Goal: Task Accomplishment & Management: Manage account settings

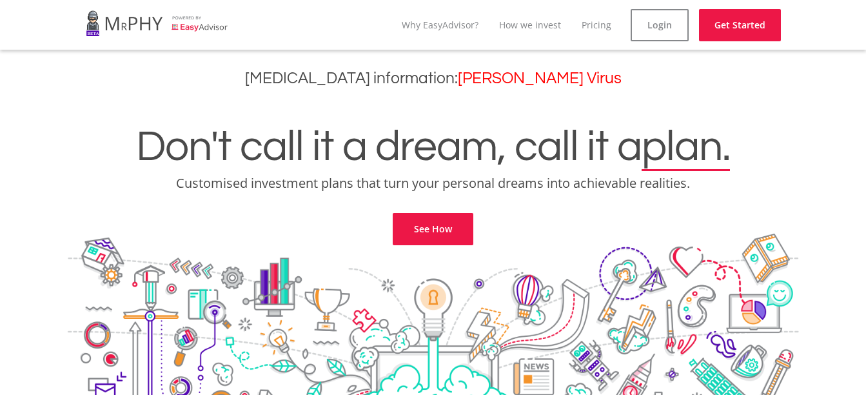
click at [487, 231] on div "Don't call it a dream, call it a plan. Customised investment plans that turn yo…" at bounding box center [433, 169] width 846 height 152
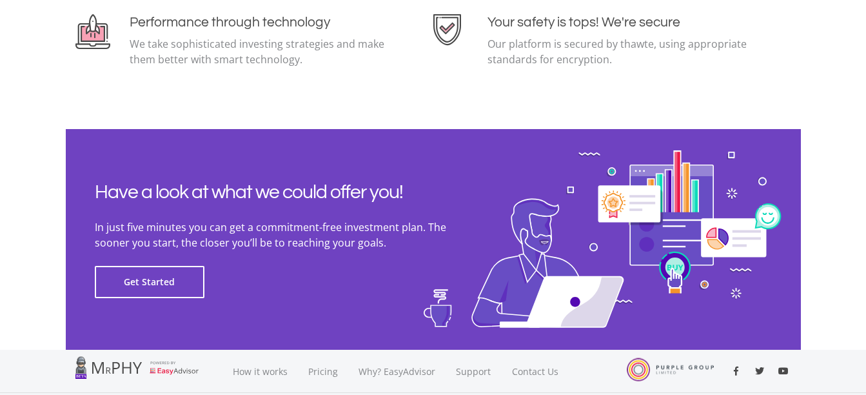
scroll to position [2997, 0]
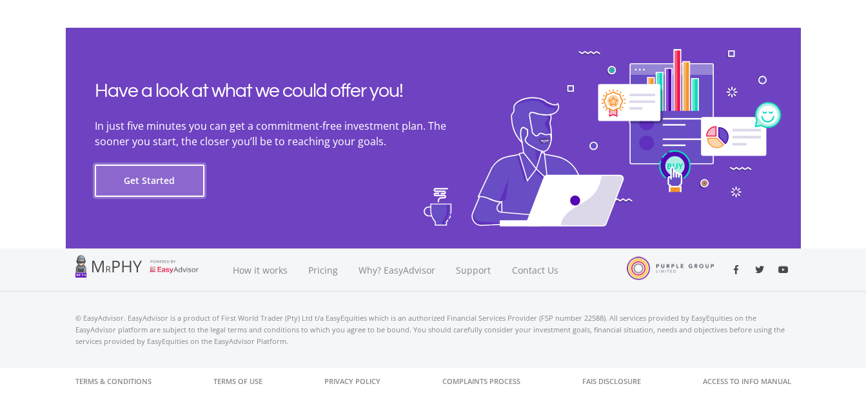
click at [123, 189] on button "Get Started" at bounding box center [150, 180] width 110 height 32
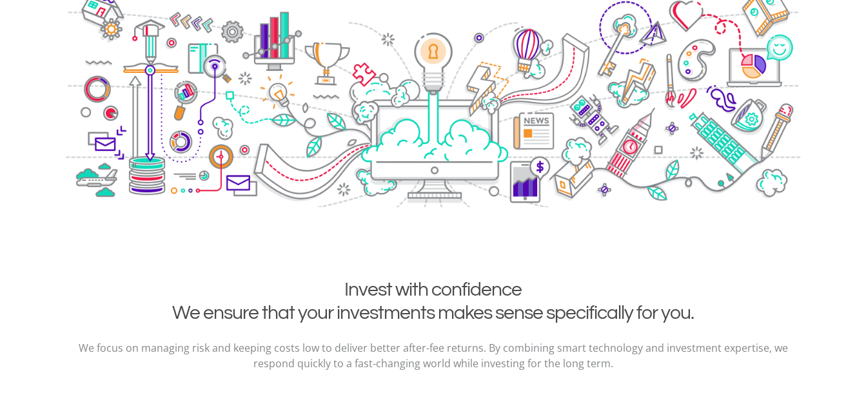
scroll to position [0, 0]
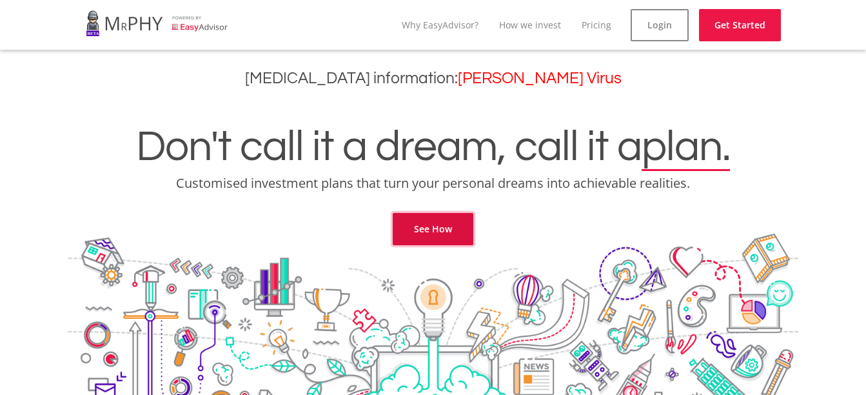
click at [420, 223] on link "See How" at bounding box center [433, 229] width 81 height 32
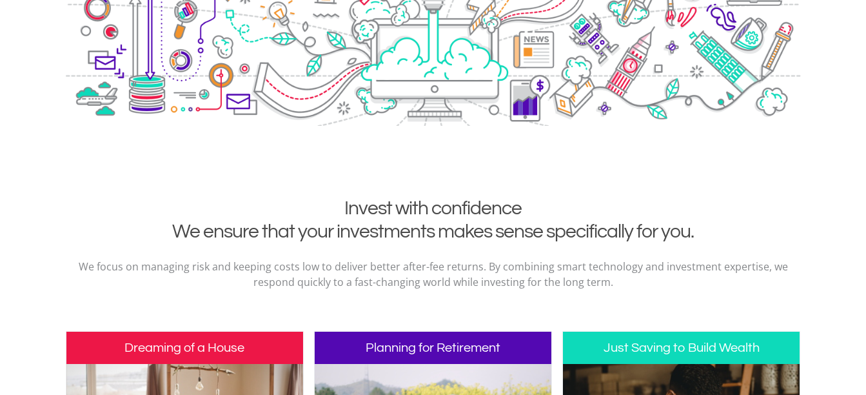
click at [420, 223] on h2 "Invest with confidence We ensure that your investments makes sense specifically…" at bounding box center [433, 220] width 716 height 46
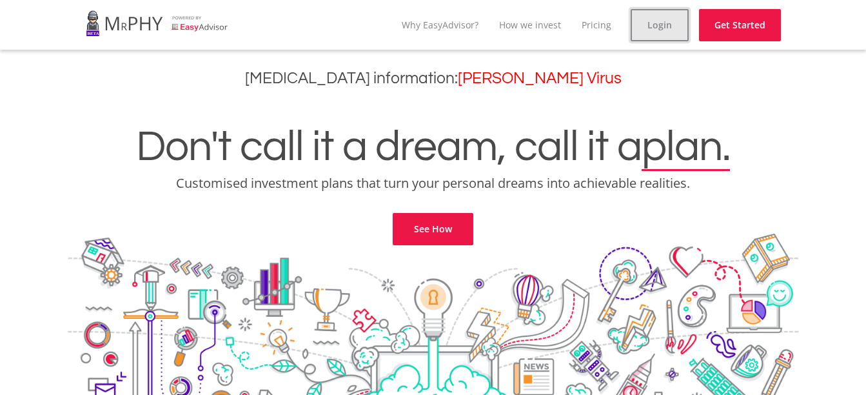
click at [647, 28] on link "Login" at bounding box center [660, 25] width 58 height 32
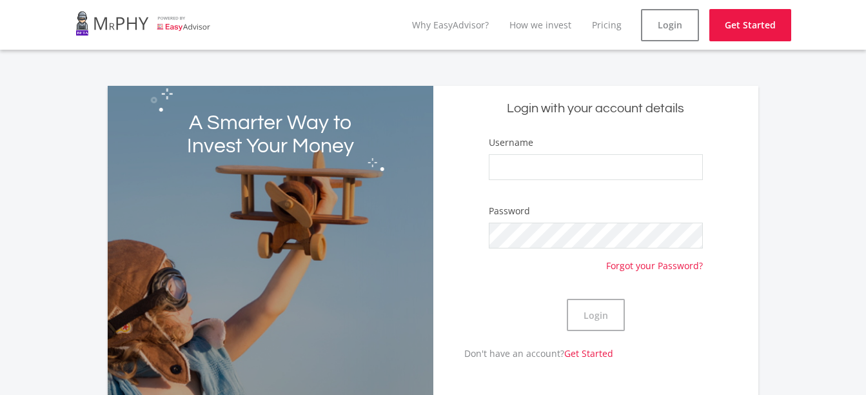
click at [507, 215] on label "Password" at bounding box center [509, 210] width 41 height 13
click at [585, 152] on div "Username" at bounding box center [596, 163] width 214 height 57
click at [567, 162] on input "Username" at bounding box center [596, 167] width 214 height 26
type input "0503255473087"
click at [598, 322] on button "Login" at bounding box center [596, 314] width 58 height 32
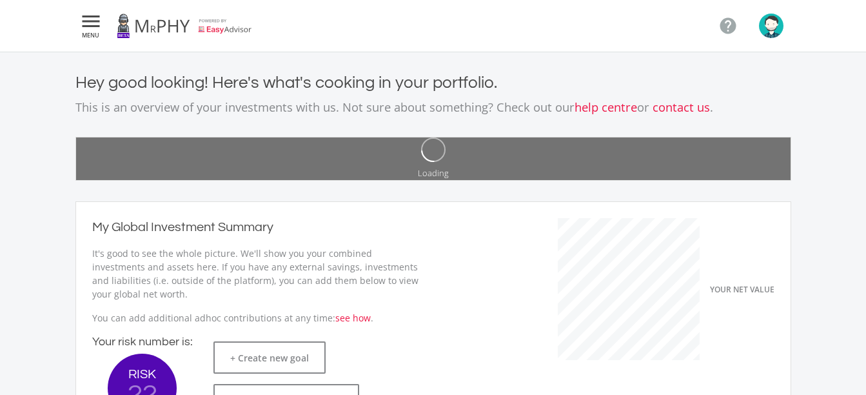
scroll to position [204, 354]
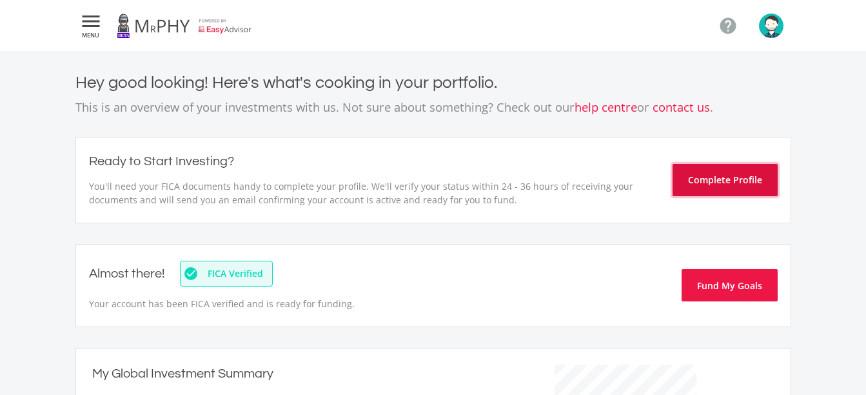
click at [707, 179] on button "Complete Profile" at bounding box center [724, 180] width 105 height 32
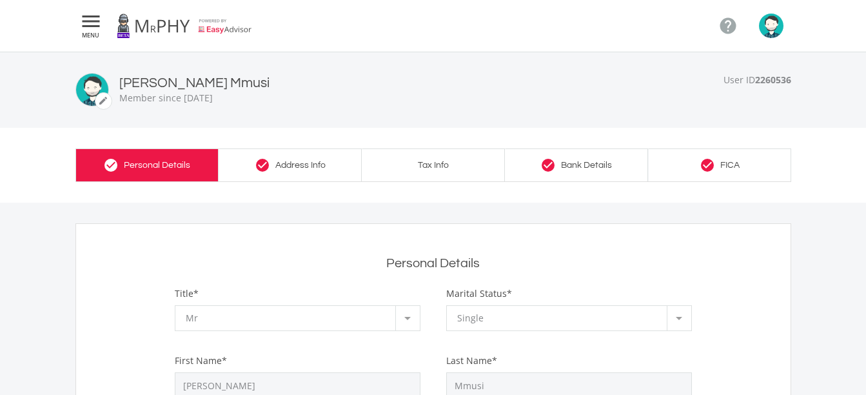
click at [678, 158] on link "check_circle FICA" at bounding box center [719, 164] width 143 height 33
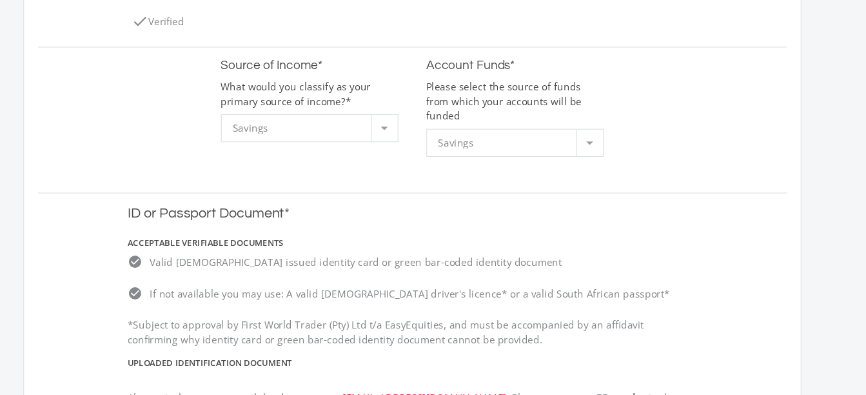
scroll to position [265, 0]
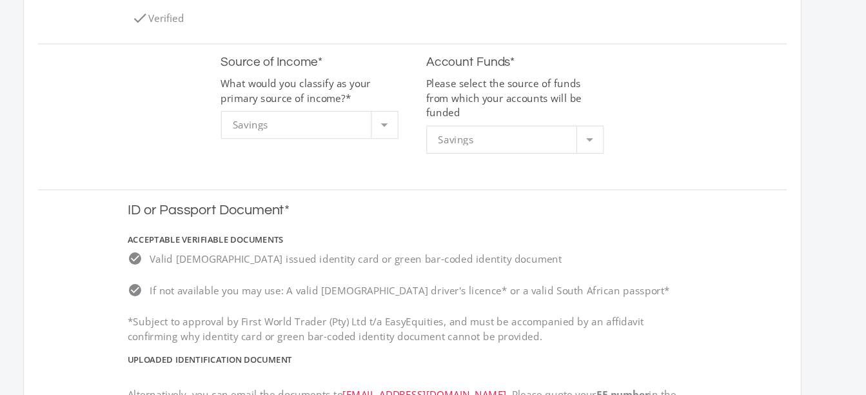
click at [395, 135] on div at bounding box center [407, 146] width 24 height 24
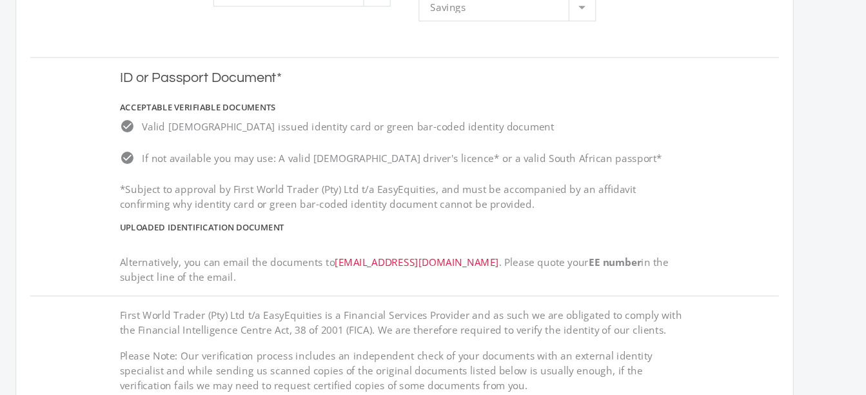
scroll to position [0, 0]
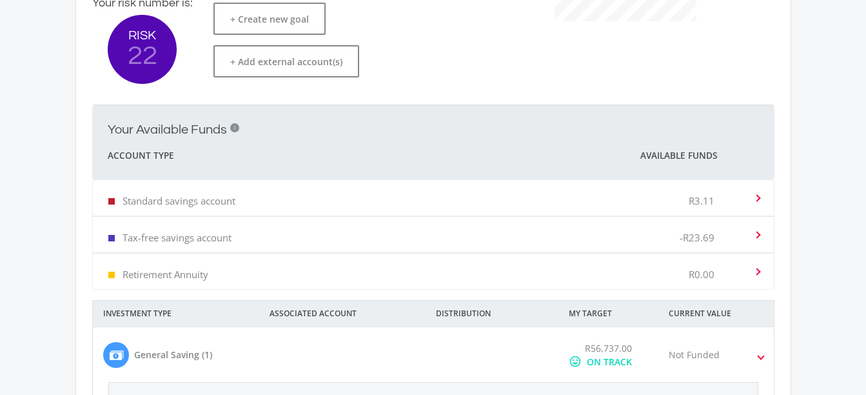
scroll to position [484, 0]
click at [556, 222] on div "Tax-free savings account -R23.69" at bounding box center [430, 234] width 645 height 39
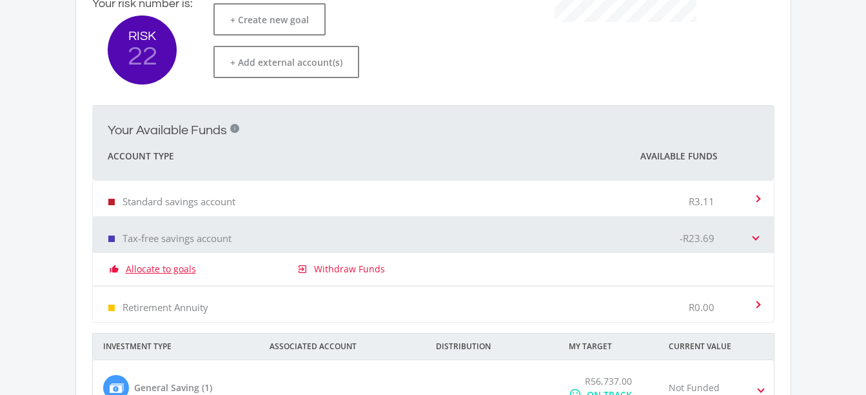
click at [193, 271] on link "Allocate to goals" at bounding box center [161, 268] width 70 height 13
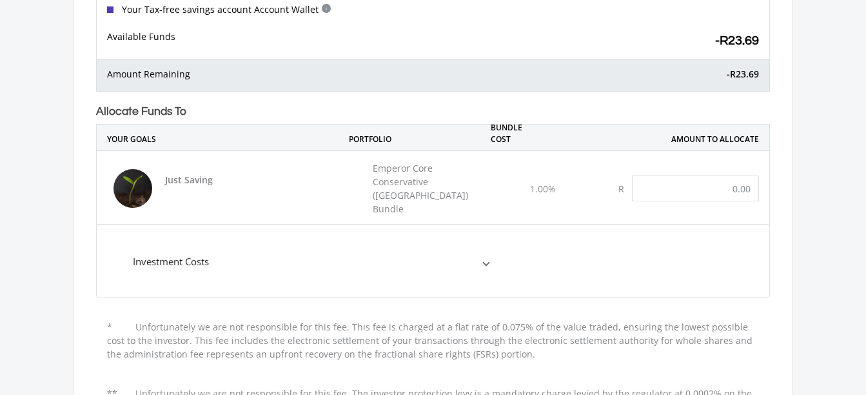
scroll to position [155, 0]
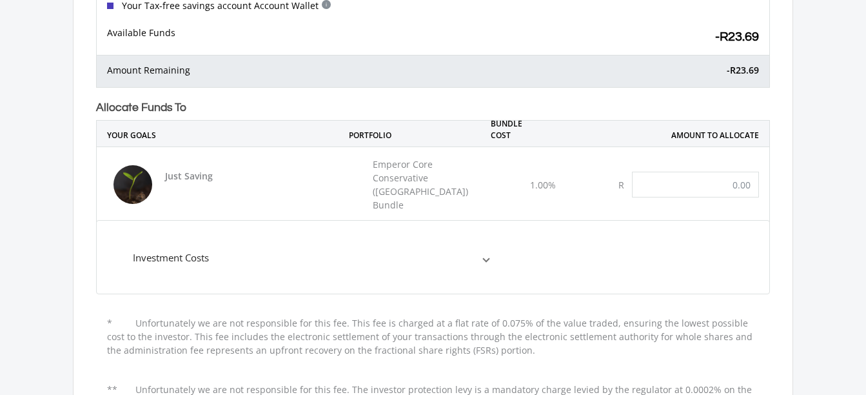
click at [493, 242] on mat-expansion-panel-header "Investment Costs" at bounding box center [310, 257] width 387 height 52
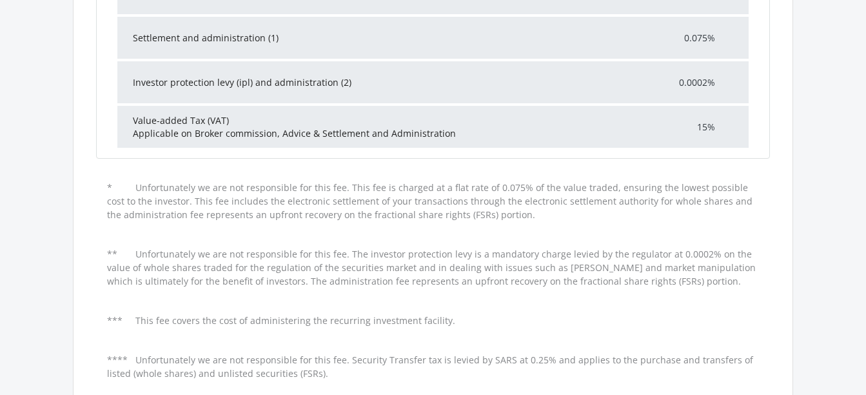
scroll to position [0, 0]
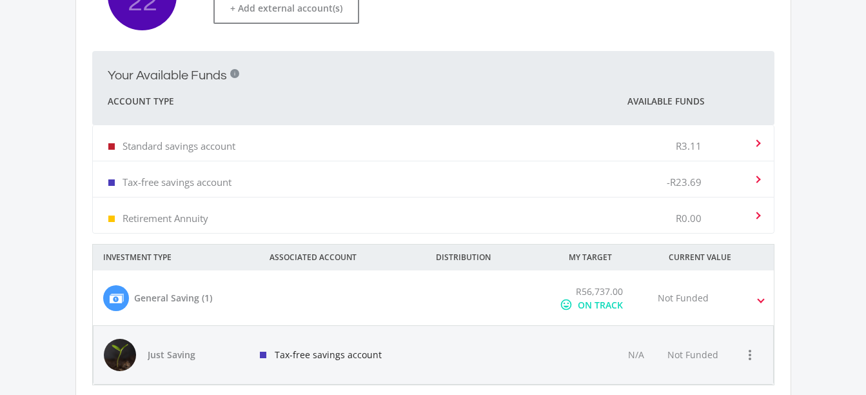
scroll to position [539, 0]
click at [768, 297] on mat-expansion-panel-header "General Saving (1) R56,737.00 mood ON TRACK Not Funded" at bounding box center [433, 296] width 681 height 55
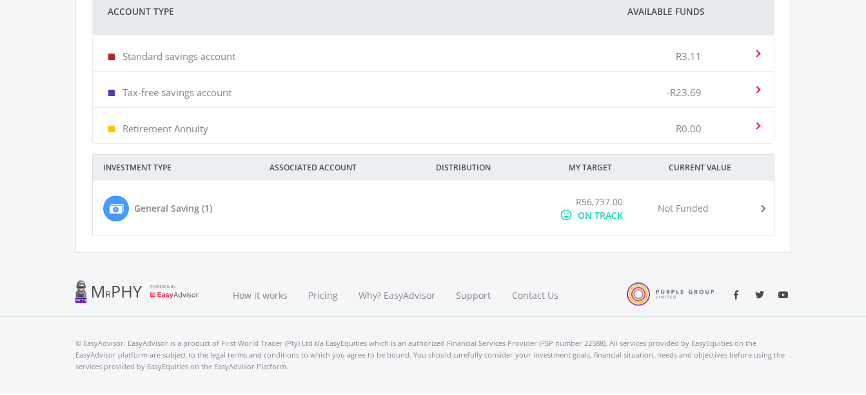
scroll to position [653, 0]
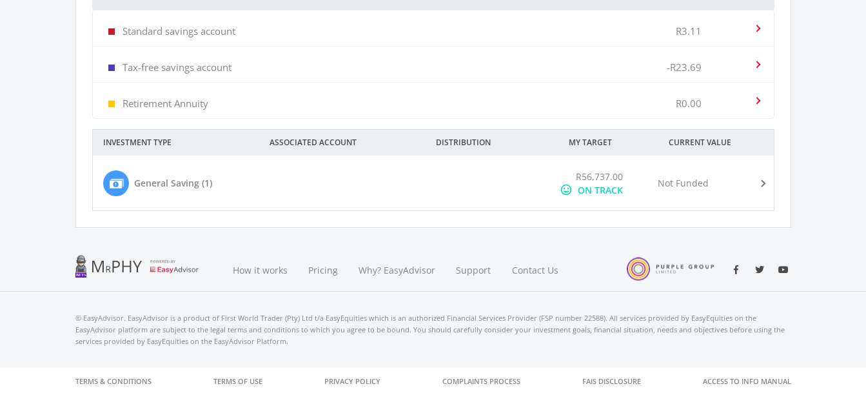
click at [770, 181] on mat-expansion-panel-header "General Saving (1) R56,737.00 mood ON TRACK Not Funded" at bounding box center [433, 182] width 681 height 55
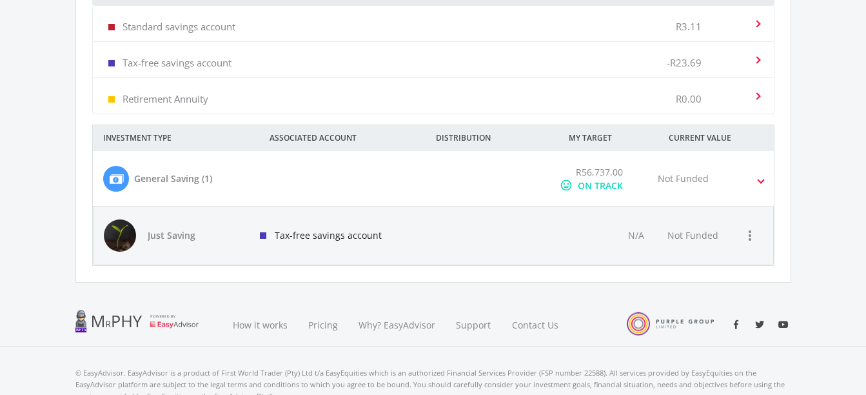
scroll to position [661, 0]
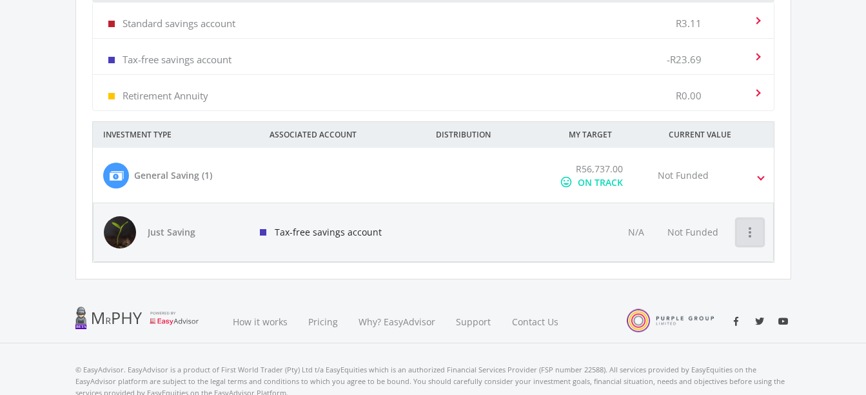
click at [739, 230] on button "more_vert" at bounding box center [750, 232] width 26 height 26
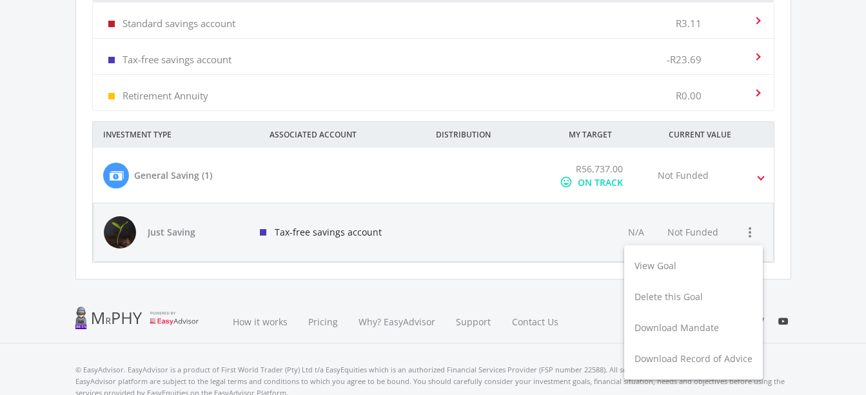
click at [663, 185] on div at bounding box center [433, 197] width 866 height 395
click at [663, 185] on div "Not Funded" at bounding box center [712, 175] width 130 height 27
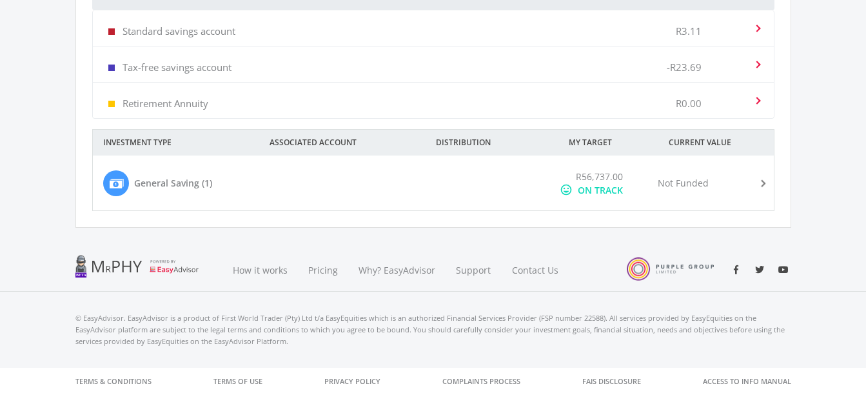
scroll to position [653, 0]
drag, startPoint x: 663, startPoint y: 185, endPoint x: 624, endPoint y: 171, distance: 41.0
click at [624, 171] on div "R56,737.00 mood ON TRACK" at bounding box center [598, 183] width 98 height 27
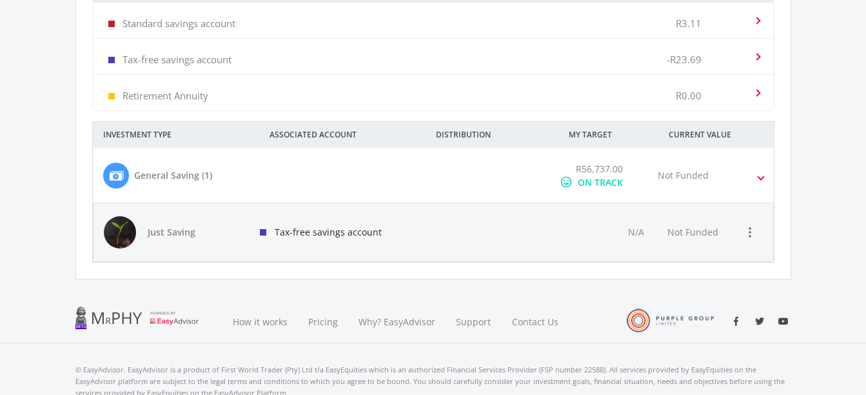
click at [624, 171] on div "R56,737.00 mood ON TRACK" at bounding box center [598, 175] width 98 height 27
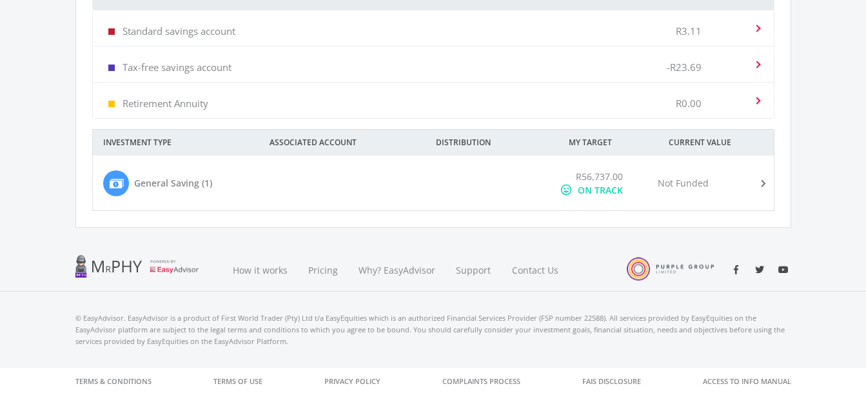
click at [611, 183] on div "ON TRACK" at bounding box center [600, 190] width 45 height 14
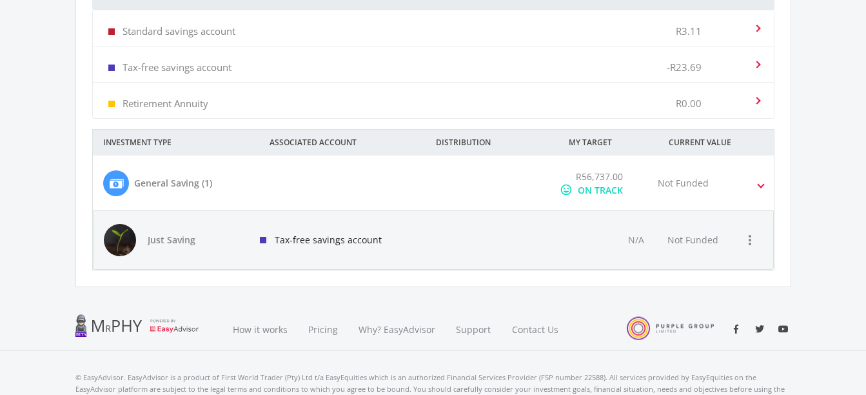
scroll to position [661, 0]
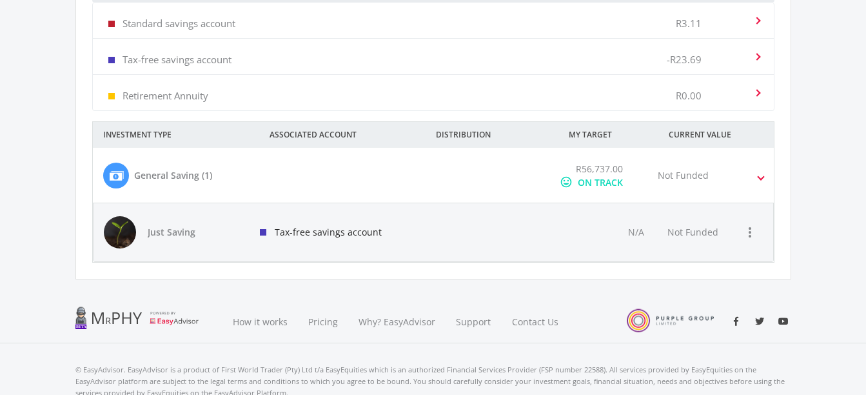
click at [560, 231] on div at bounding box center [494, 232] width 136 height 58
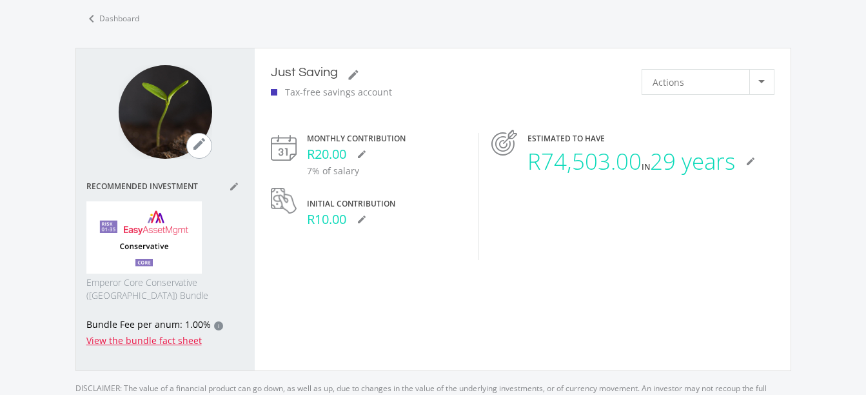
scroll to position [66, 0]
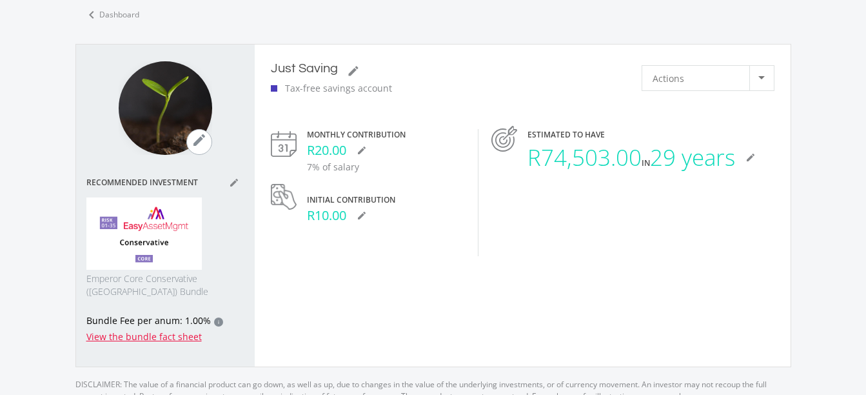
click at [728, 83] on div "Actions" at bounding box center [700, 78] width 97 height 24
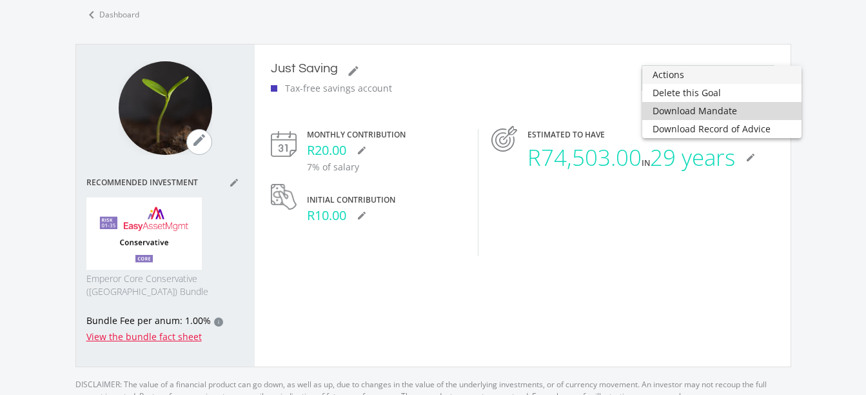
click at [725, 109] on span "Download Mandate" at bounding box center [721, 111] width 139 height 18
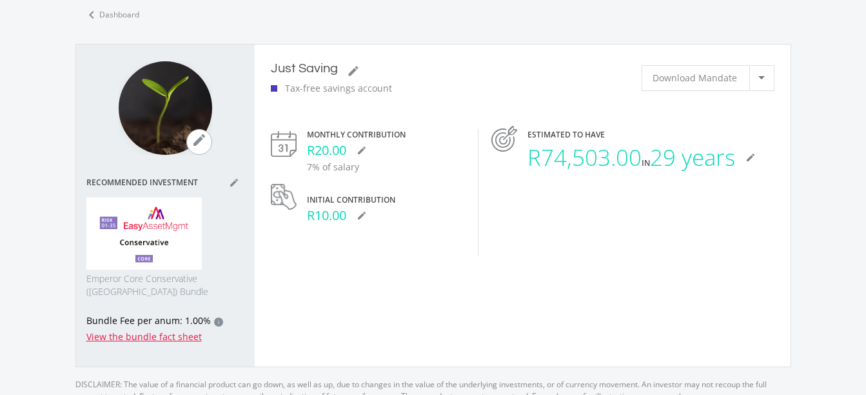
click at [331, 164] on p "7% of salary" at bounding box center [386, 167] width 158 height 14
click at [88, 16] on icon "chevron_left" at bounding box center [91, 14] width 15 height 15
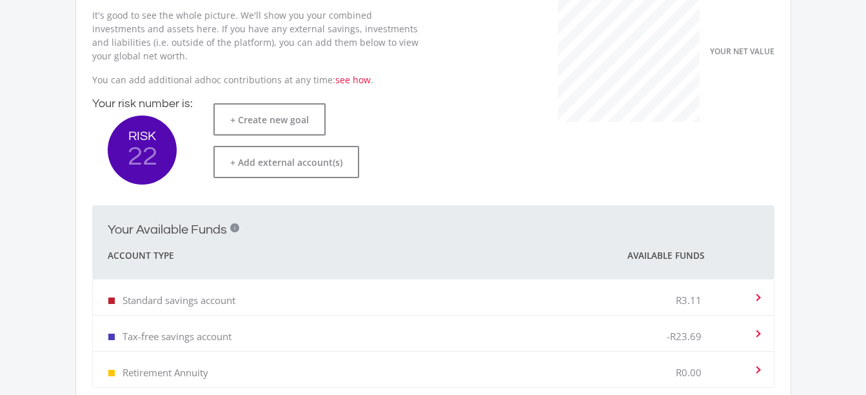
scroll to position [385, 0]
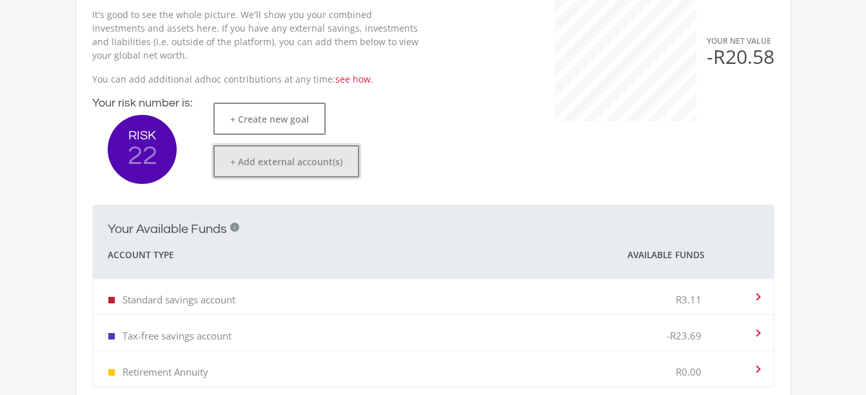
click at [268, 165] on button "+ Add external account(s)" at bounding box center [286, 161] width 146 height 32
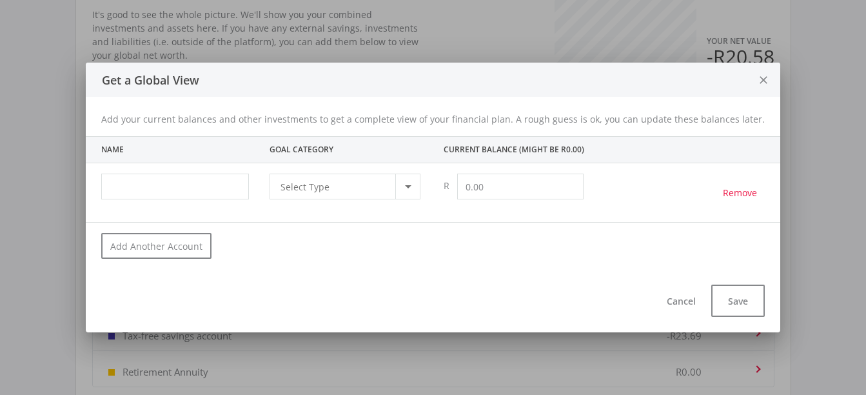
click at [374, 199] on div "Select Type Select Type" at bounding box center [344, 186] width 151 height 26
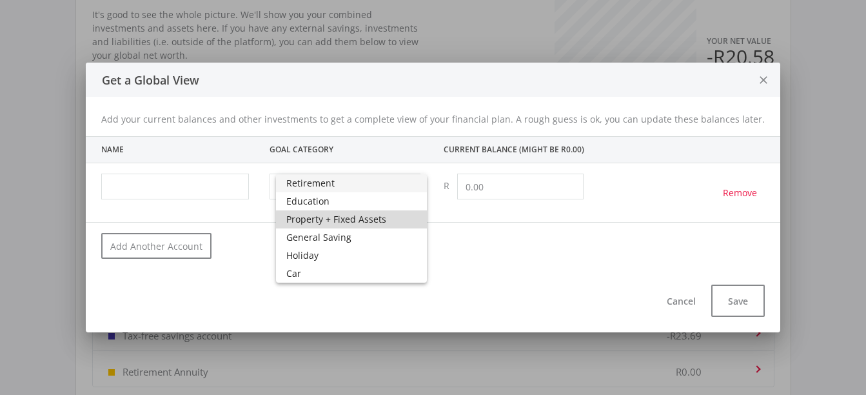
click at [404, 224] on span "Property + Fixed Assets" at bounding box center [351, 219] width 130 height 18
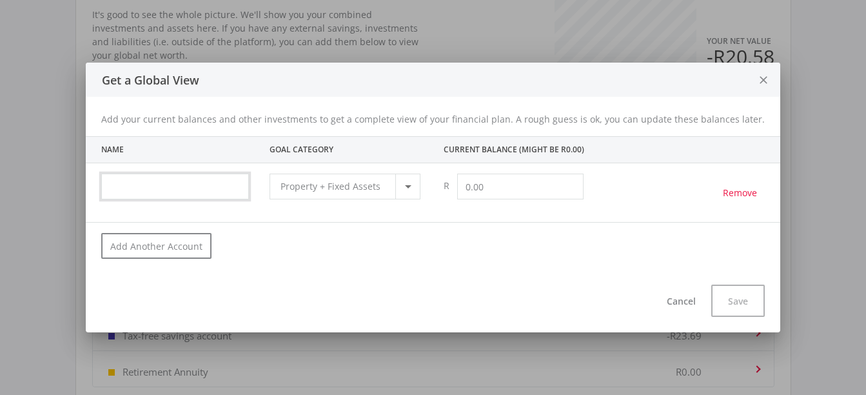
click at [203, 194] on input "text" at bounding box center [175, 186] width 148 height 26
type input "f"
type input "FINATE"
click at [489, 187] on input "text" at bounding box center [520, 186] width 126 height 26
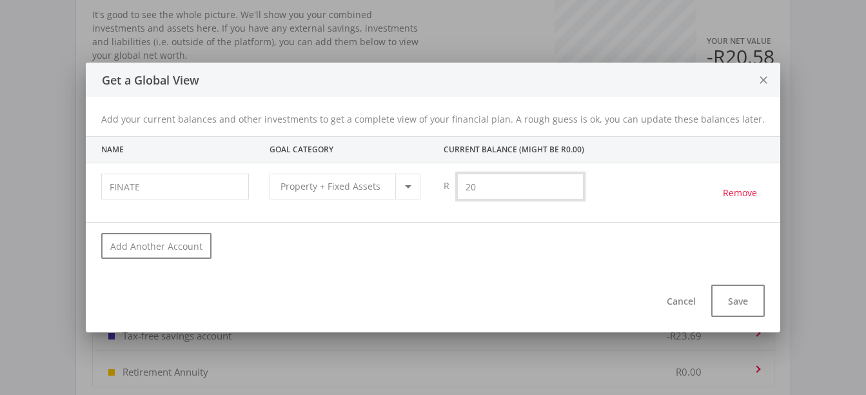
type input "2"
type input "5"
type input "800.00"
click at [718, 295] on button "Save" at bounding box center [738, 300] width 54 height 32
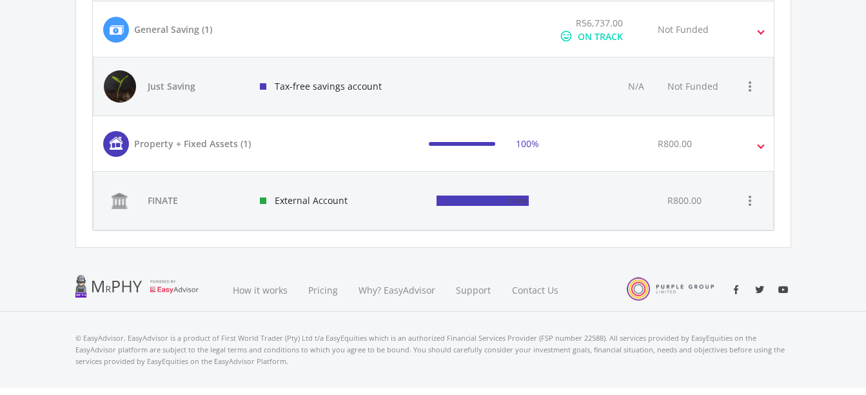
scroll to position [827, 0]
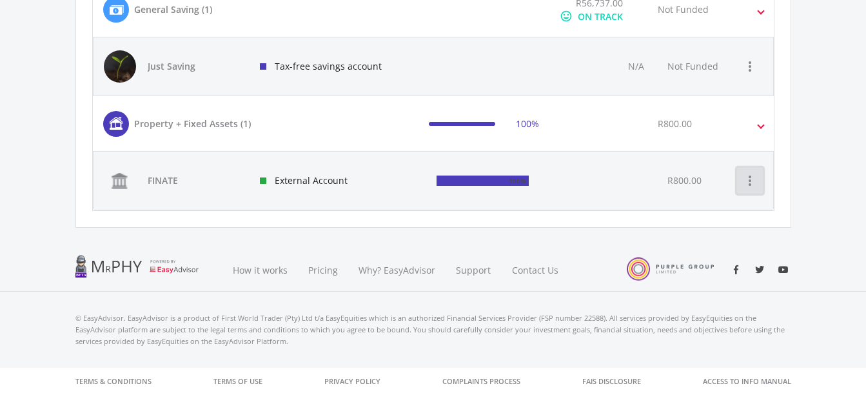
click at [739, 187] on button "more_vert" at bounding box center [750, 181] width 26 height 26
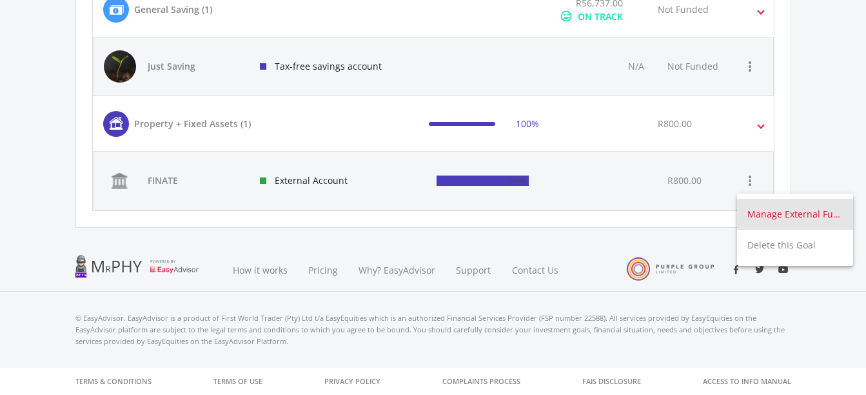
click at [747, 209] on button "Manage External Funds" at bounding box center [795, 214] width 116 height 31
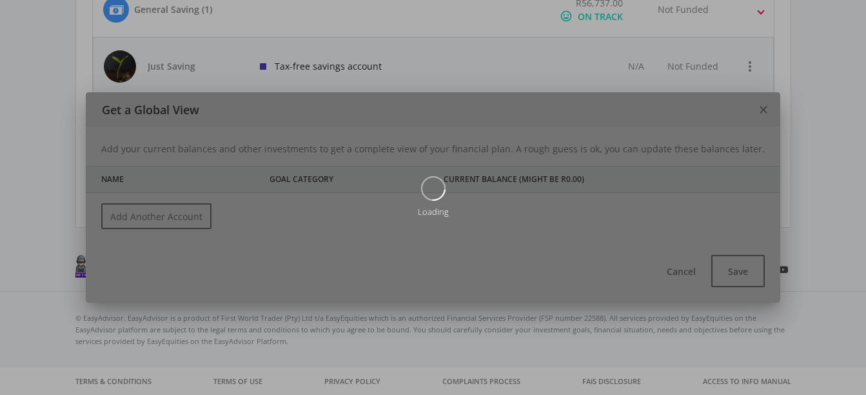
scroll to position [0, 0]
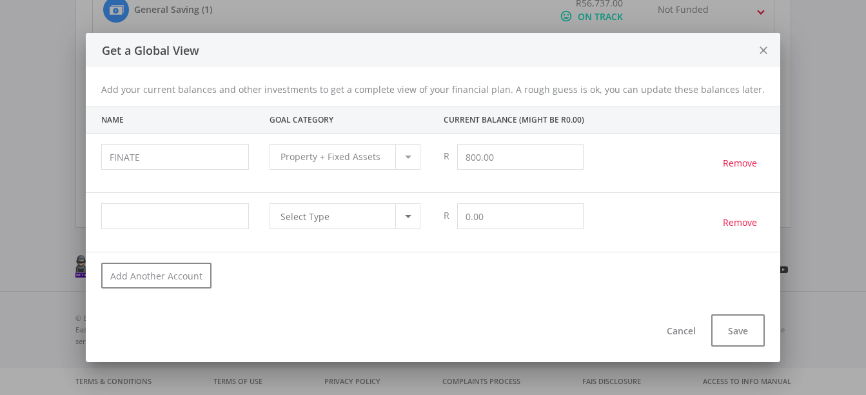
click at [757, 49] on icon "close" at bounding box center [763, 51] width 13 height 34
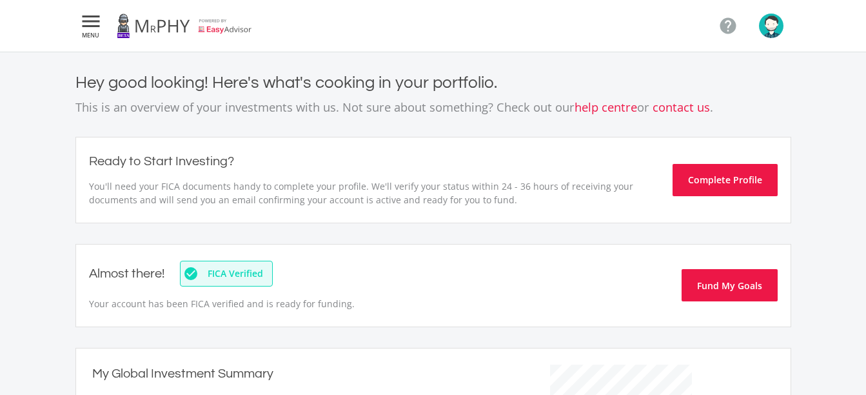
scroll to position [827, 0]
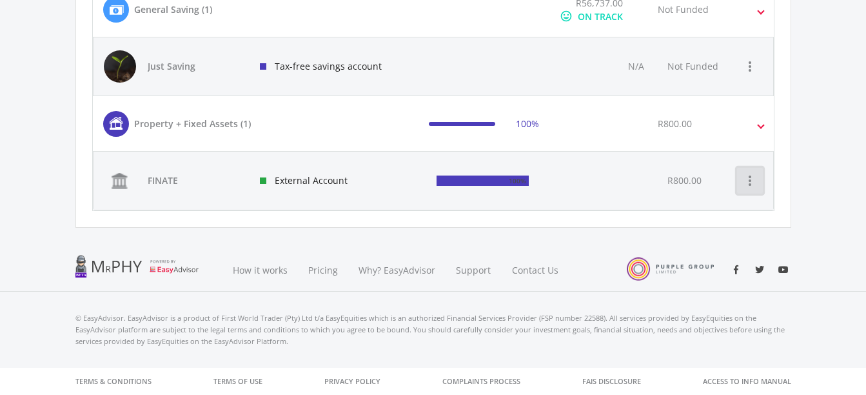
click at [745, 183] on icon "more_vert" at bounding box center [749, 180] width 15 height 15
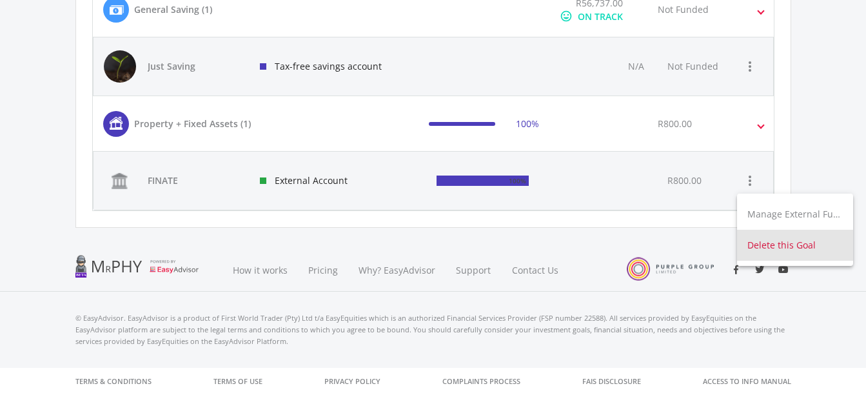
click at [764, 254] on button "Delete this Goal" at bounding box center [795, 245] width 116 height 31
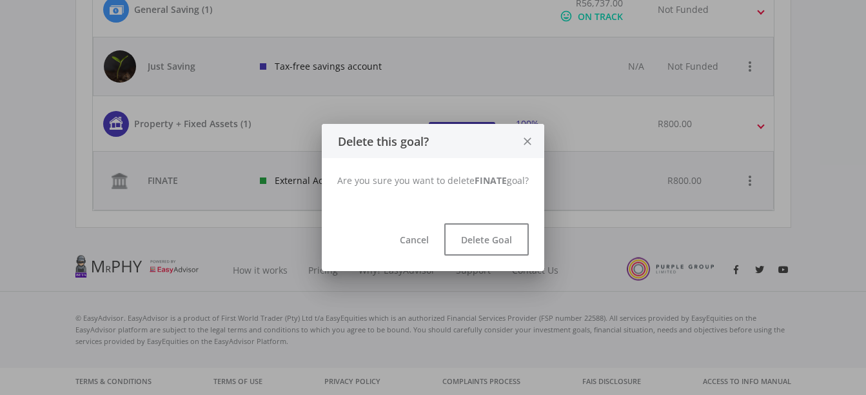
click at [504, 255] on div "Cancel Delete Goal" at bounding box center [433, 242] width 222 height 58
click at [505, 231] on button "Delete Goal" at bounding box center [486, 239] width 84 height 32
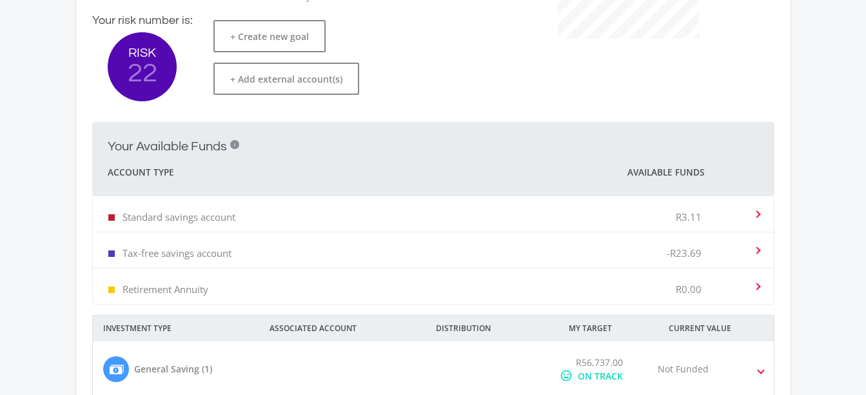
scroll to position [467, 0]
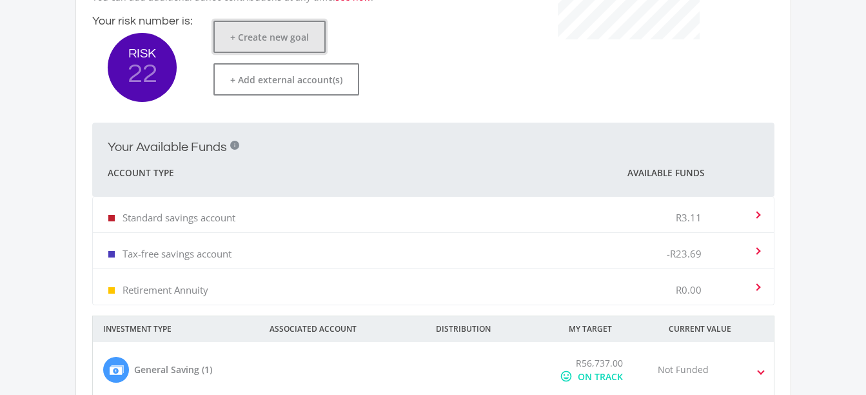
click at [262, 39] on button "+ Create new goal" at bounding box center [269, 37] width 112 height 32
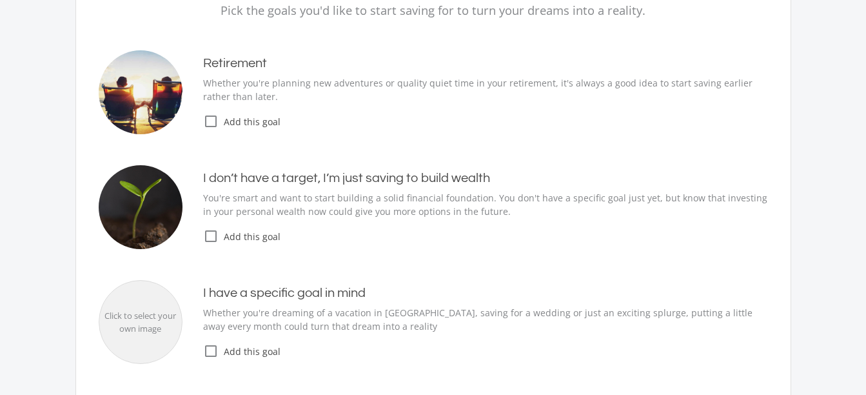
scroll to position [172, 0]
click at [215, 224] on div "I don’t have a target, I’m just saving to build wealth You're smart and want to…" at bounding box center [474, 205] width 585 height 73
click at [214, 233] on icon "check_box_outline_blank" at bounding box center [210, 234] width 15 height 15
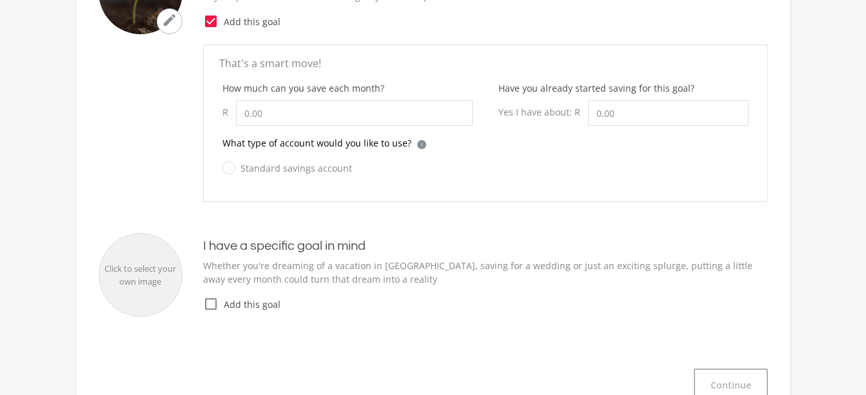
scroll to position [386, 0]
click at [338, 106] on input "How much can you save each month?" at bounding box center [354, 112] width 237 height 26
type input "800.00"
click at [228, 179] on input "Standard savings account" at bounding box center [275, 175] width 130 height 26
radio input "true"
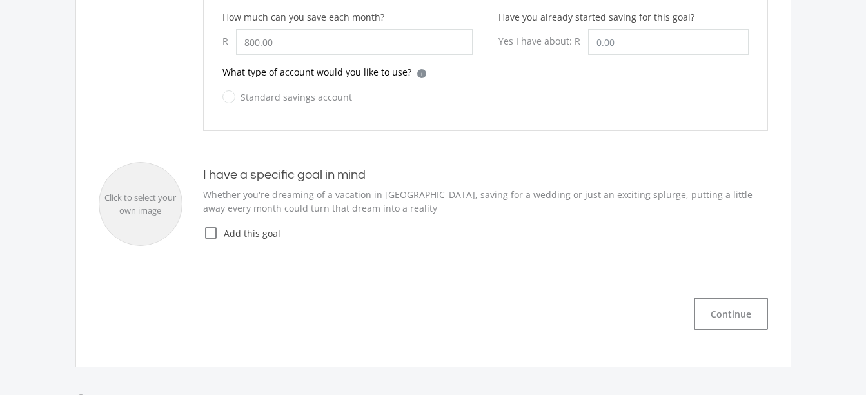
scroll to position [458, 0]
click at [753, 296] on button "Continue" at bounding box center [731, 312] width 74 height 32
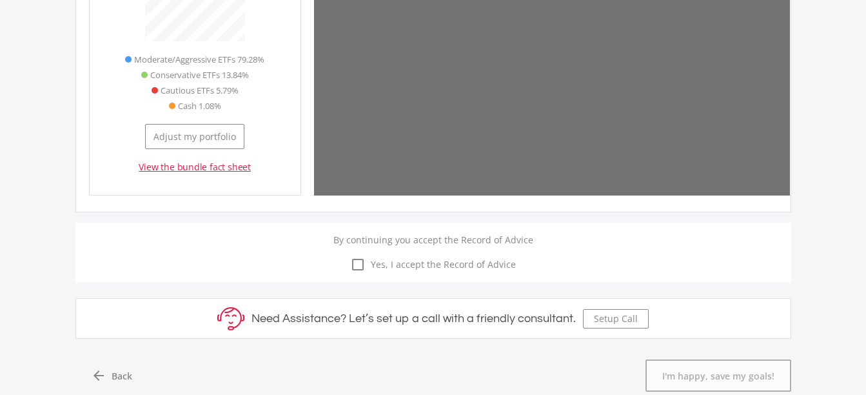
scroll to position [406, 211]
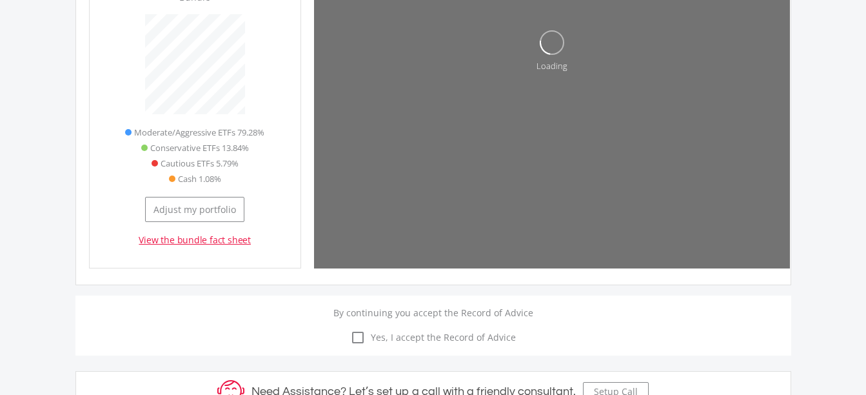
type input "0"
type input "800"
type input "0.00"
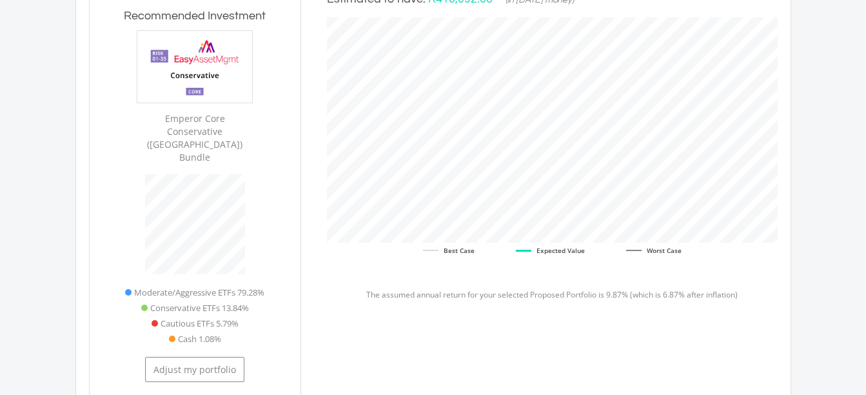
scroll to position [467, 0]
click at [753, 296] on p "The assumed annual return for your selected Proposed Portfolio is 9.87% (which …" at bounding box center [552, 295] width 451 height 12
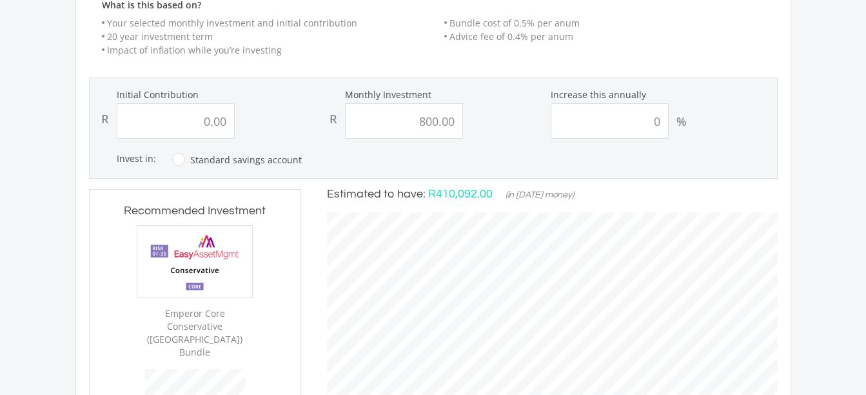
scroll to position [260, 0]
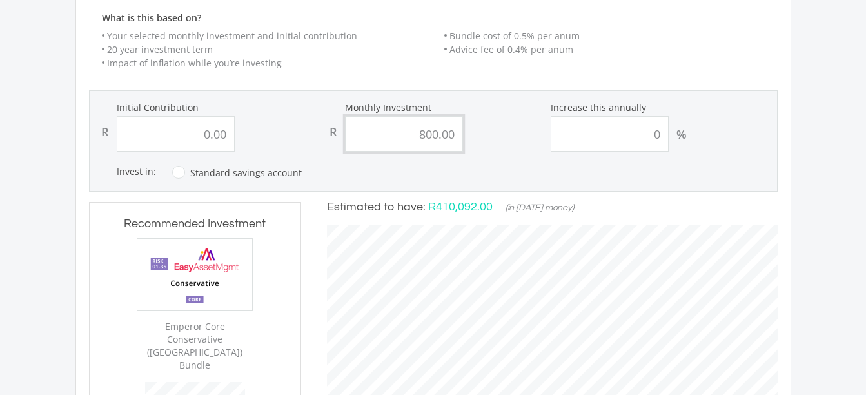
click at [436, 135] on input "800.00" at bounding box center [404, 133] width 118 height 35
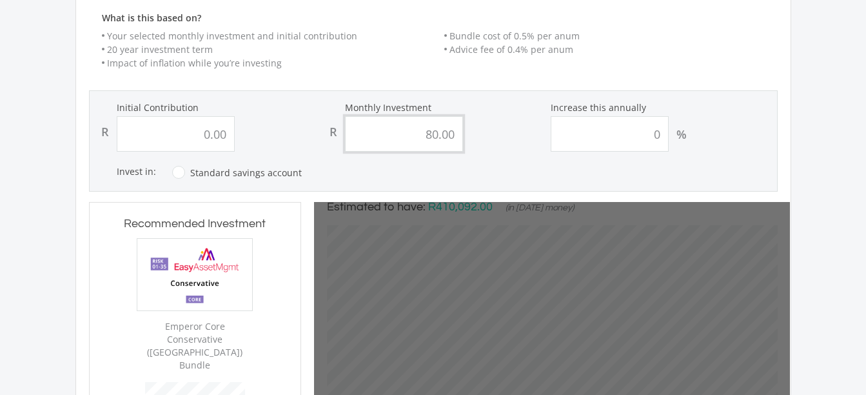
type input "8.00"
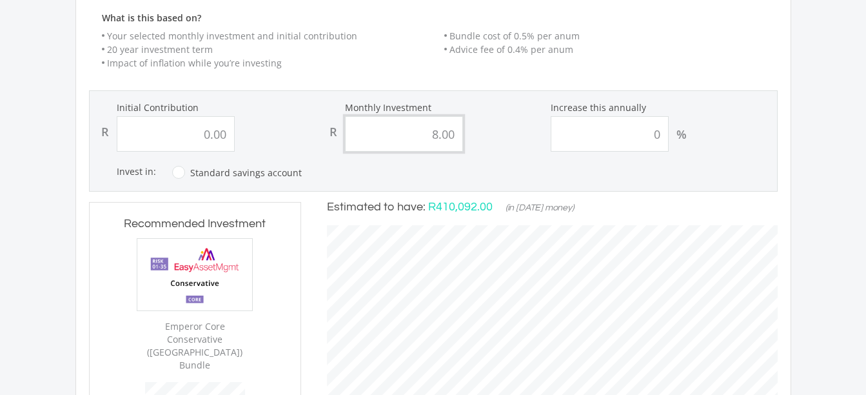
type input "0"
type input "8"
type input "0.00"
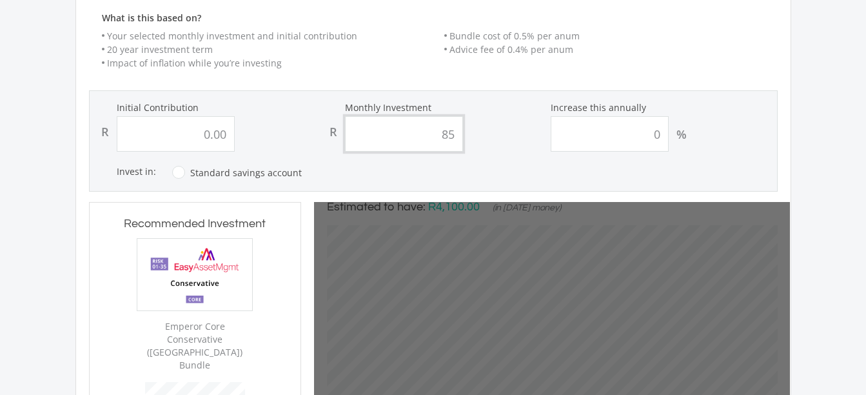
type input "850"
type input "0"
type input "85"
type input "0.00"
type input "850"
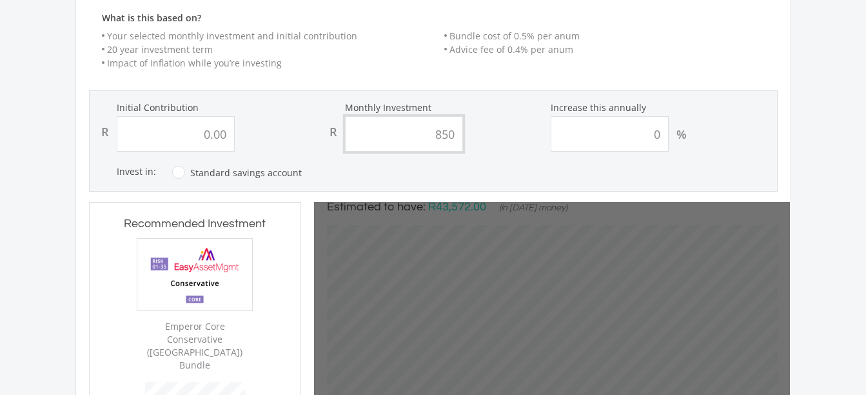
type input "0"
type input "8500"
type input "0.00"
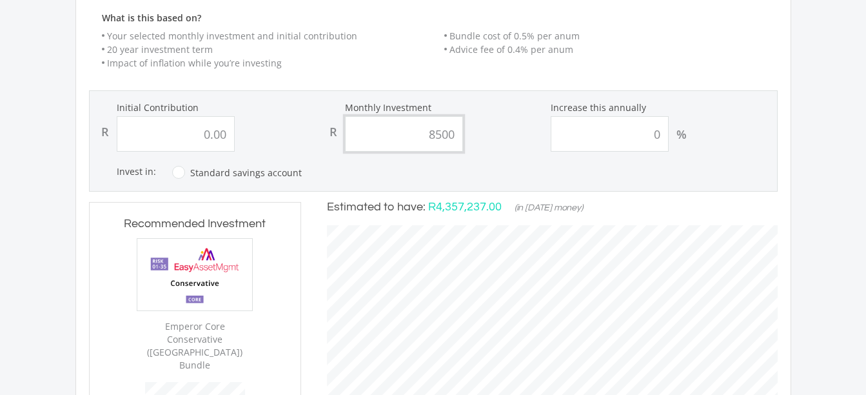
type input "850"
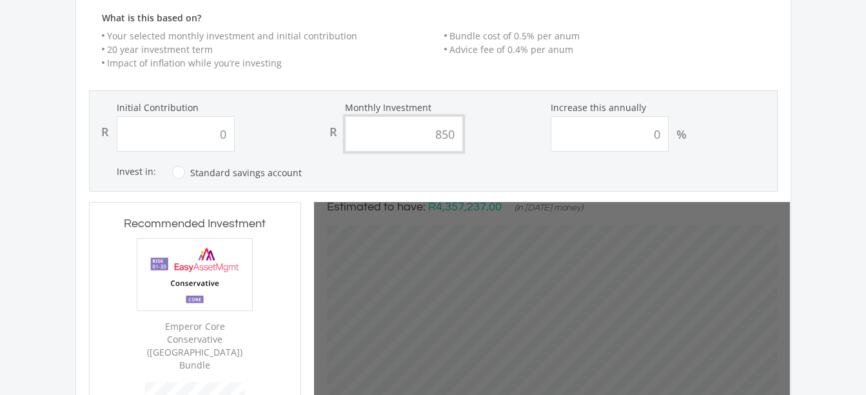
type input "0.00"
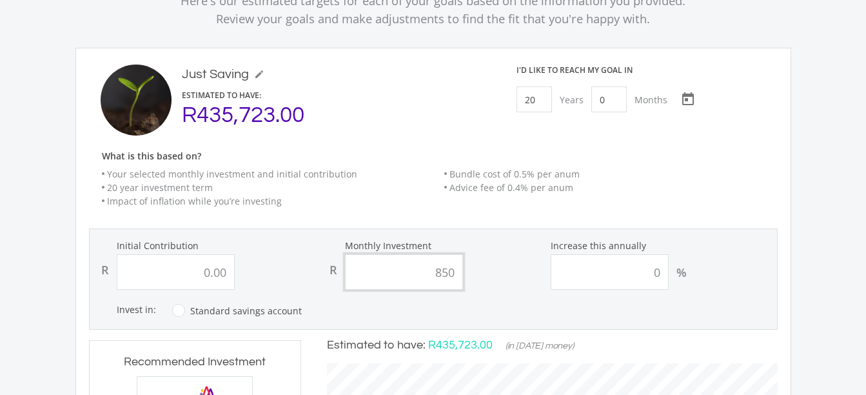
scroll to position [123, 0]
type input "850.00"
click at [533, 96] on input "20" at bounding box center [533, 99] width 35 height 26
type input "0"
type input "1"
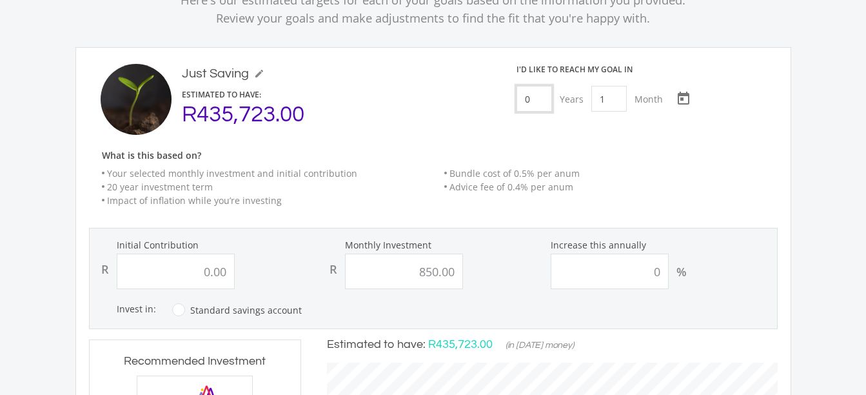
type input "0"
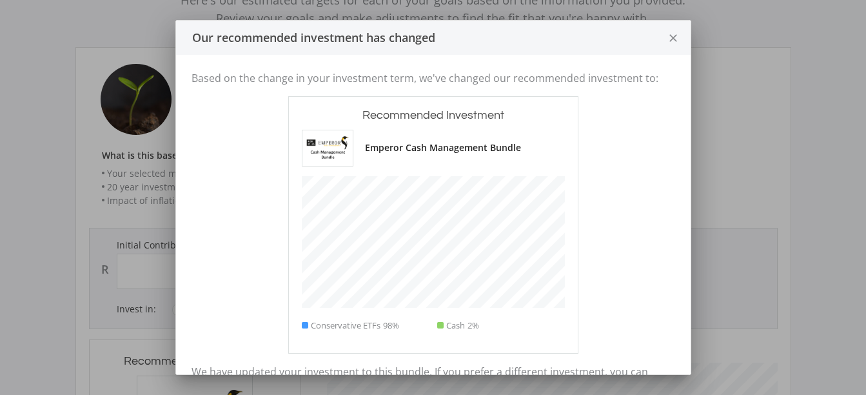
scroll to position [357, 211]
type input "0"
type input "850"
type input "0.00"
type input "850.00"
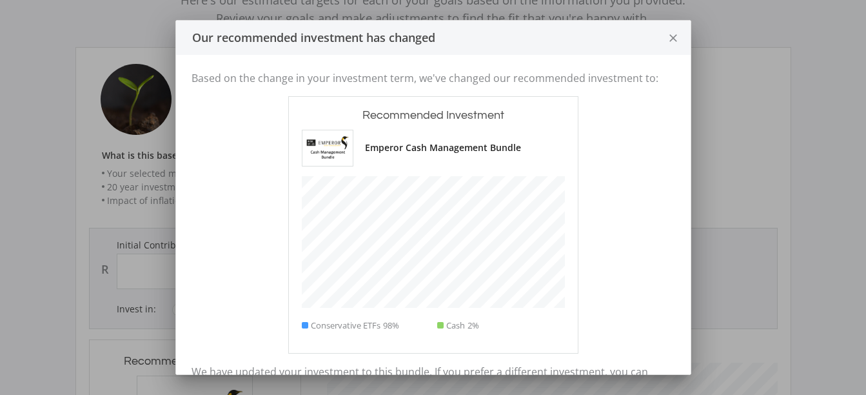
scroll to position [358, 476]
drag, startPoint x: 384, startPoint y: 174, endPoint x: 612, endPoint y: 150, distance: 228.9
click at [612, 150] on div "Based on the change in your investment term, we've changed our recommended inve…" at bounding box center [433, 238] width 514 height 366
click at [672, 44] on icon "close" at bounding box center [673, 38] width 13 height 34
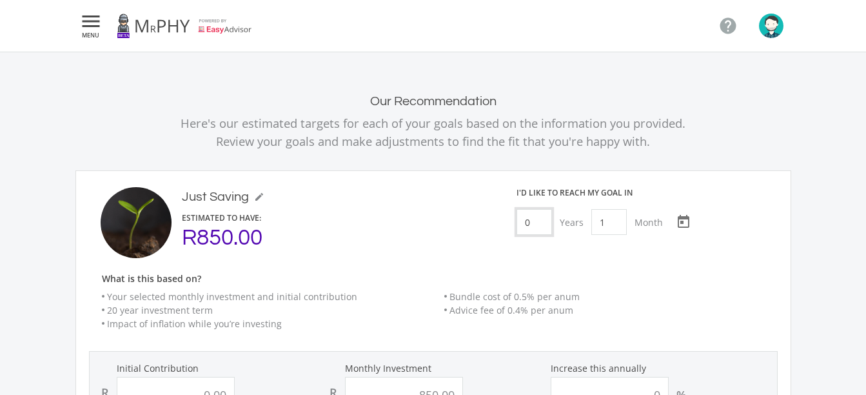
scroll to position [123, 0]
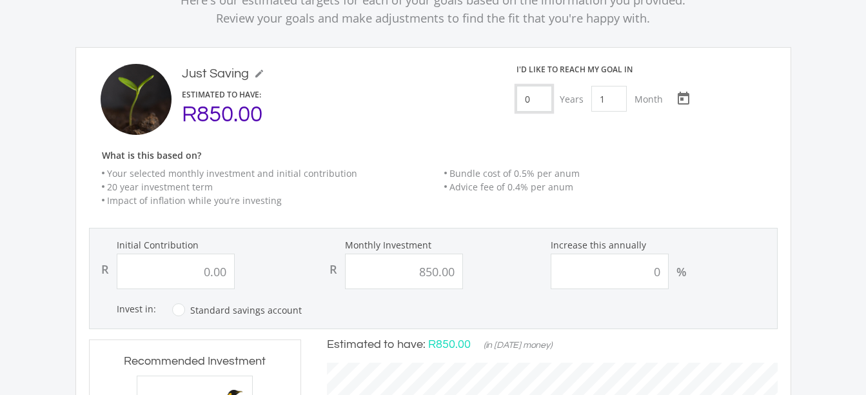
click at [537, 99] on input "0" at bounding box center [533, 99] width 35 height 26
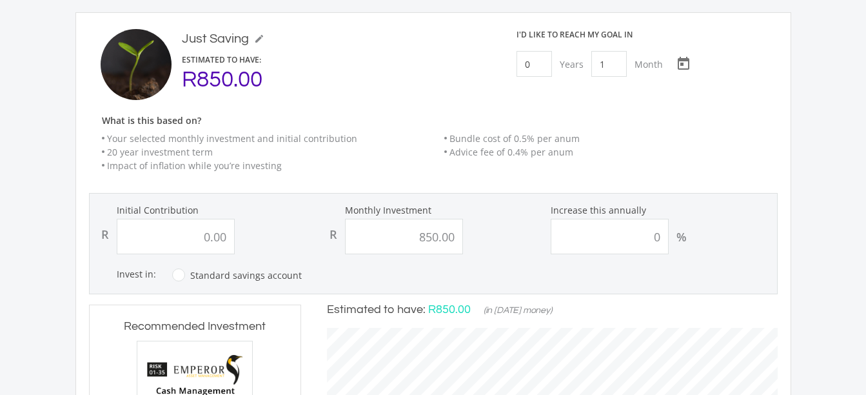
scroll to position [149, 0]
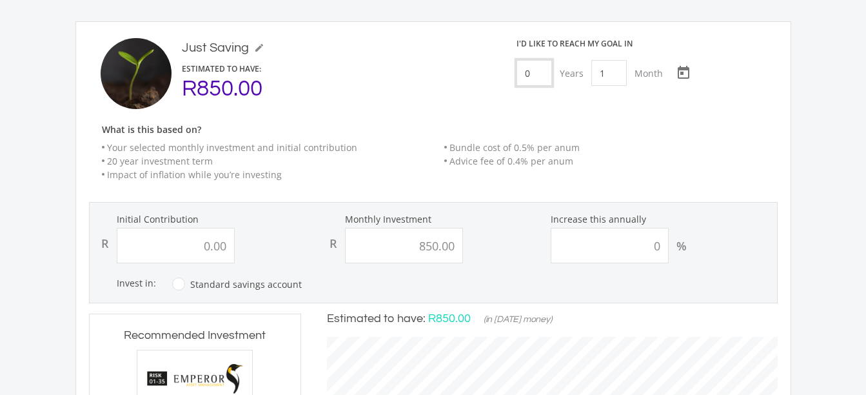
drag, startPoint x: 488, startPoint y: 215, endPoint x: 543, endPoint y: 72, distance: 153.3
click at [543, 72] on input "0" at bounding box center [533, 73] width 35 height 26
type input "0"
type input "35"
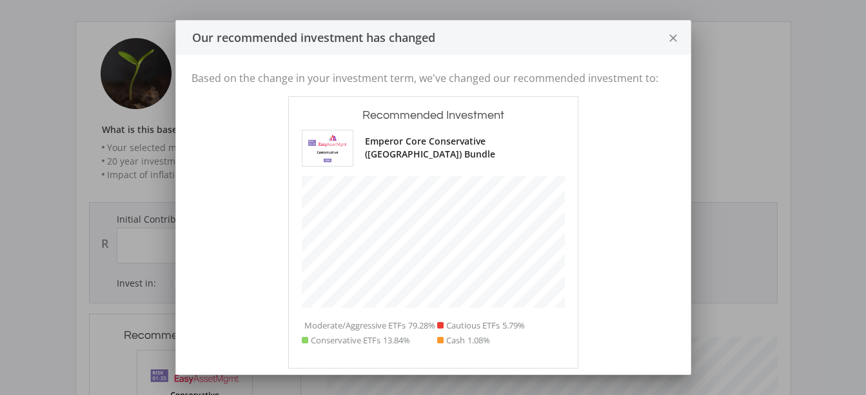
scroll to position [406, 211]
type input "0"
type input "850"
type input "0.00"
type input "850.00"
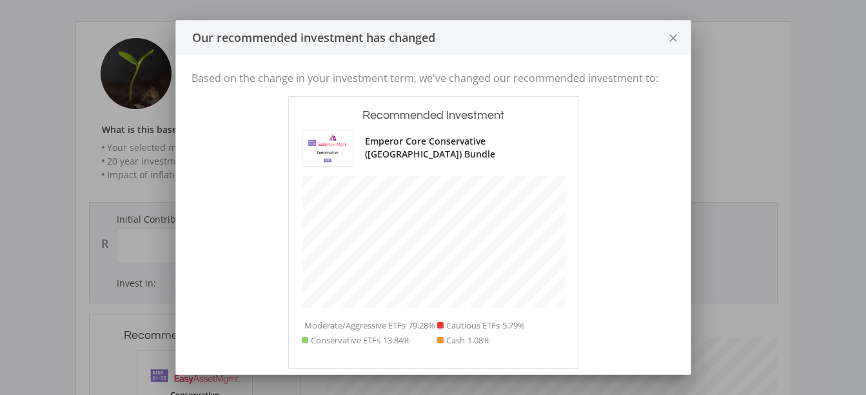
scroll to position [407, 476]
click at [667, 44] on icon "close" at bounding box center [673, 38] width 13 height 34
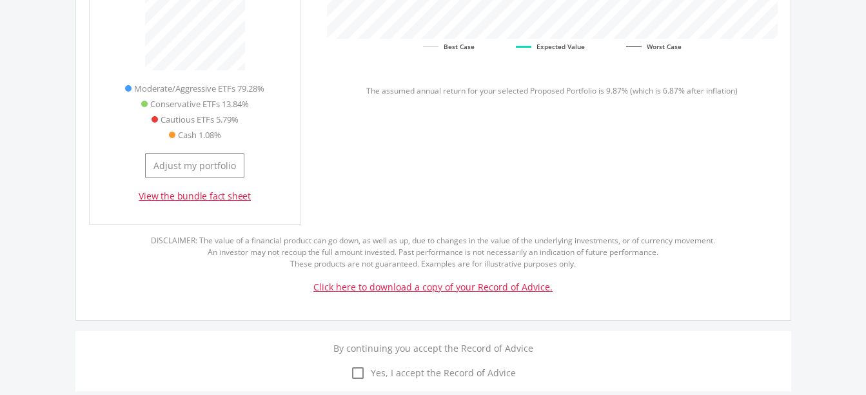
scroll to position [672, 0]
click at [215, 189] on link "View the bundle fact sheet" at bounding box center [195, 195] width 112 height 13
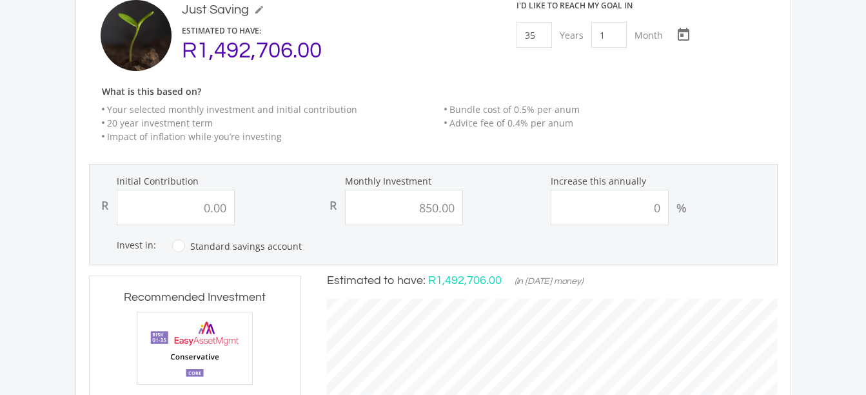
scroll to position [186, 0]
click at [649, 204] on input "0" at bounding box center [610, 207] width 118 height 35
click at [656, 202] on input "0" at bounding box center [610, 207] width 118 height 35
click at [661, 204] on input "0" at bounding box center [610, 207] width 118 height 35
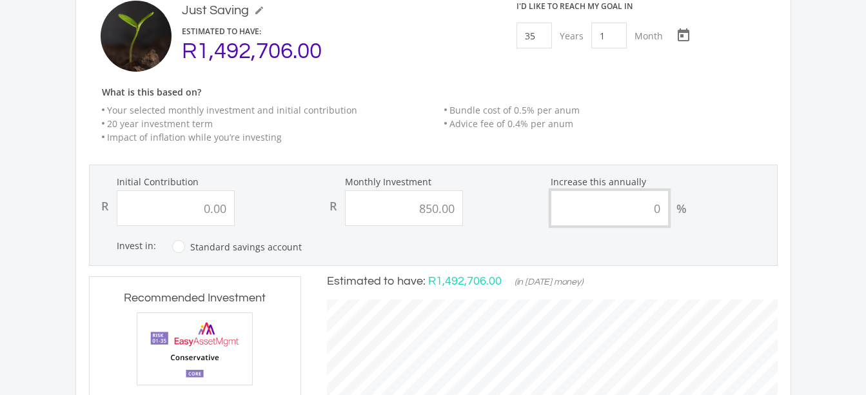
click at [661, 204] on input "0" at bounding box center [610, 207] width 118 height 35
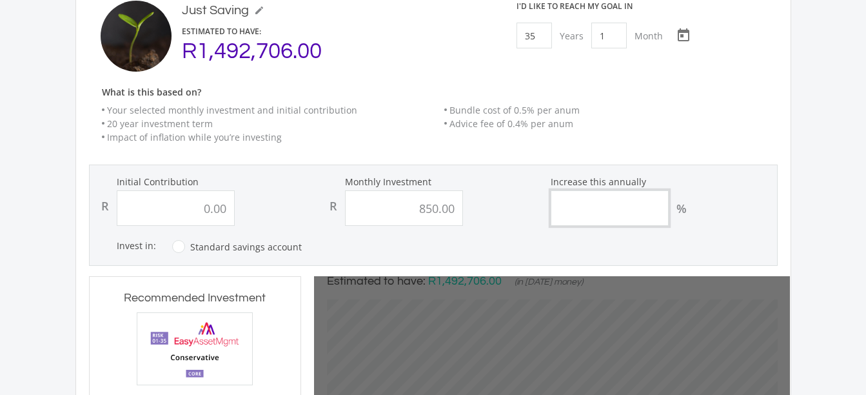
type input "0"
type input "850"
type input "0.00"
type input "850.00"
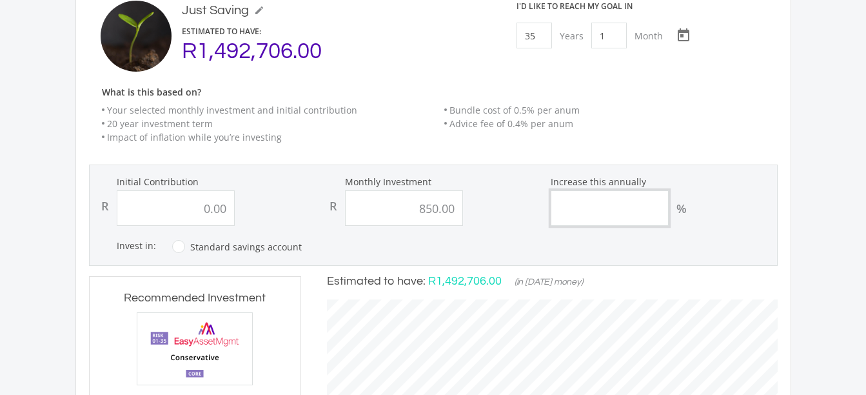
scroll to position [407, 476]
type input "5"
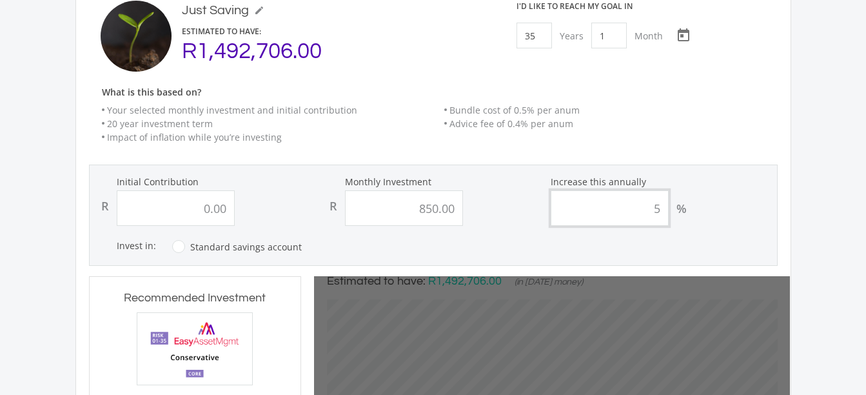
type input "0"
type input "850"
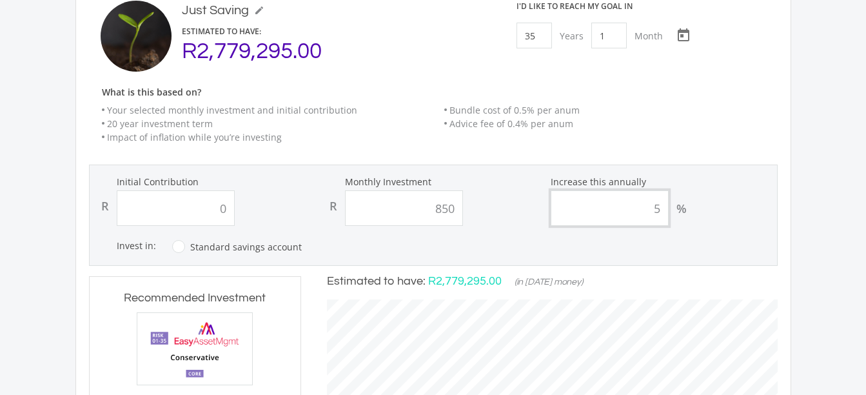
type input "0.00"
type input "850.00"
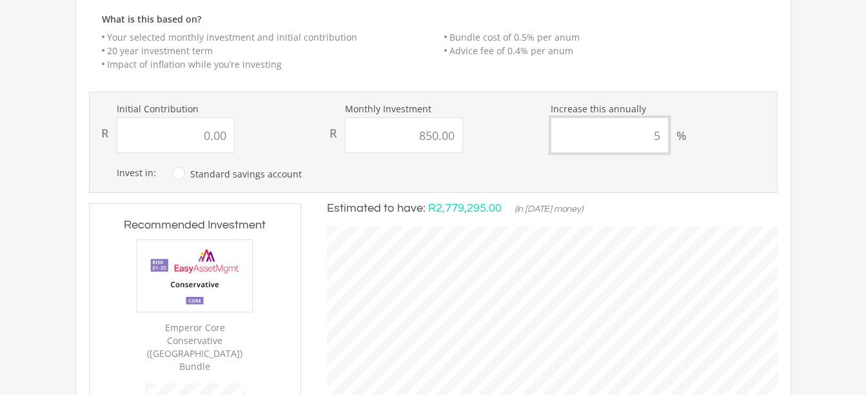
scroll to position [259, 0]
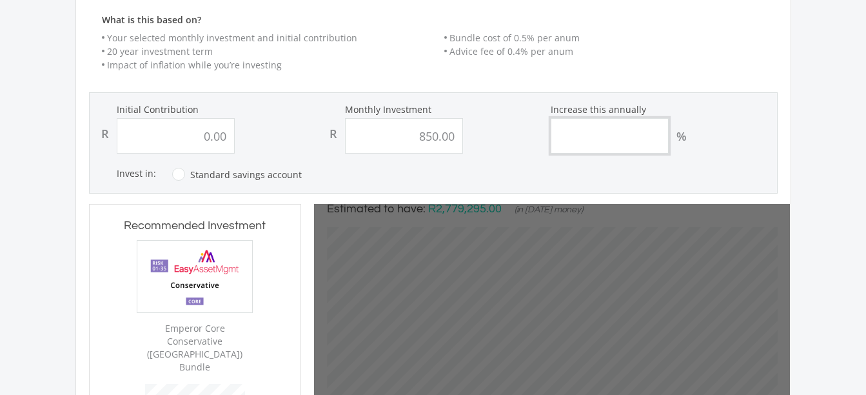
type input "0"
type input "850"
type input "0.00"
type input "850.00"
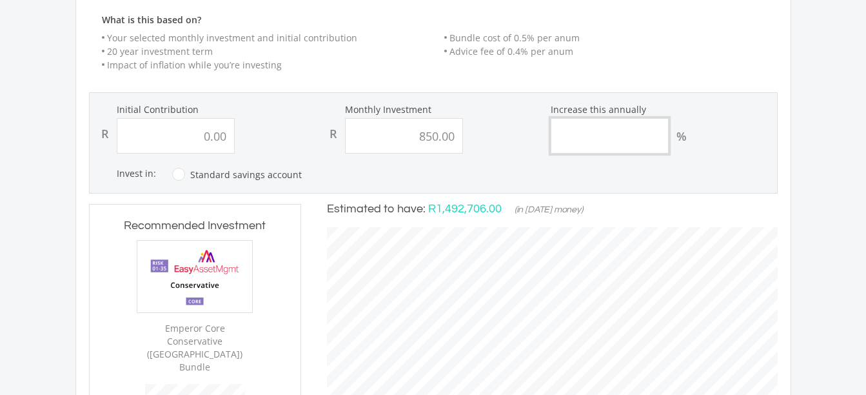
scroll to position [407, 476]
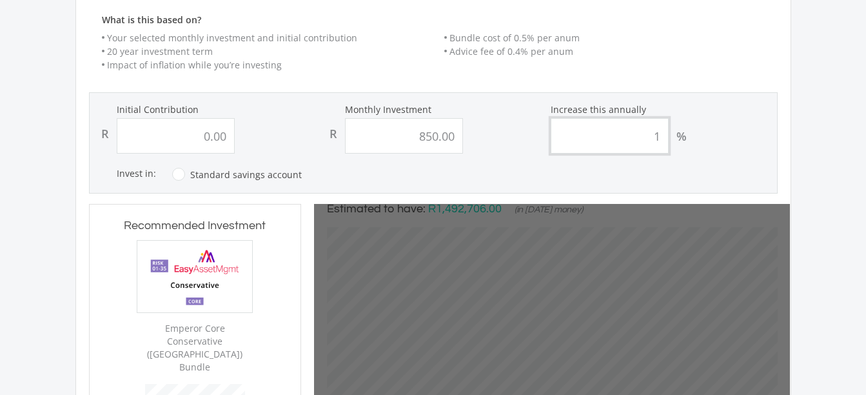
type input "15"
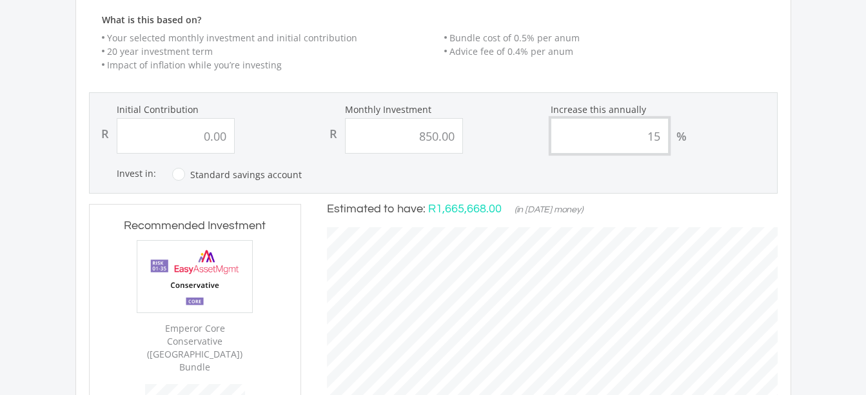
type input "0"
type input "850"
type input "1"
type input "0.00"
type input "850.00"
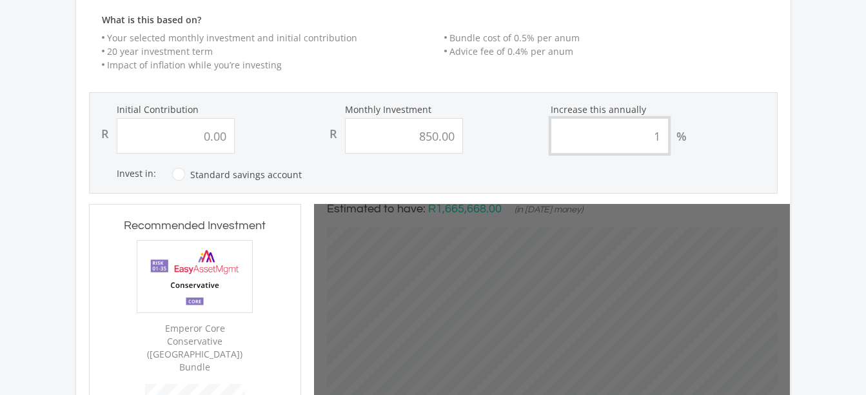
type input "0"
type input "850"
type input "15"
type input "0.00"
type input "850.00"
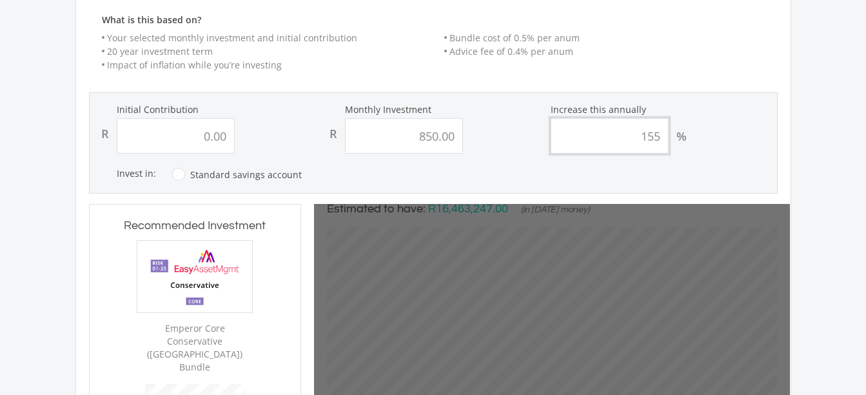
type input "155"
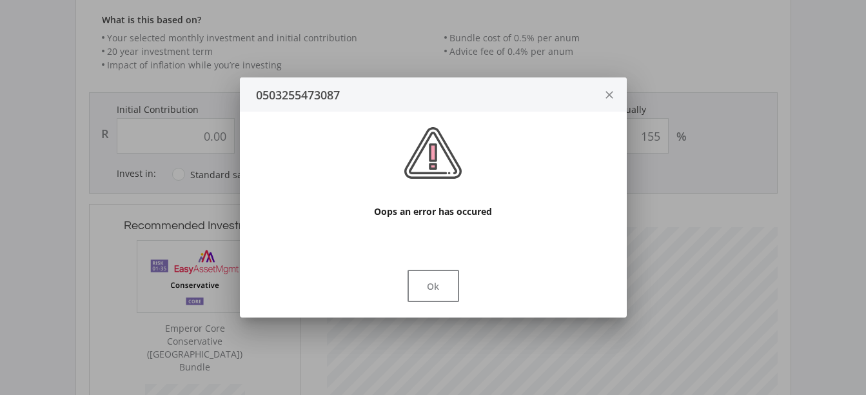
scroll to position [0, 0]
click at [433, 282] on button "Ok" at bounding box center [433, 285] width 52 height 32
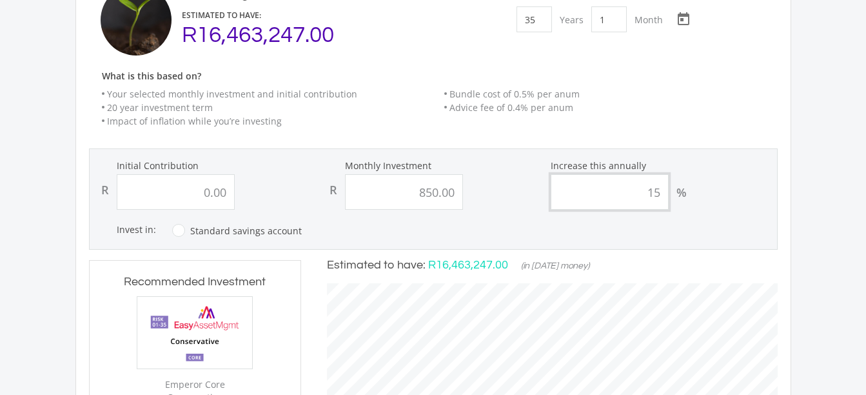
scroll to position [202, 0]
type input "15"
click at [213, 184] on input "0.00" at bounding box center [176, 192] width 118 height 35
click at [188, 184] on input "0.00" at bounding box center [176, 192] width 118 height 35
type input "2000"
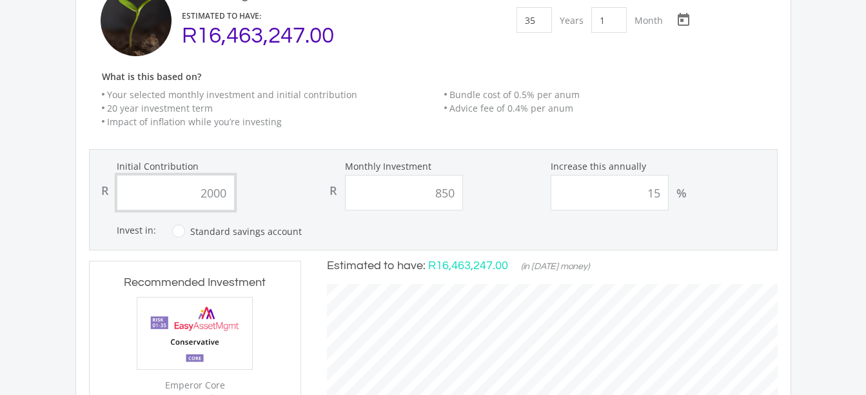
type input "850.00"
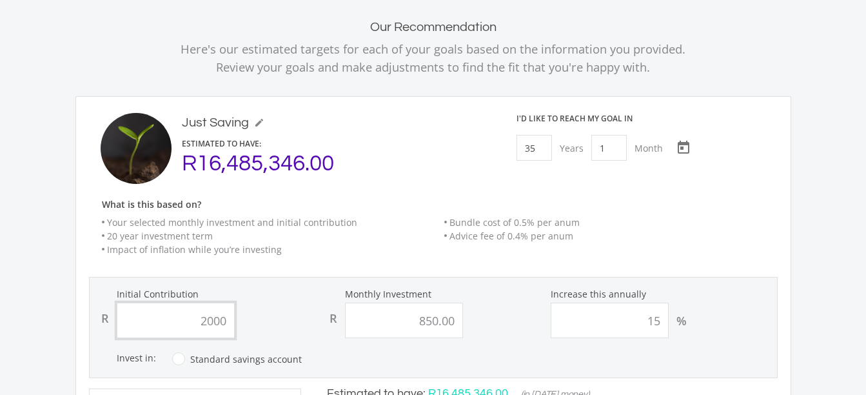
scroll to position [72, 0]
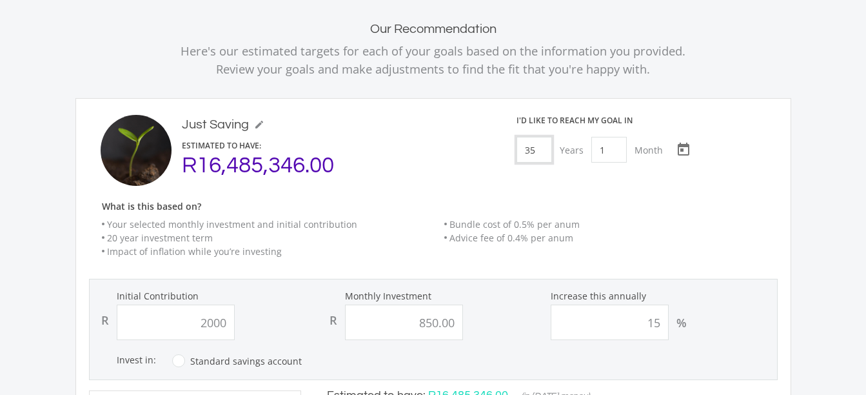
type input "2,000.00"
click at [545, 144] on input "35" at bounding box center [533, 150] width 35 height 26
type input "0"
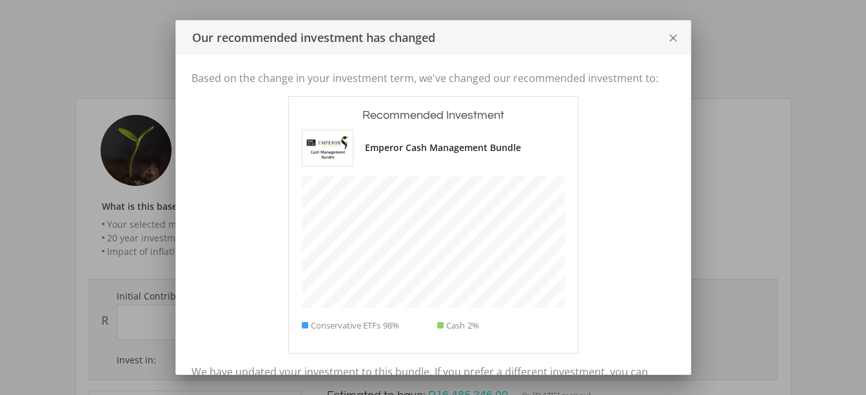
scroll to position [354, 514]
type input "2000"
type input "850"
type input "2,000.00"
type input "850.00"
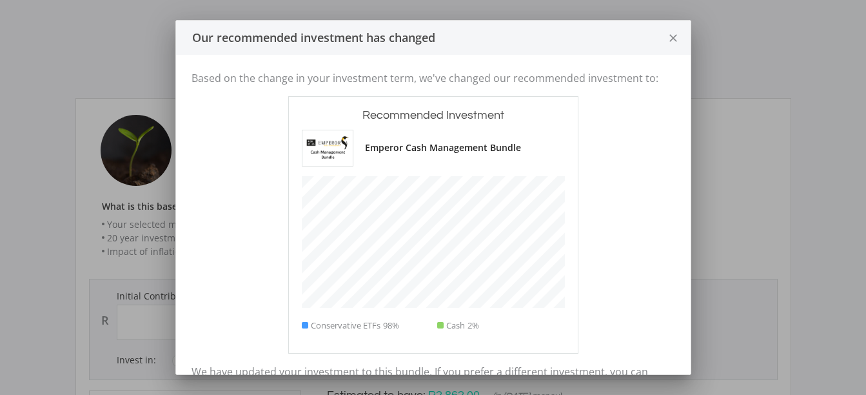
scroll to position [358, 476]
click at [677, 41] on icon "close" at bounding box center [673, 38] width 13 height 34
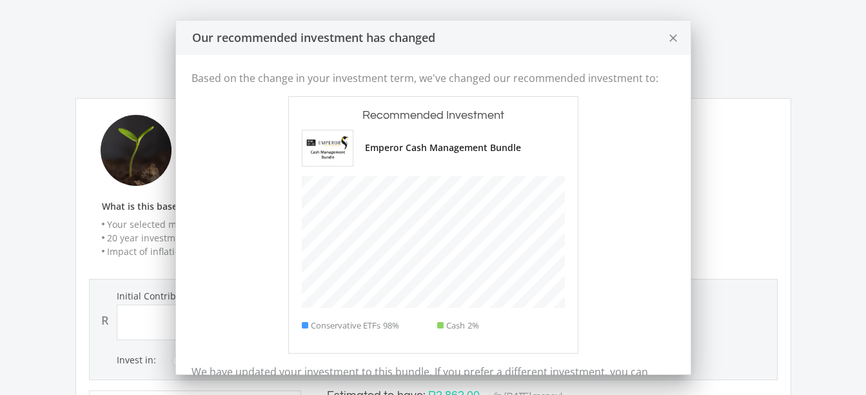
scroll to position [72, 0]
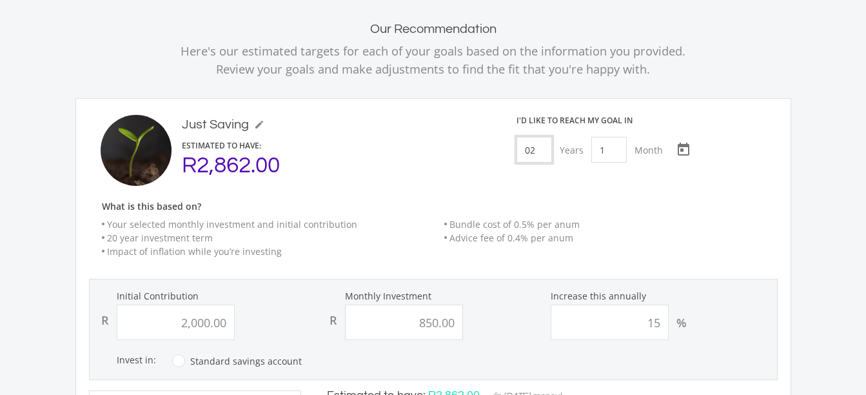
type input "2"
type input "2000"
type input "850"
type input "2,000.00"
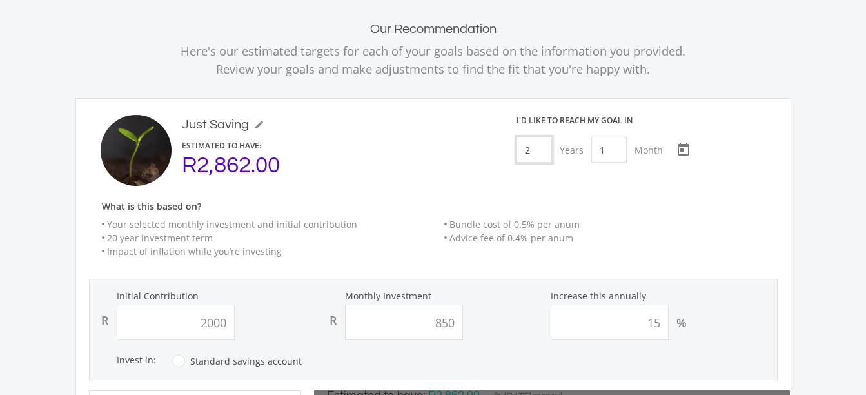
type input "850.00"
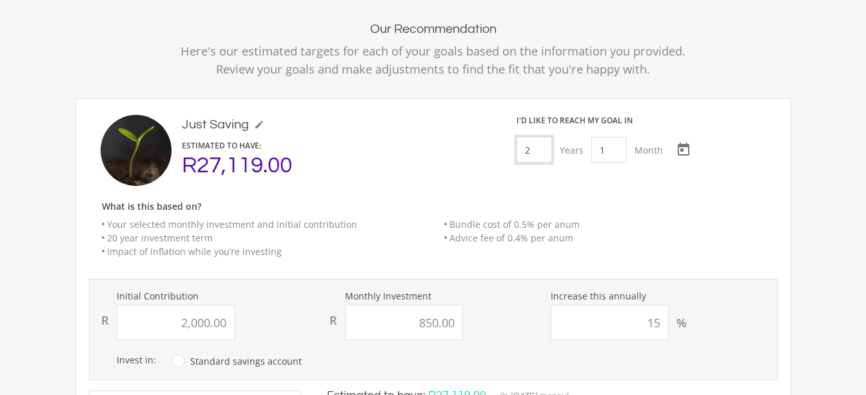
scroll to position [358, 476]
type input "25"
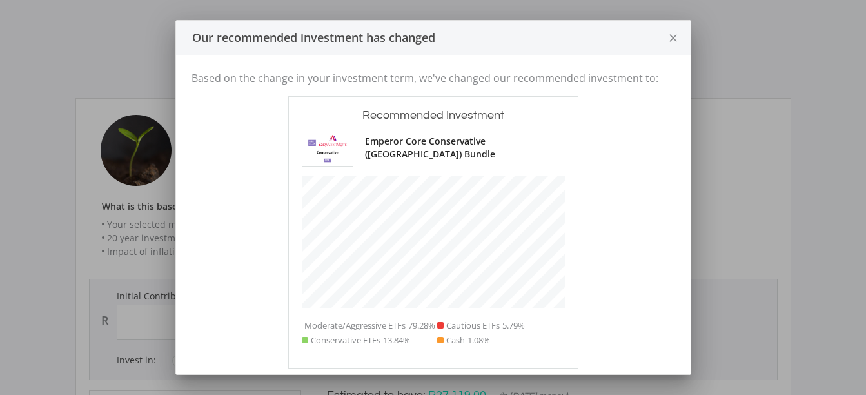
scroll to position [406, 211]
type input "2000"
type input "850"
type input "2,000.00"
type input "850.00"
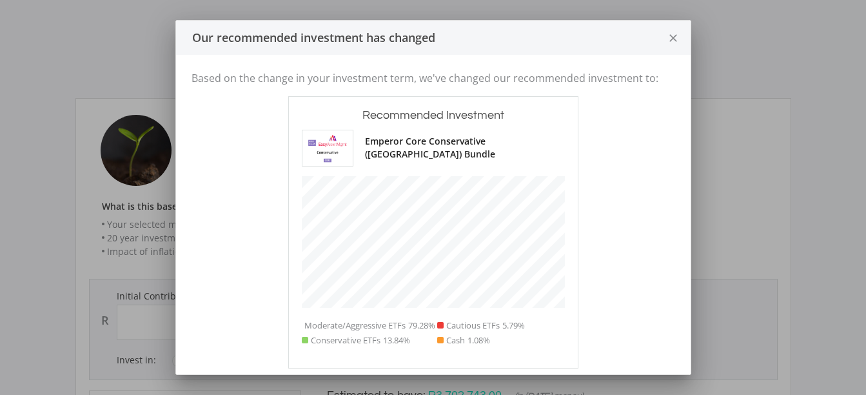
scroll to position [407, 476]
click at [676, 30] on icon "close" at bounding box center [673, 38] width 13 height 34
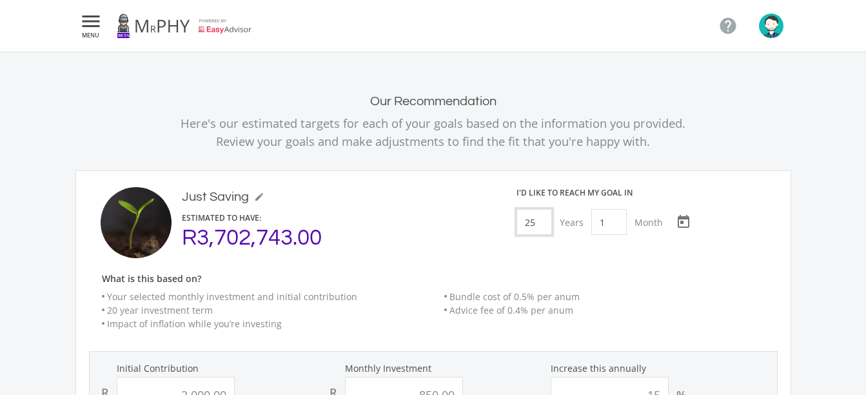
scroll to position [72, 0]
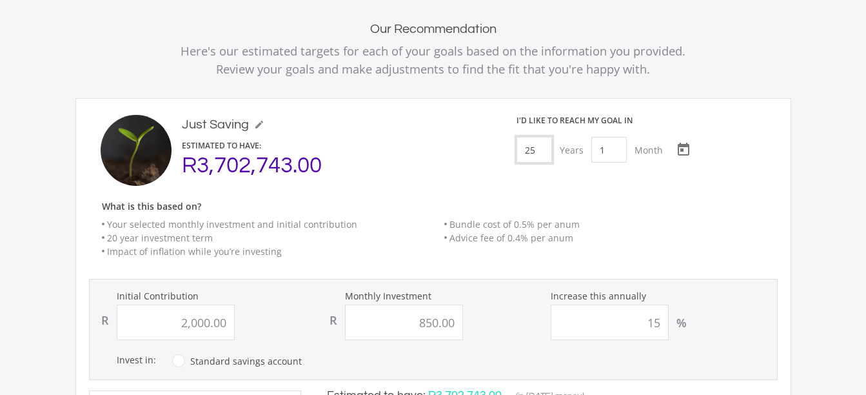
type input "2"
type input "30"
type input "2000"
type input "850"
type input "2,000.00"
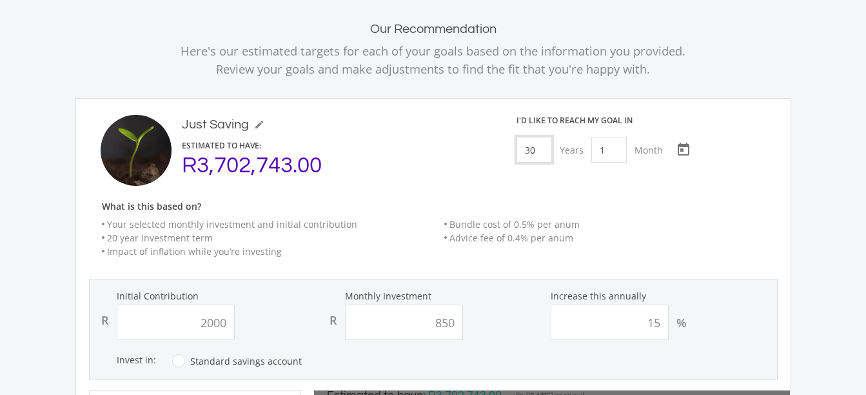
type input "850.00"
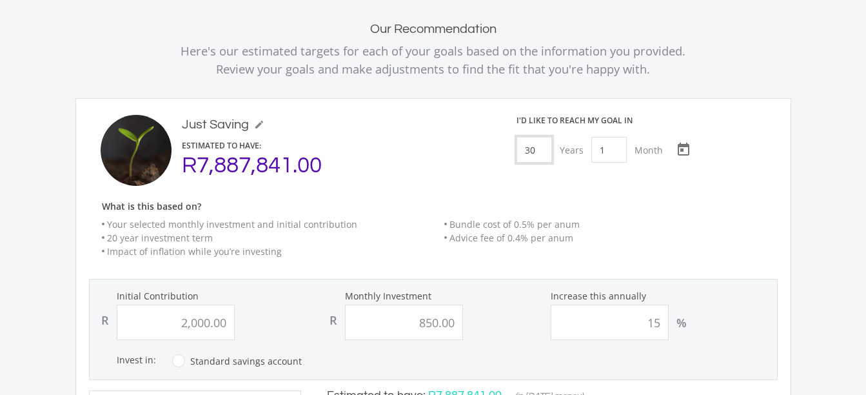
scroll to position [407, 476]
type input "36"
type input "2000"
type input "850"
type input "2,000.00"
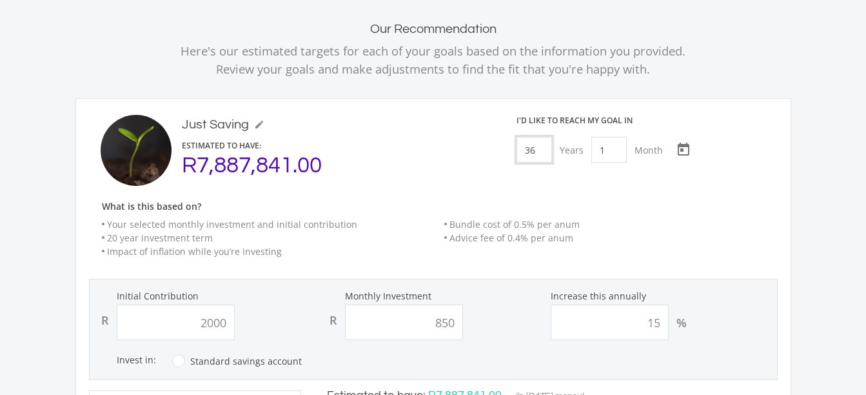
type input "850.00"
type input "35"
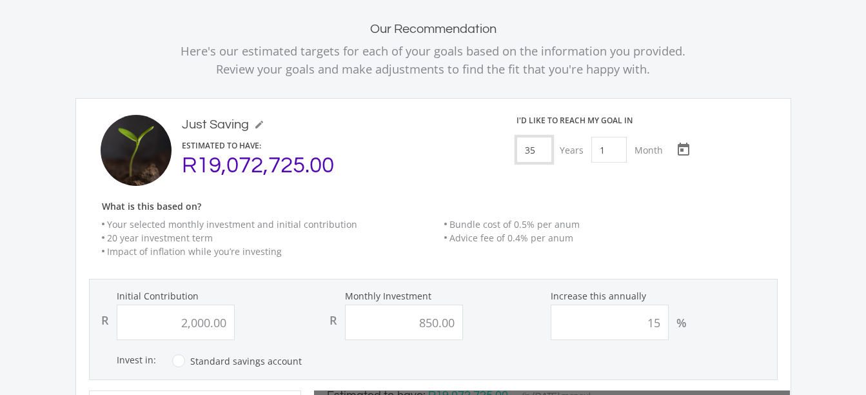
type input "2000"
type input "850"
type input "2,000.00"
type input "850.00"
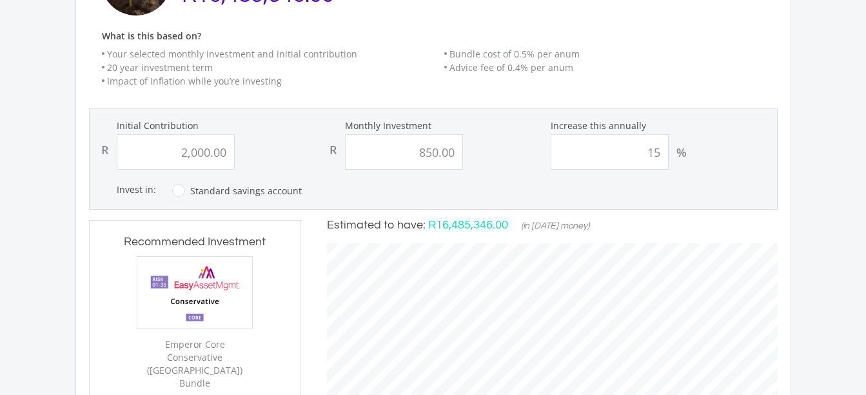
scroll to position [0, 0]
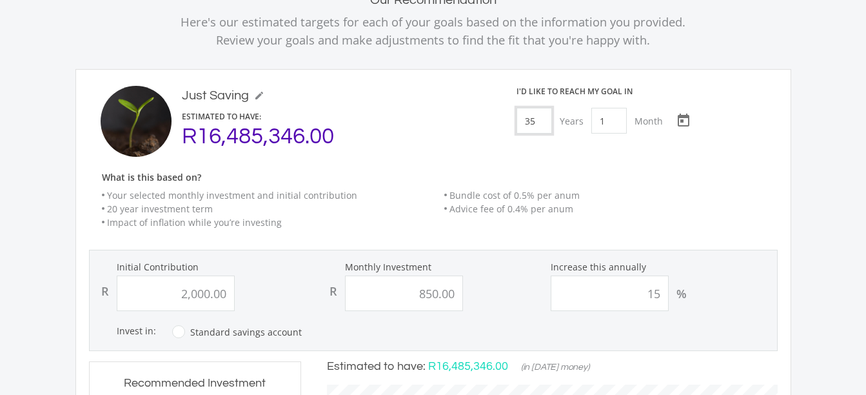
type input "35"
click at [661, 291] on input "15" at bounding box center [610, 292] width 118 height 35
type input "1"
type input "5"
type input "2000"
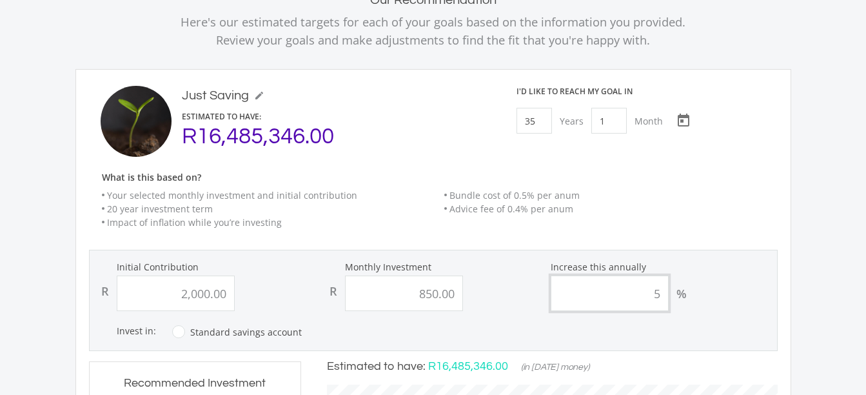
type input "850"
type input "2,000.00"
type input "850.00"
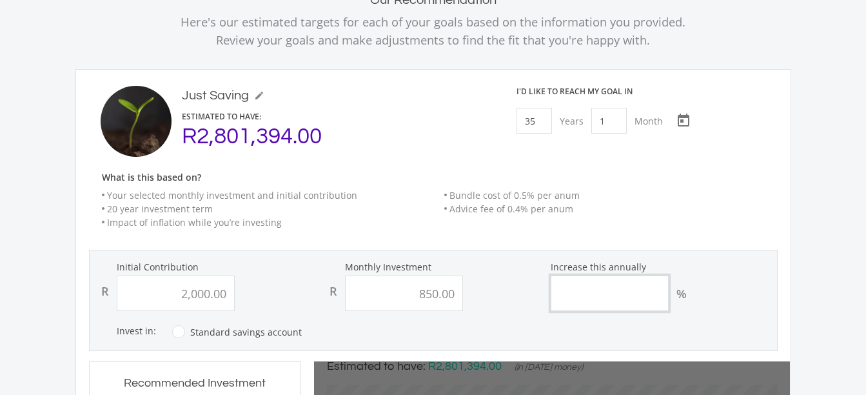
type input "2000"
type input "850"
type input "2,000.00"
type input "850.00"
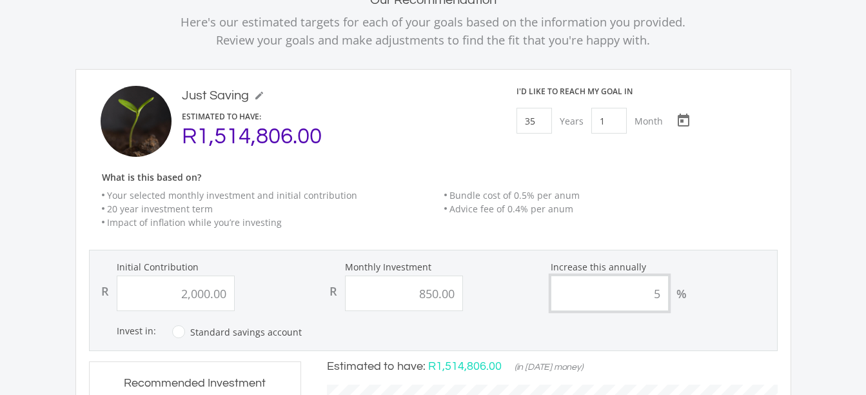
type input "50"
type input "2000"
type input "850"
type input "5"
type input "2,000.00"
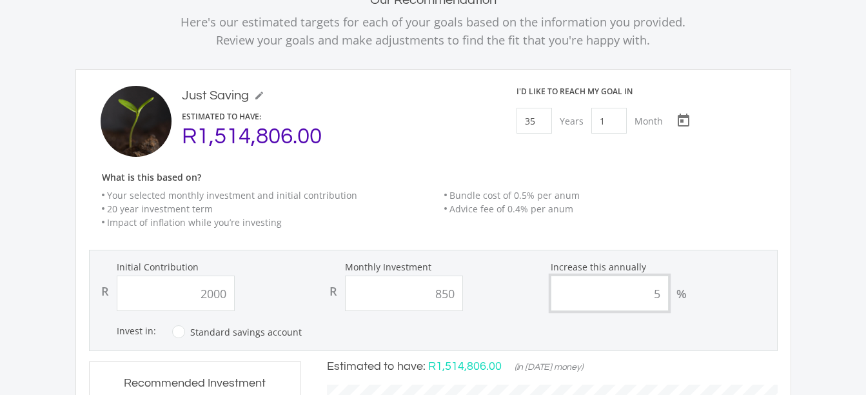
type input "850.00"
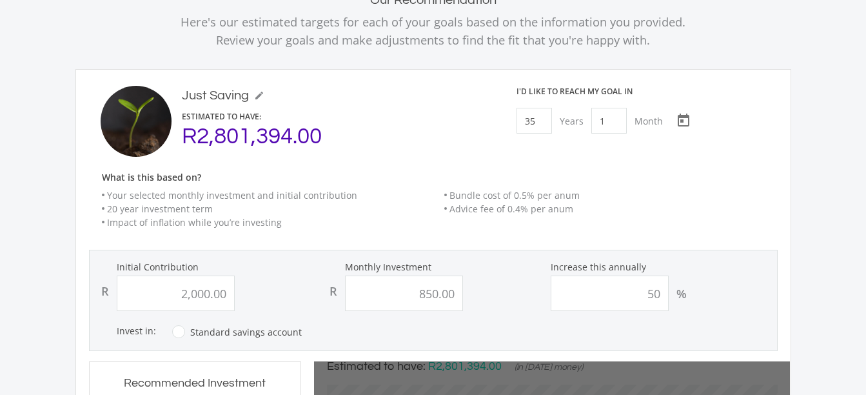
scroll to position [0, 0]
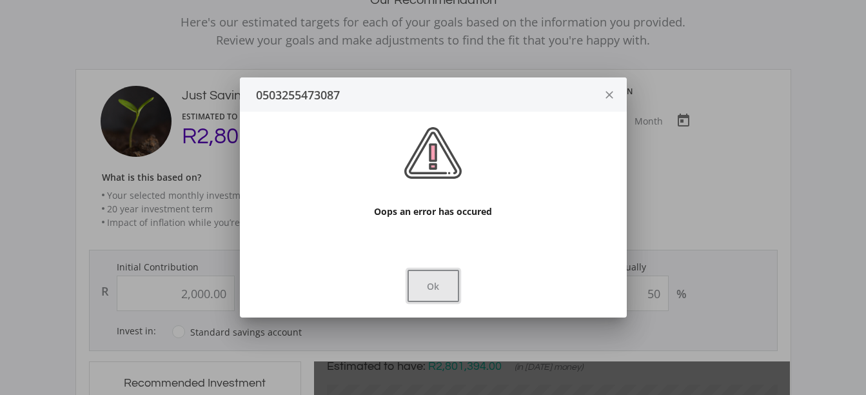
click at [418, 297] on button "Ok" at bounding box center [433, 285] width 52 height 32
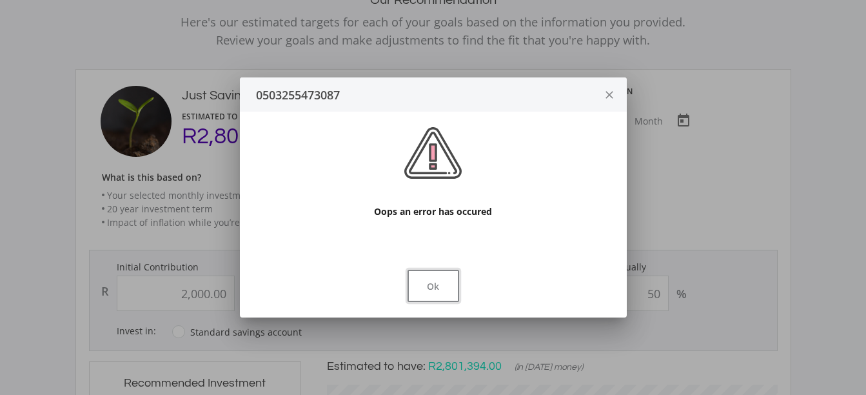
click at [418, 297] on button "Ok" at bounding box center [433, 285] width 52 height 32
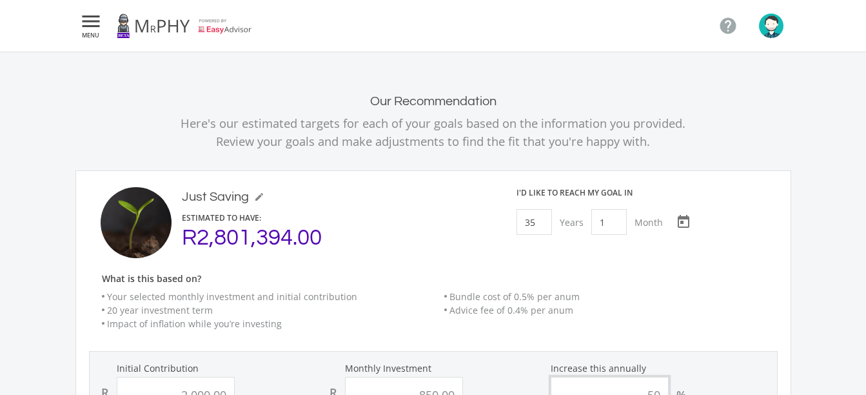
scroll to position [101, 0]
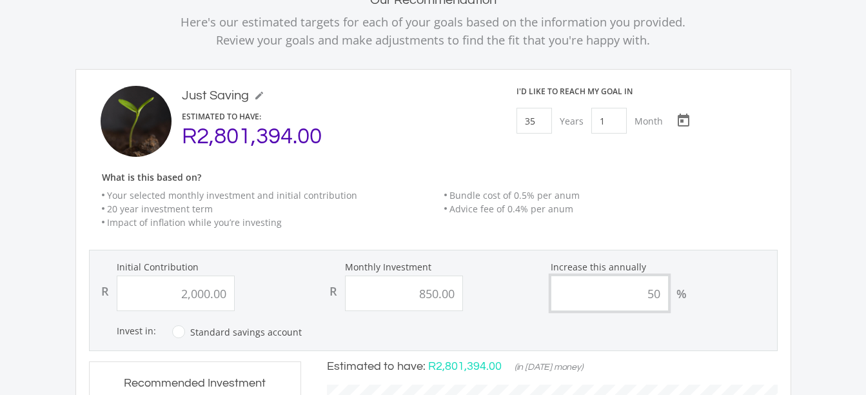
type input "5"
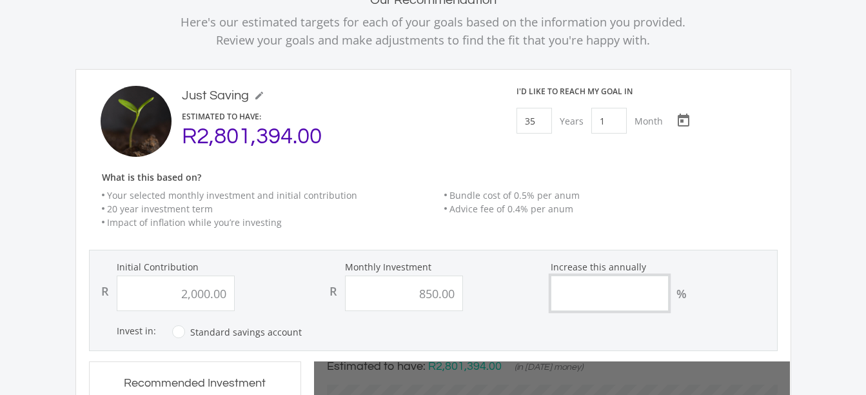
type input "2000"
type input "850"
type input "2,000.00"
type input "850.00"
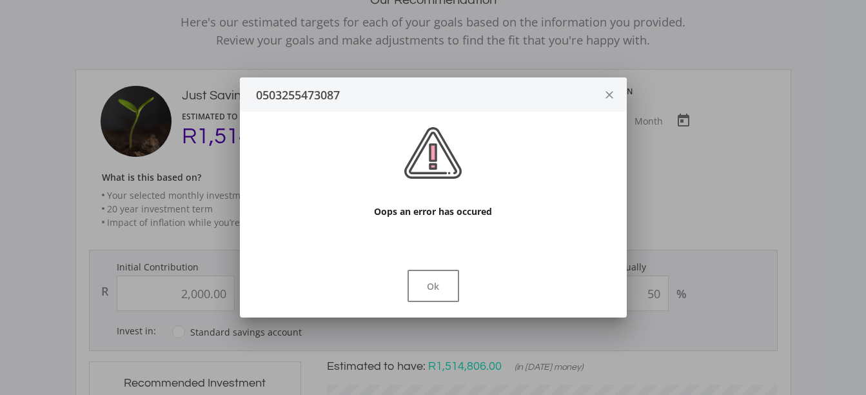
scroll to position [0, 0]
click at [418, 297] on button "Ok" at bounding box center [433, 285] width 52 height 32
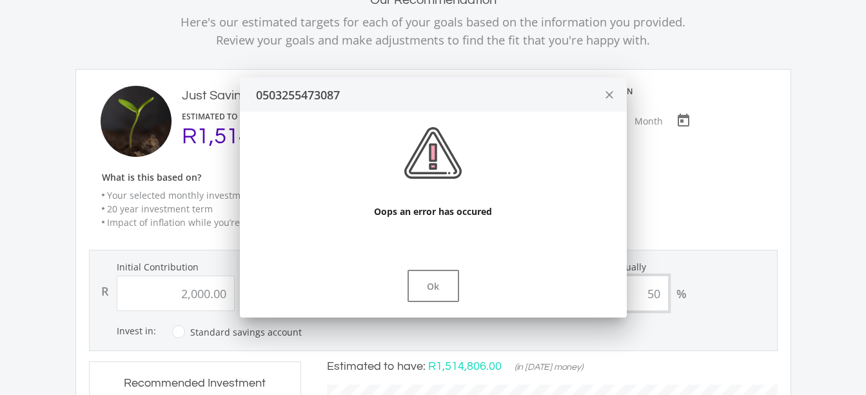
scroll to position [101, 0]
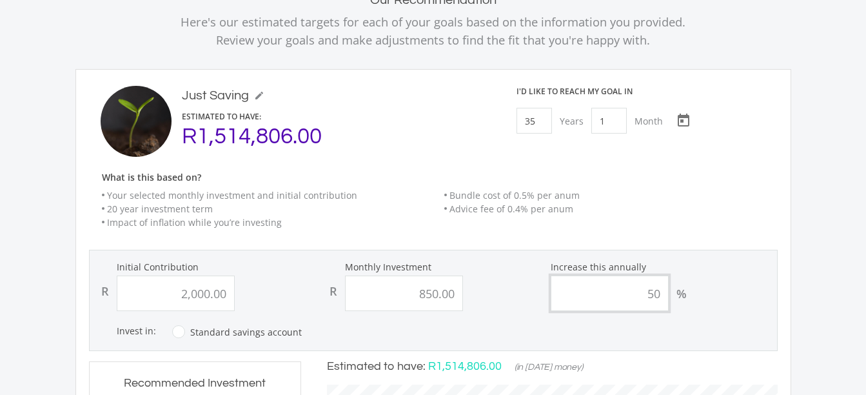
type input "5"
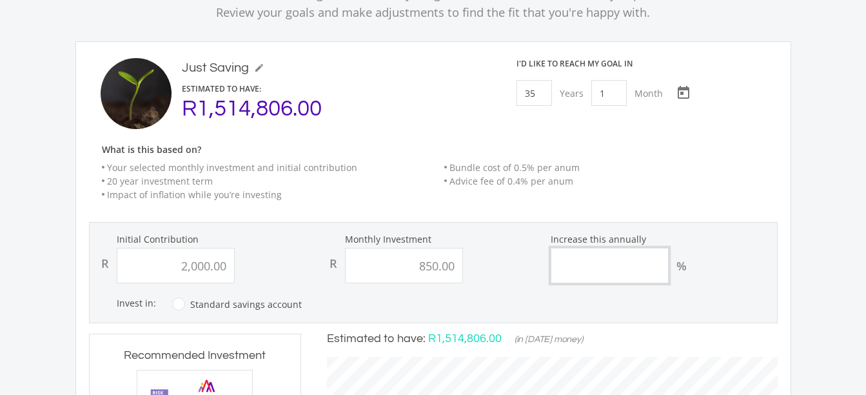
scroll to position [130, 0]
click at [444, 276] on input "850.00" at bounding box center [404, 264] width 118 height 35
click at [454, 267] on input "850.00" at bounding box center [404, 264] width 118 height 35
type input "8"
type input "2"
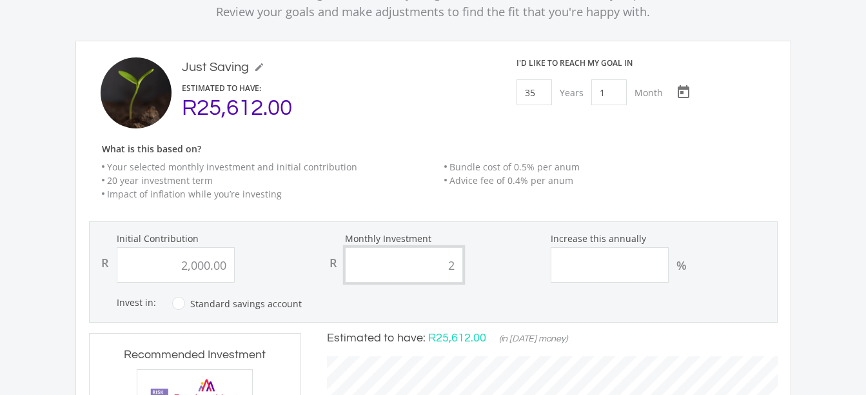
scroll to position [407, 476]
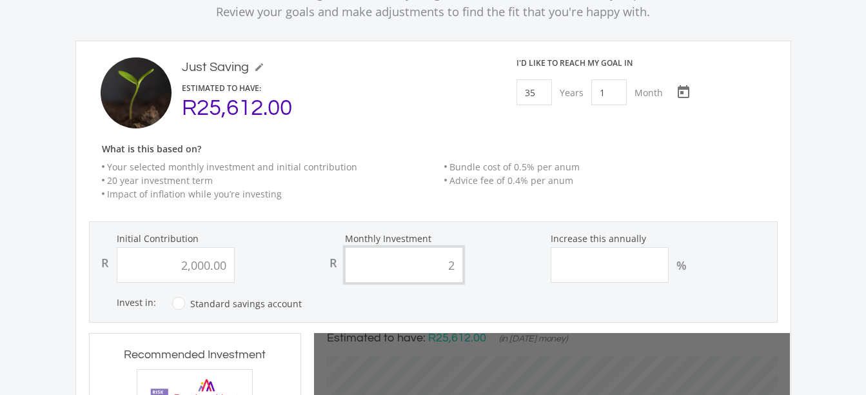
type input "2000"
type input "20000"
type input "2,000.00"
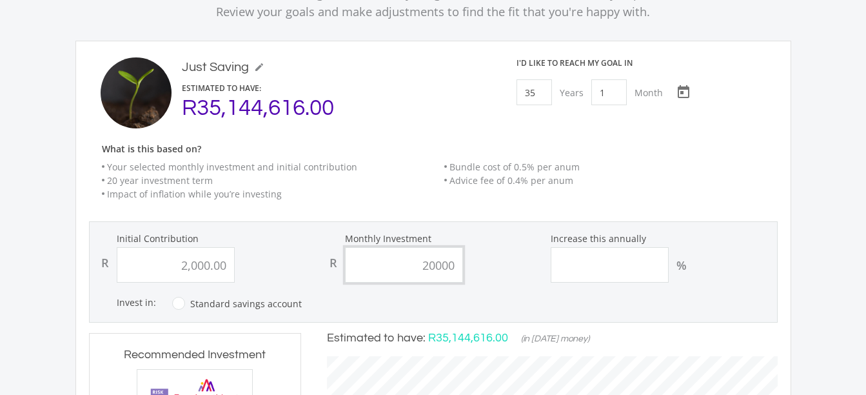
type input "2000"
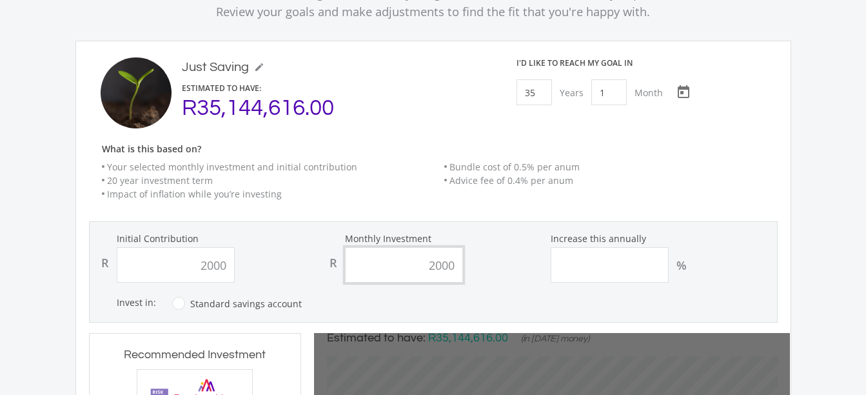
type input "2,000.00"
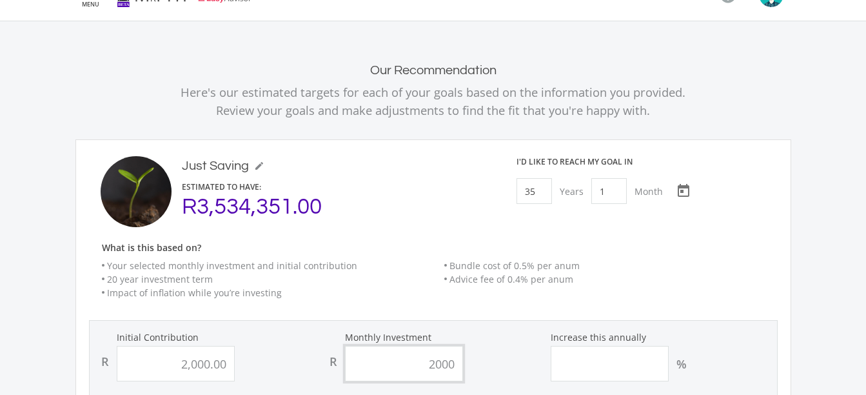
scroll to position [0, 0]
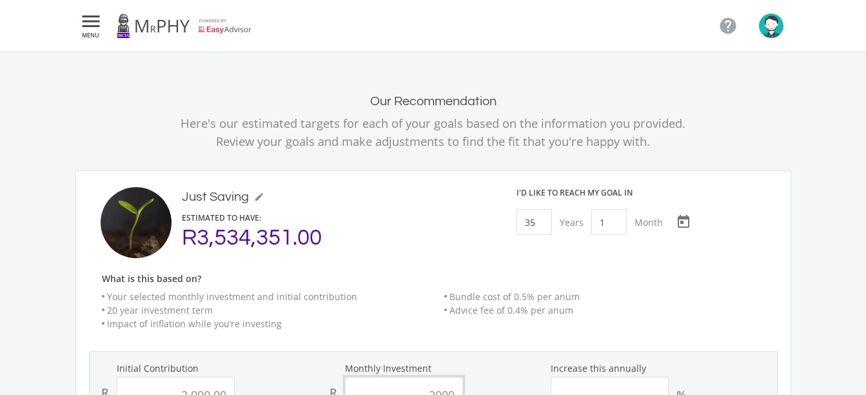
scroll to position [458, 0]
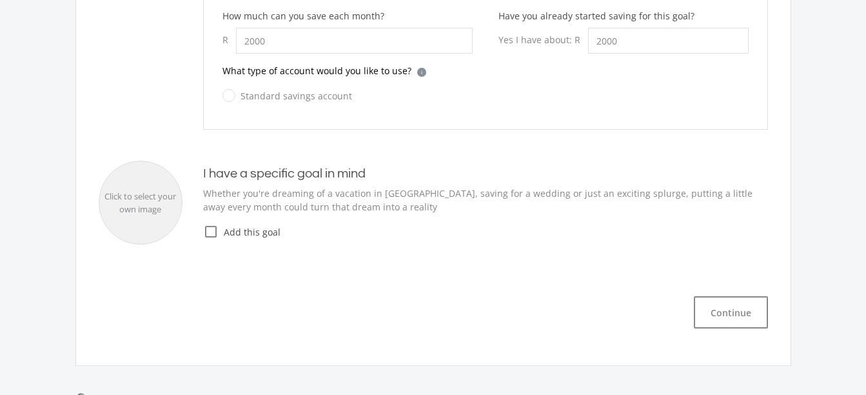
type input "2,000.00"
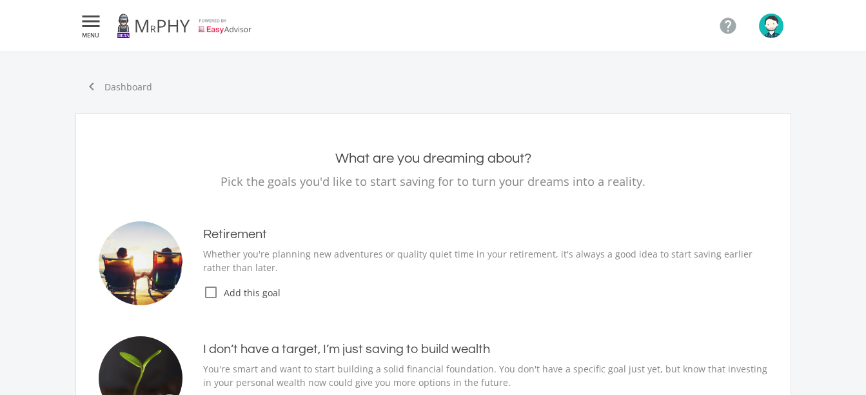
click at [205, 292] on icon "check_box_outline_blank" at bounding box center [210, 291] width 15 height 15
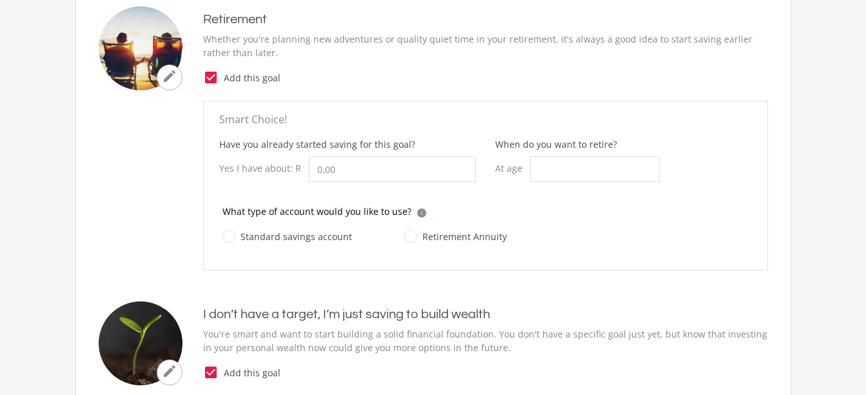
scroll to position [215, 0]
click at [578, 159] on input "When do you want to retire?" at bounding box center [595, 168] width 130 height 26
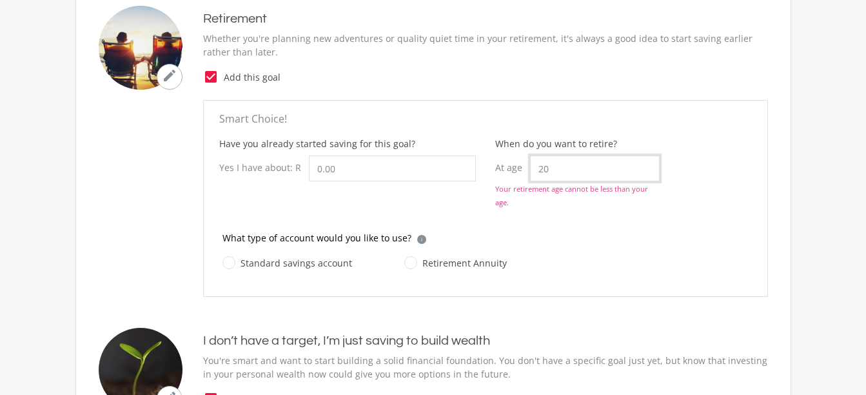
type input "20"
click at [230, 267] on label "Standard savings account" at bounding box center [287, 263] width 130 height 16
click at [230, 267] on input "Standard savings account" at bounding box center [275, 270] width 130 height 26
radio input "true"
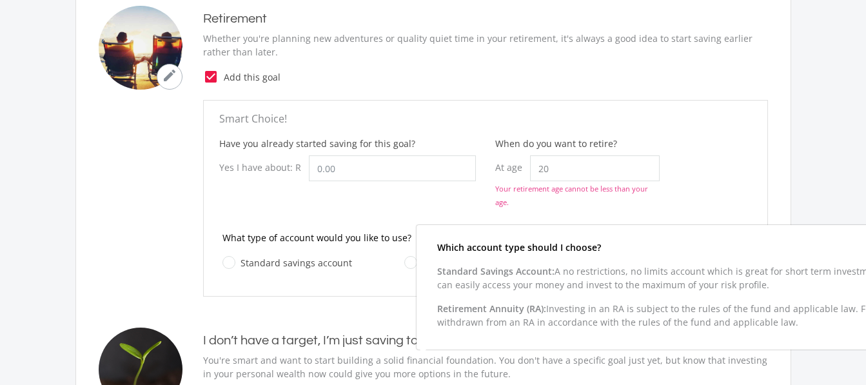
click at [418, 238] on div "Which account type should I choose? Standard Savings Account: A no restrictions…" at bounding box center [692, 287] width 552 height 124
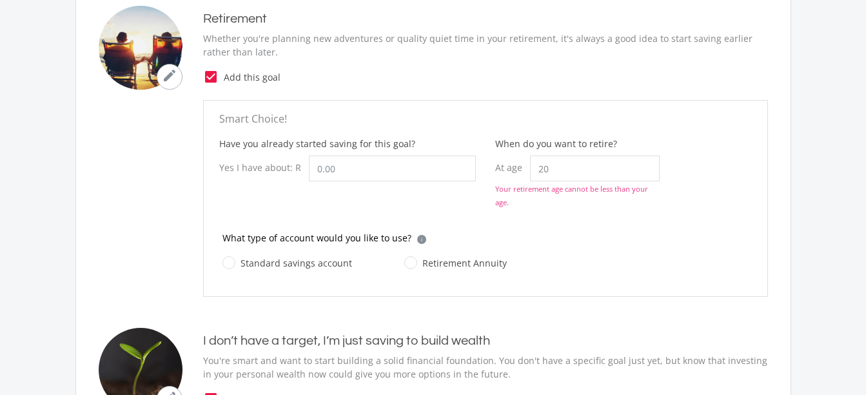
click at [382, 233] on p "What type of account would you like to use?" at bounding box center [316, 238] width 189 height 14
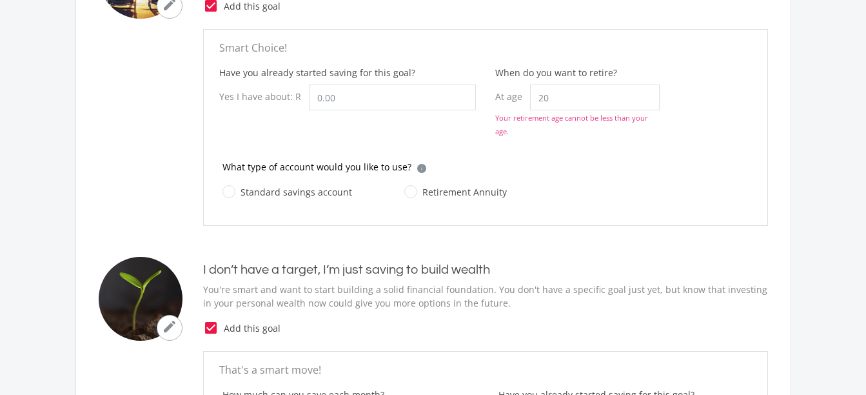
scroll to position [295, 0]
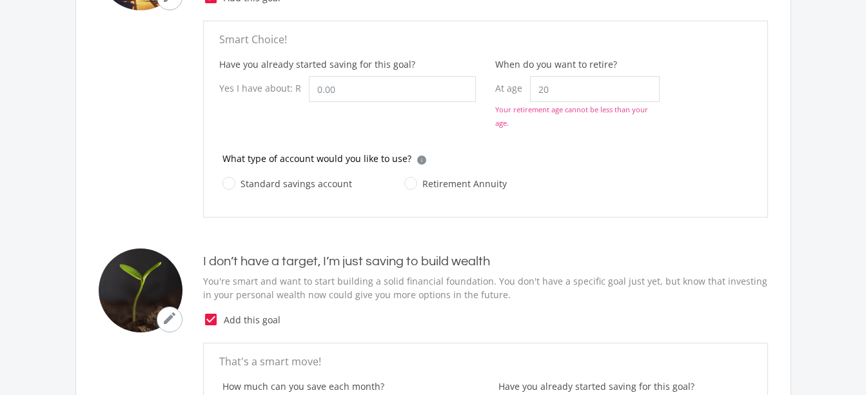
click at [210, 322] on icon "check_box" at bounding box center [210, 318] width 15 height 15
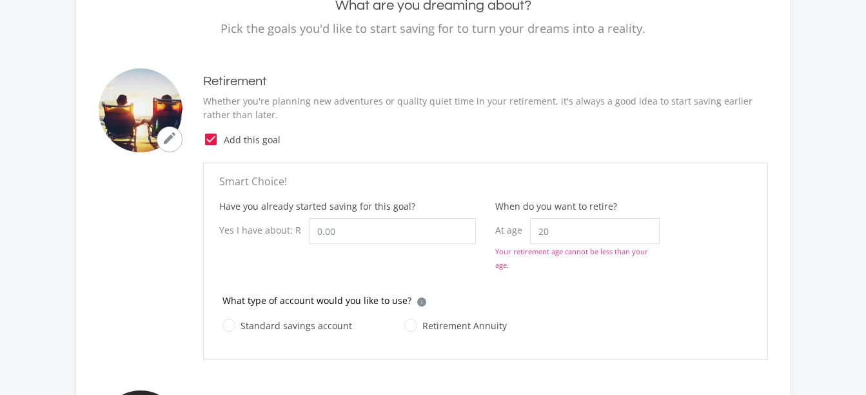
scroll to position [150, 0]
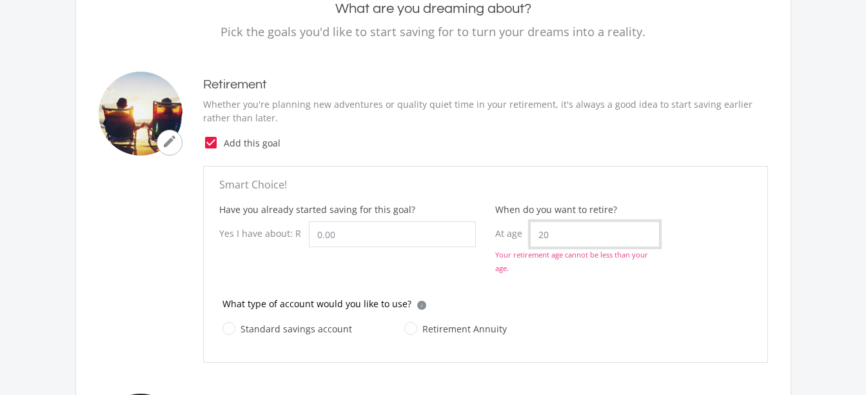
click at [572, 235] on input "20" at bounding box center [595, 234] width 130 height 26
type input "2"
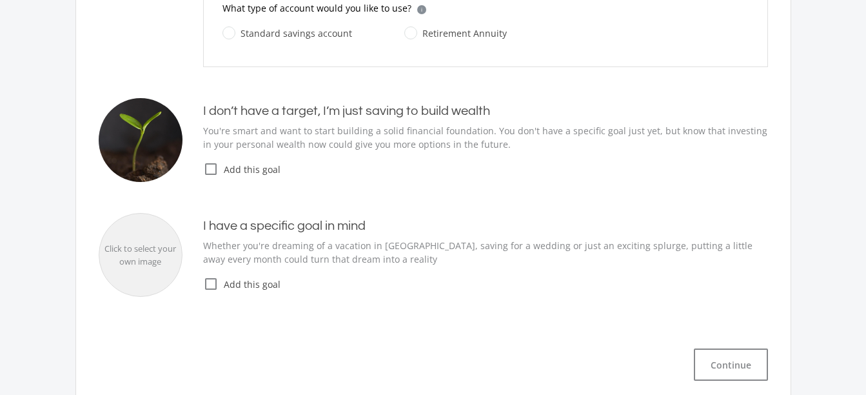
scroll to position [420, 0]
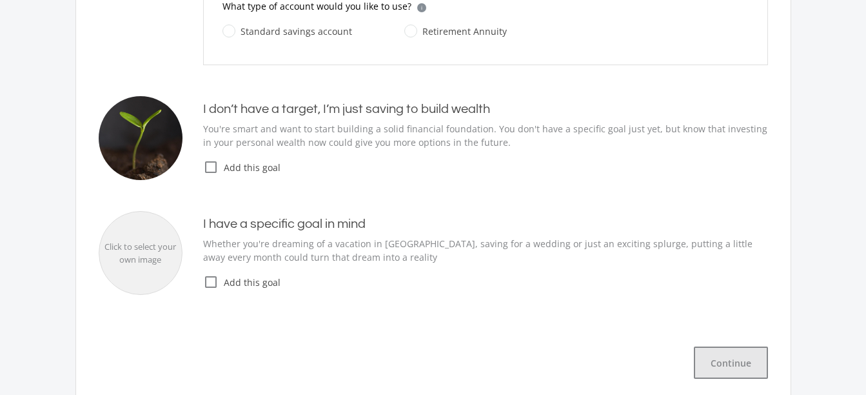
type input "21"
click at [712, 361] on button "Continue" at bounding box center [731, 362] width 74 height 32
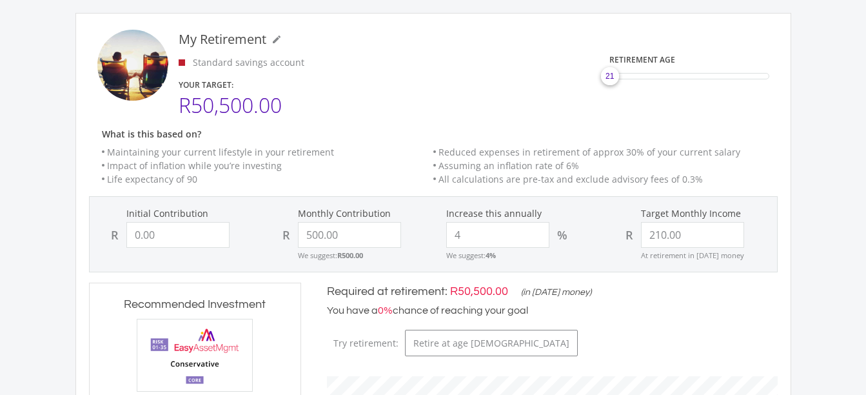
scroll to position [157, 0]
drag, startPoint x: 608, startPoint y: 79, endPoint x: 503, endPoint y: 62, distance: 106.4
click at [503, 62] on div "RETIREMENT AGE 21" at bounding box center [611, 72] width 357 height 84
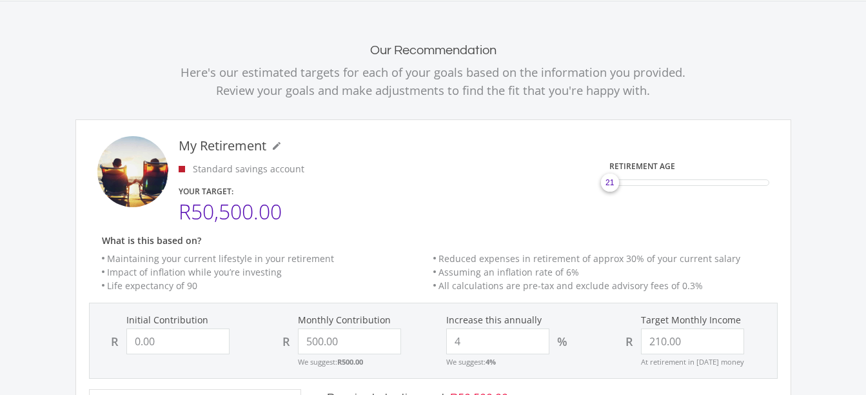
scroll to position [50, 0]
drag, startPoint x: 608, startPoint y: 184, endPoint x: 678, endPoint y: 206, distance: 73.0
click at [678, 206] on div "RETIREMENT AGE 50" at bounding box center [611, 179] width 357 height 84
click at [534, 216] on div "RETIREMENT AGE 50" at bounding box center [611, 179] width 357 height 84
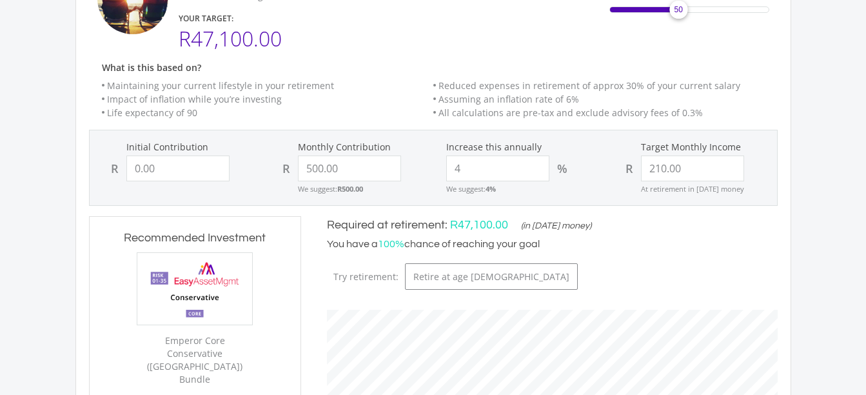
scroll to position [223, 0]
click at [328, 171] on input "500.00" at bounding box center [349, 169] width 103 height 26
click at [307, 166] on input "500.00" at bounding box center [349, 169] width 103 height 26
type input "1500.00"
type input "0"
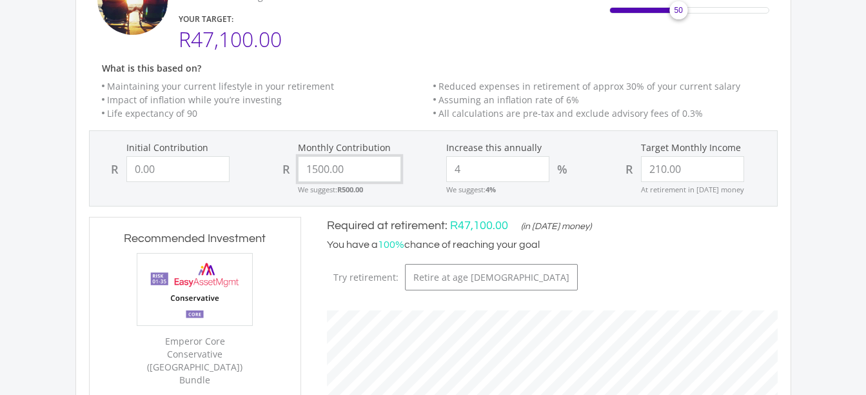
type input "1500"
type input "210"
type input "0.00"
type input "210.00"
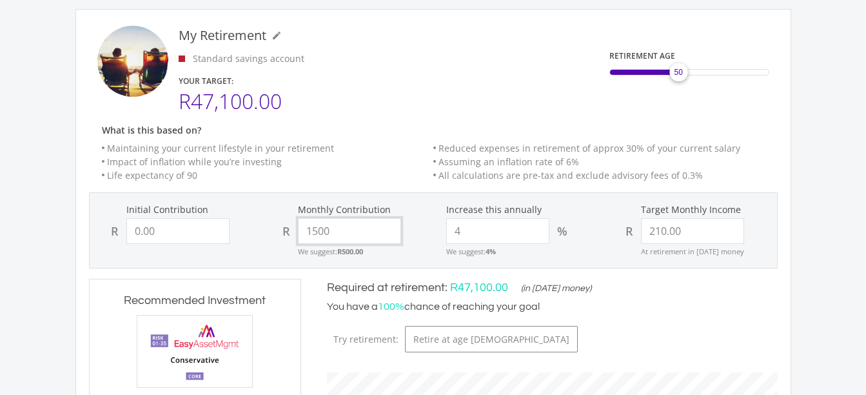
scroll to position [0, 0]
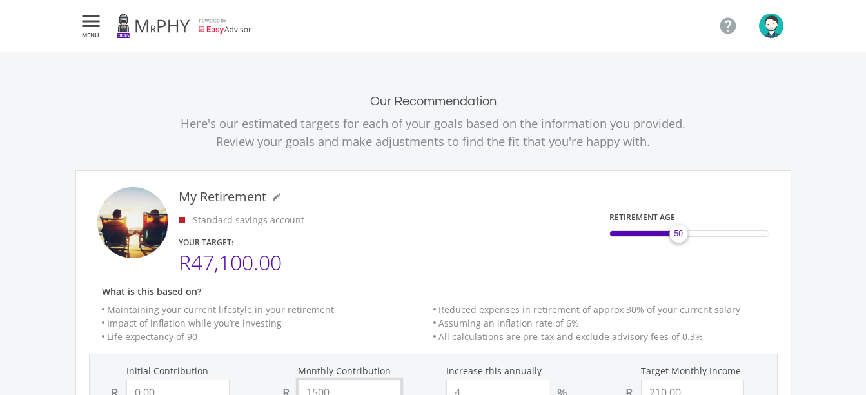
scroll to position [420, 0]
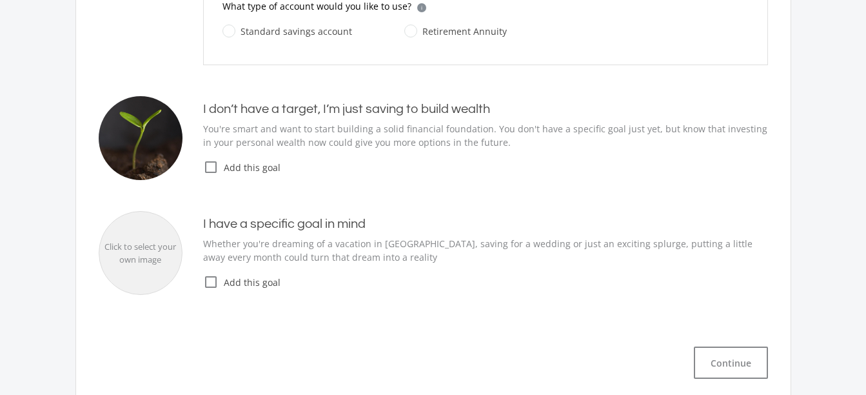
click at [144, 261] on div "Click to select your own image" at bounding box center [140, 252] width 83 height 25
click at [176, 267] on div "Click to select your own image" at bounding box center [141, 253] width 84 height 84
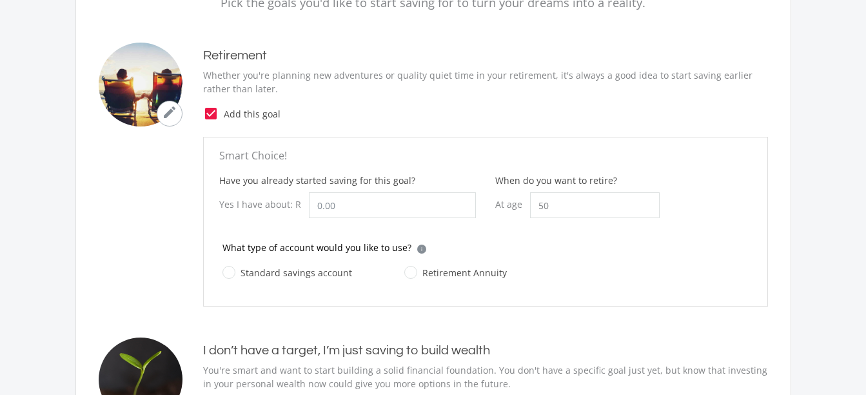
scroll to position [178, 0]
click at [209, 113] on icon "check_box" at bounding box center [210, 113] width 15 height 15
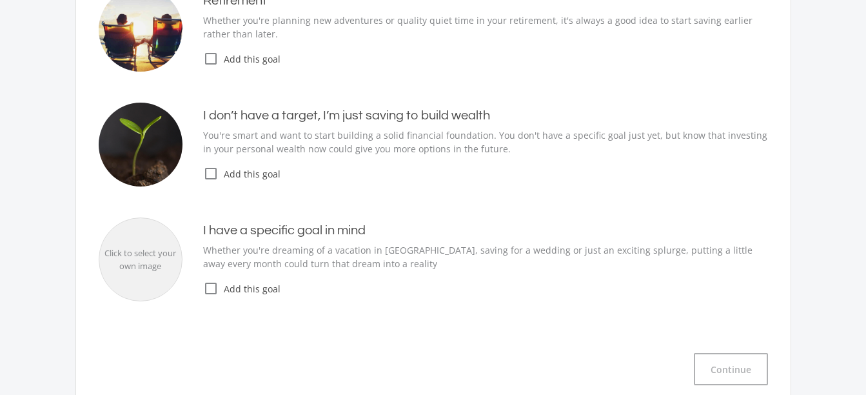
scroll to position [235, 0]
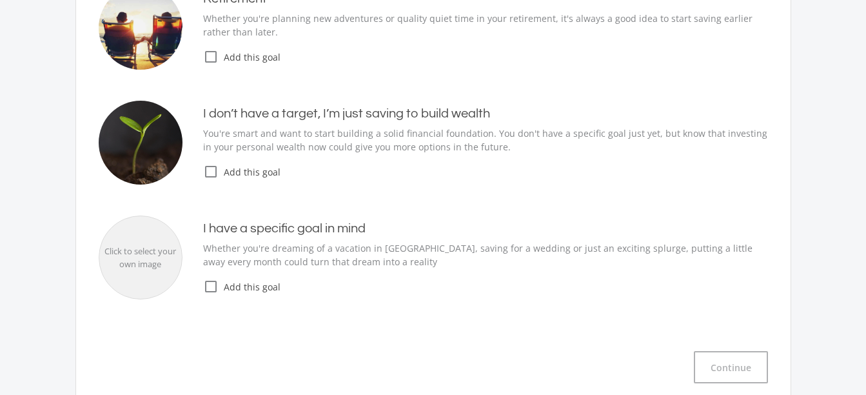
click at [210, 288] on icon "check_box_outline_blank" at bounding box center [210, 286] width 15 height 15
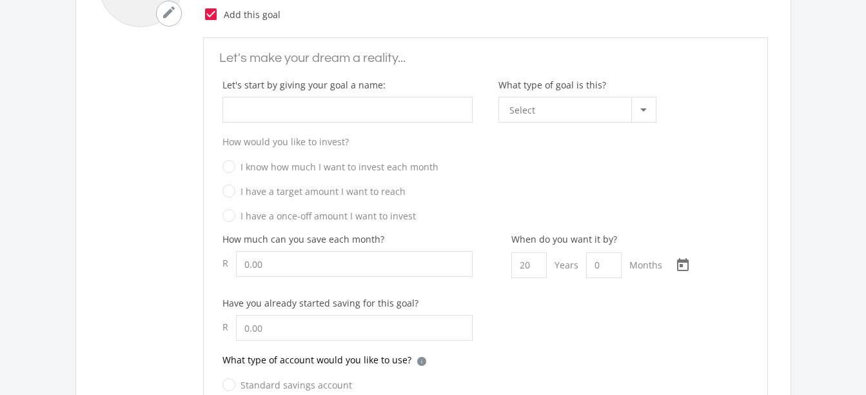
scroll to position [562, 0]
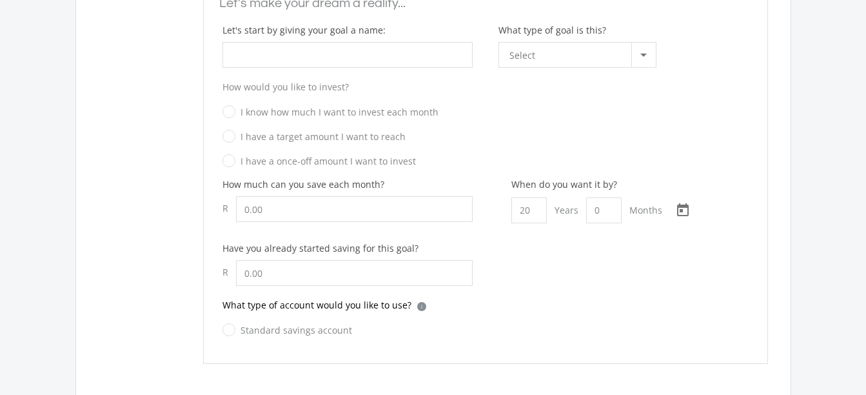
click at [238, 318] on div "What type of account would you like to use? i Which account type should I choos…" at bounding box center [485, 310] width 526 height 24
click at [226, 328] on label "Standard savings account" at bounding box center [287, 330] width 130 height 16
click at [226, 328] on input "Standard savings account" at bounding box center [275, 337] width 130 height 26
radio input "true"
click at [623, 45] on div "Select" at bounding box center [570, 55] width 122 height 24
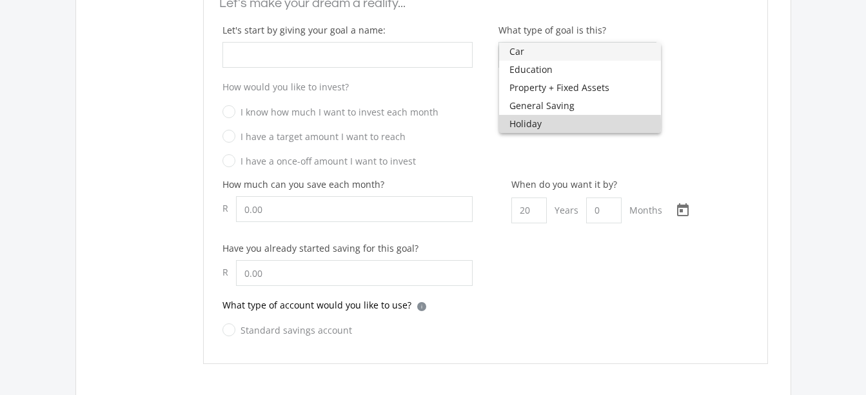
click at [508, 124] on mat-option "Holiday" at bounding box center [580, 124] width 162 height 18
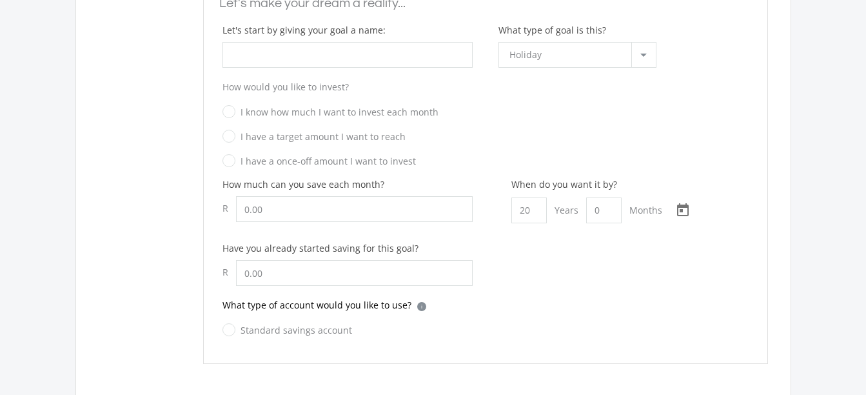
click at [645, 50] on div at bounding box center [643, 55] width 24 height 24
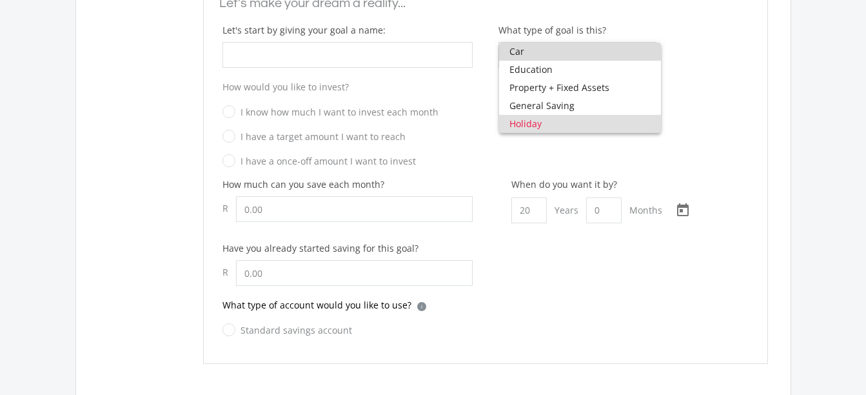
click at [598, 49] on span "Car" at bounding box center [579, 52] width 141 height 18
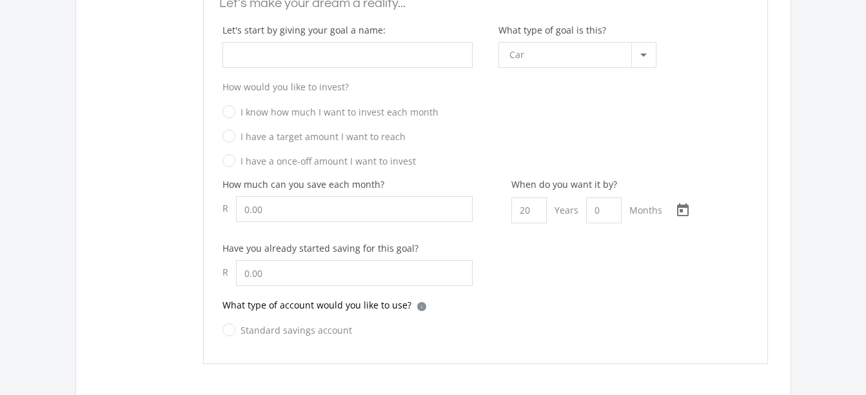
click at [226, 135] on label "I have a target amount I want to reach" at bounding box center [313, 136] width 183 height 16
click at [226, 135] on input "I have a target amount I want to reach" at bounding box center [473, 140] width 526 height 19
radio input "true"
radio input "false"
click at [300, 204] on input "Let's start by giving your goal a name:" at bounding box center [354, 209] width 237 height 26
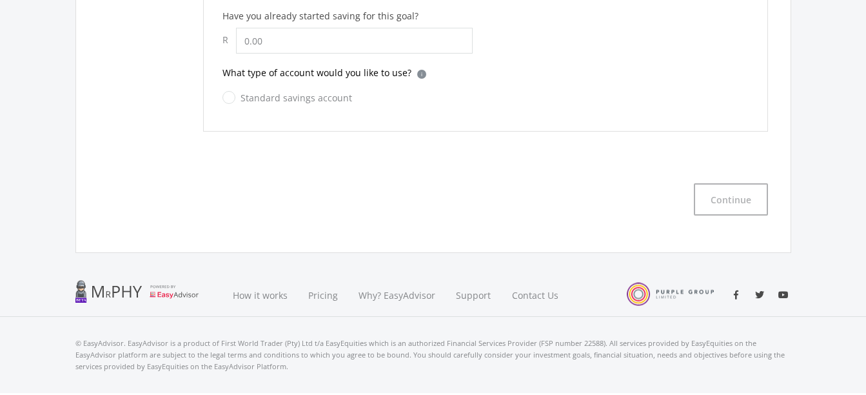
scroll to position [795, 0]
type input "2,500,000.00"
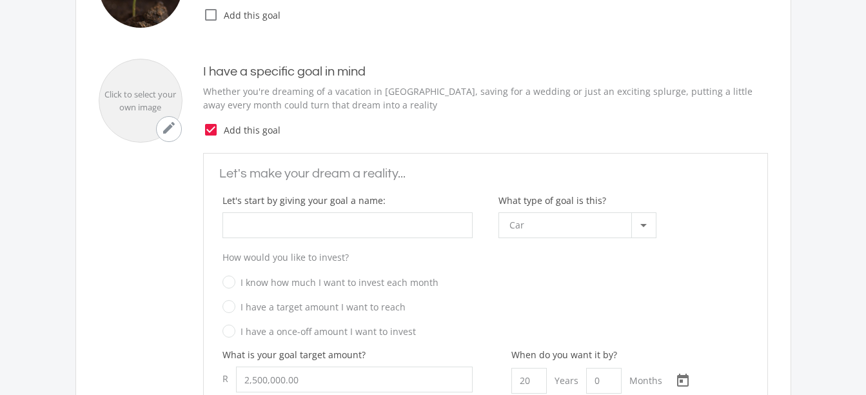
scroll to position [384, 0]
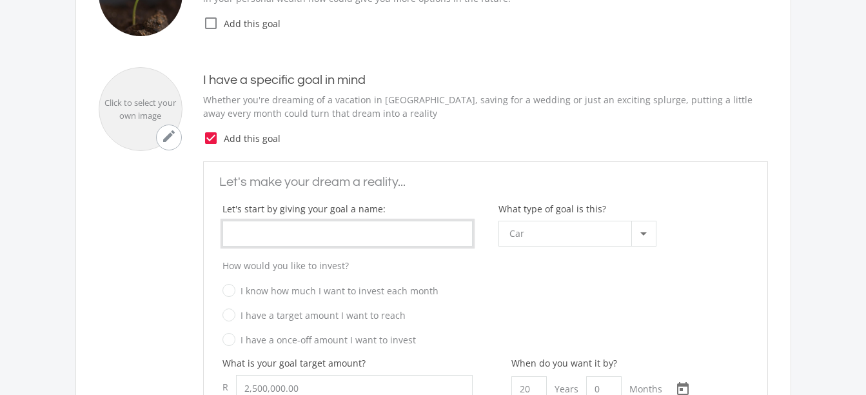
click at [374, 225] on input "What type of goal is this?" at bounding box center [347, 233] width 250 height 26
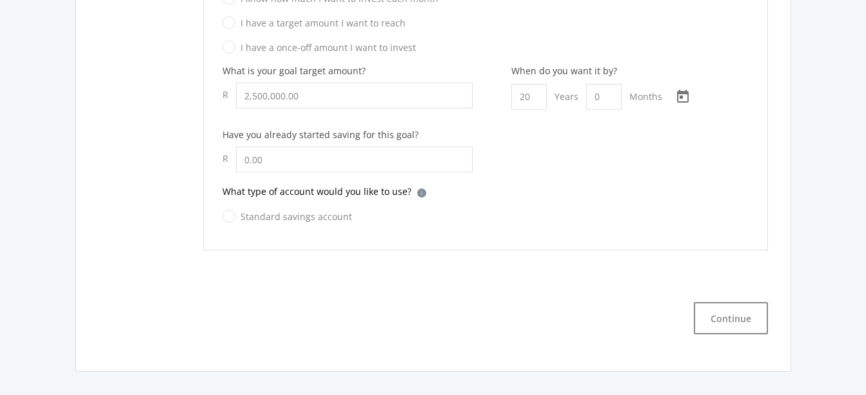
scroll to position [819, 0]
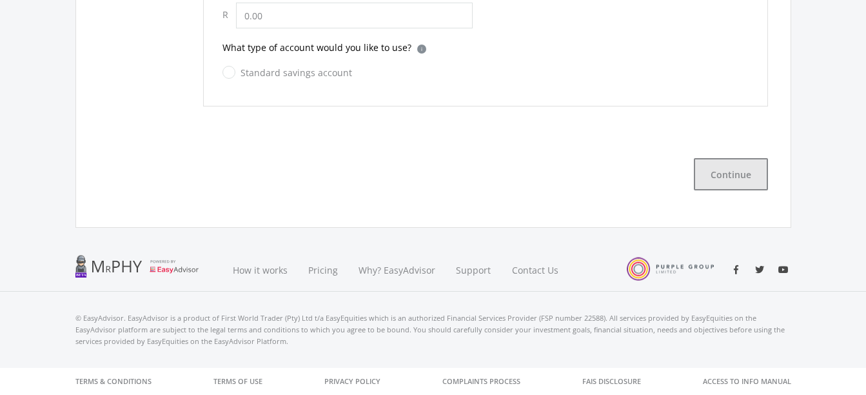
type input "BMW"
click at [730, 173] on button "Continue" at bounding box center [731, 174] width 74 height 32
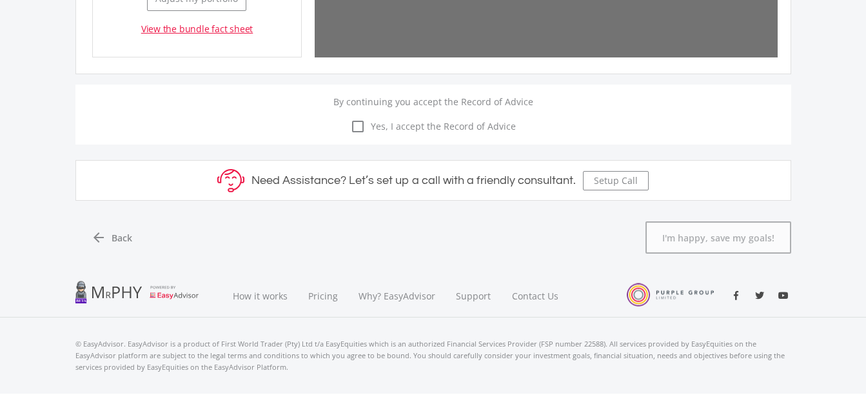
scroll to position [406, 209]
type input "2500000"
type input "0"
type input "4877"
type input "2,500,000.00"
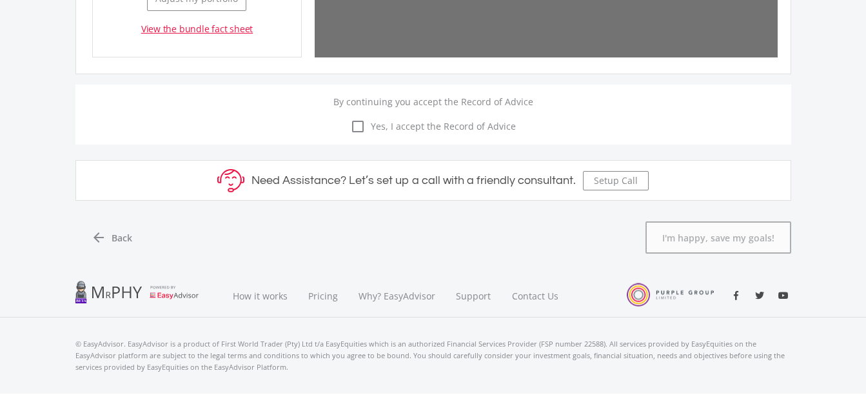
type input "0.00"
type input "4,877.00"
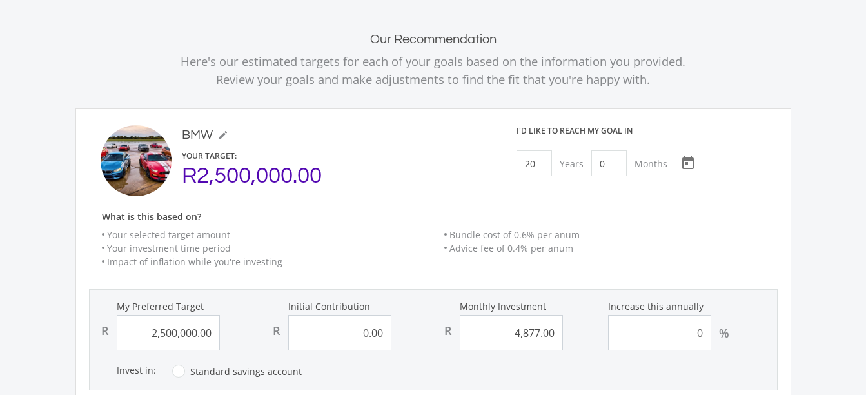
scroll to position [58, 0]
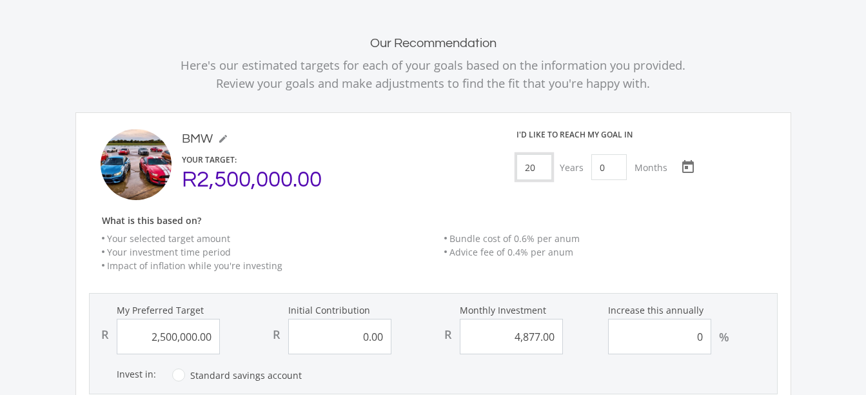
click at [546, 166] on input "20" at bounding box center [533, 167] width 35 height 26
type input "0"
type input "1"
type input "0"
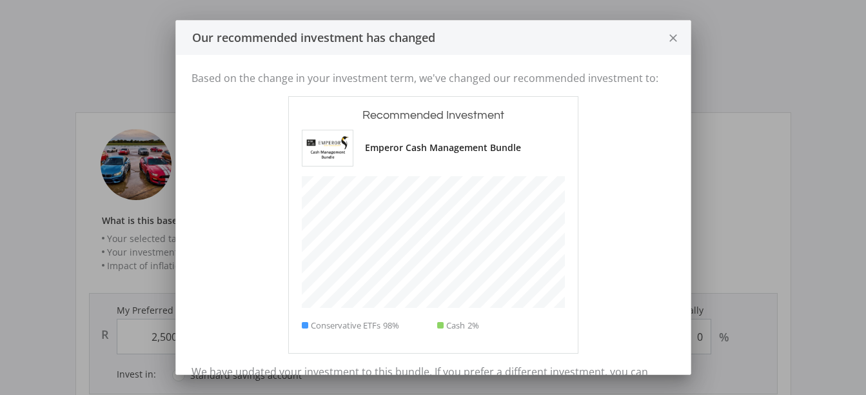
scroll to position [357, 209]
click at [546, 166] on div "Conservative ETFs 98% Cash 2%" at bounding box center [433, 249] width 263 height 166
drag, startPoint x: 546, startPoint y: 166, endPoint x: 663, endPoint y: 42, distance: 170.1
click at [663, 42] on div "Our recommended investment has changed close Based on the change in your invest…" at bounding box center [433, 250] width 514 height 458
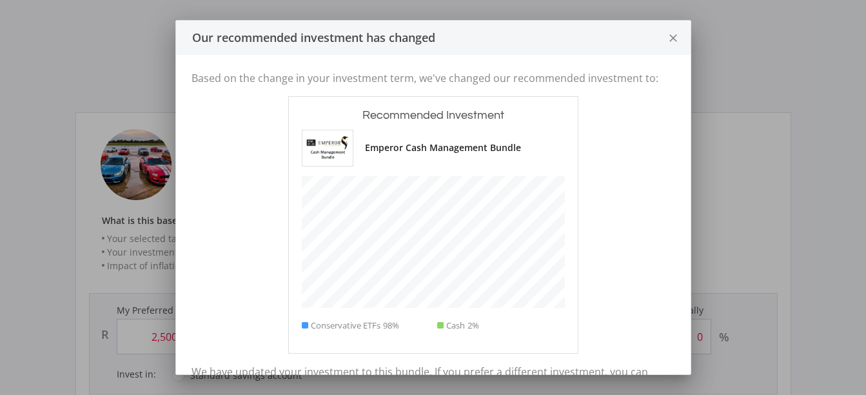
drag, startPoint x: 663, startPoint y: 42, endPoint x: 678, endPoint y: 34, distance: 17.3
click at [678, 34] on button "close" at bounding box center [673, 38] width 34 height 34
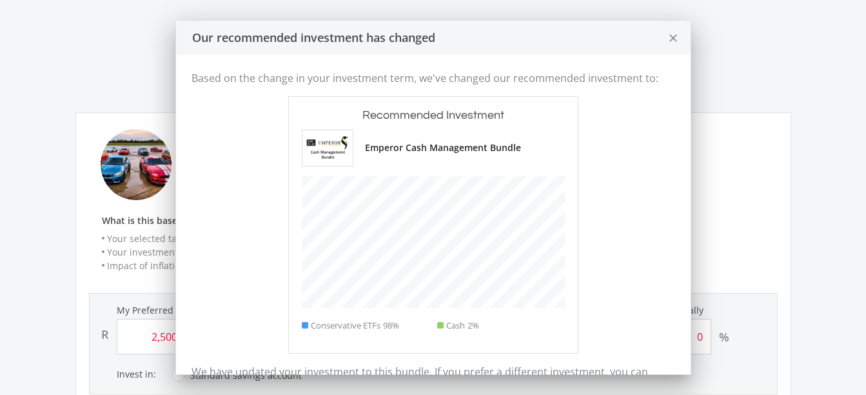
scroll to position [58, 0]
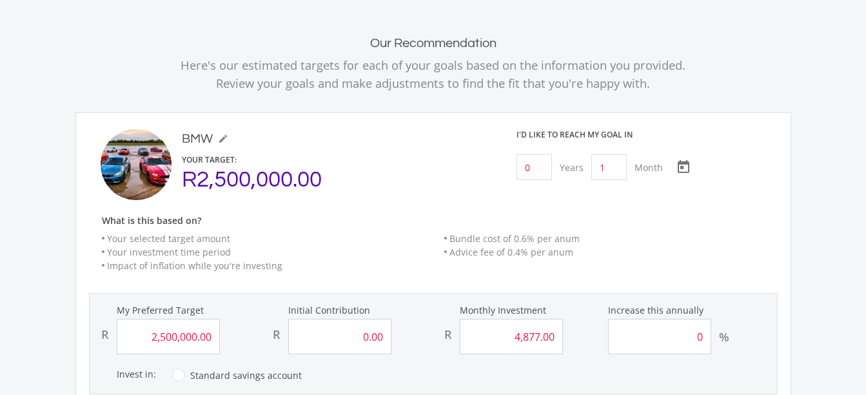
click at [535, 170] on input "0" at bounding box center [533, 167] width 35 height 26
type input "7"
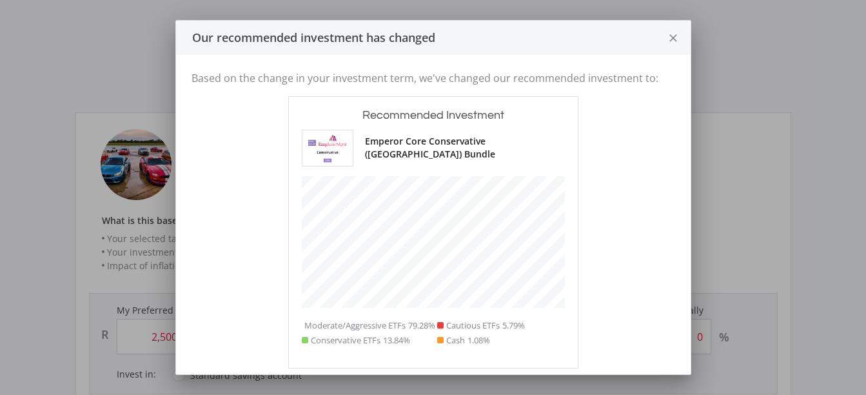
scroll to position [407, 472]
drag, startPoint x: 504, startPoint y: 180, endPoint x: 671, endPoint y: 36, distance: 220.3
click at [671, 36] on icon "close" at bounding box center [673, 38] width 13 height 34
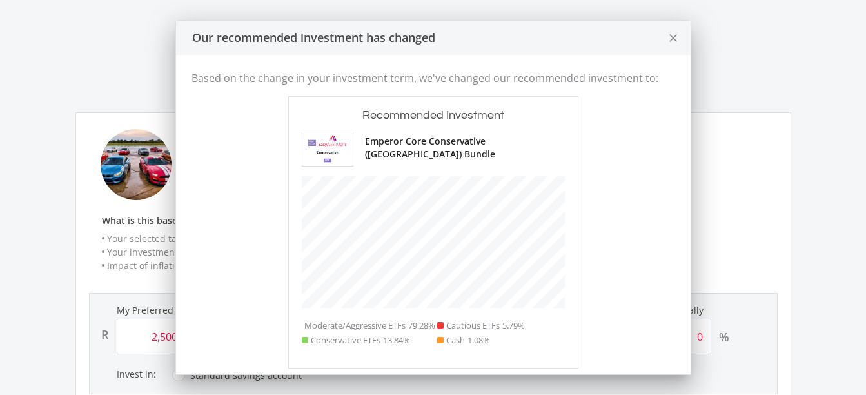
scroll to position [58, 0]
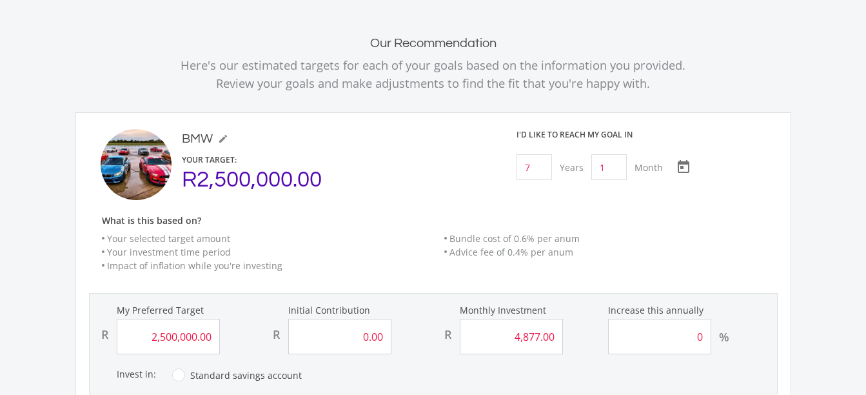
click at [449, 208] on ee-custom-save-goal-header "BMW mode_edit BMW YOUR TARGET: R2,500,000.00 I'd like to reach my goal [DATE] […" at bounding box center [433, 205] width 689 height 153
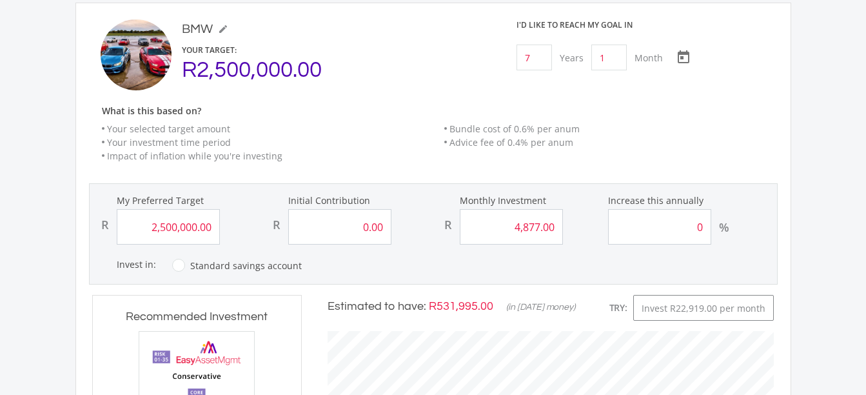
scroll to position [168, 0]
click at [449, 208] on div "Monthly Investment R 4,877.00" at bounding box center [518, 218] width 171 height 50
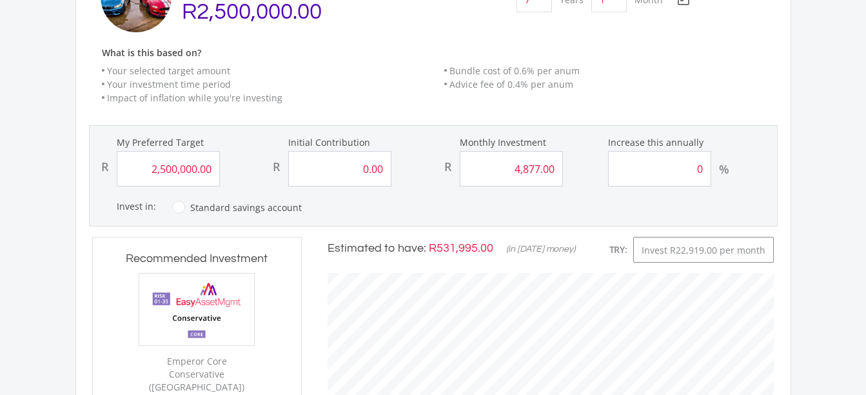
scroll to position [131, 0]
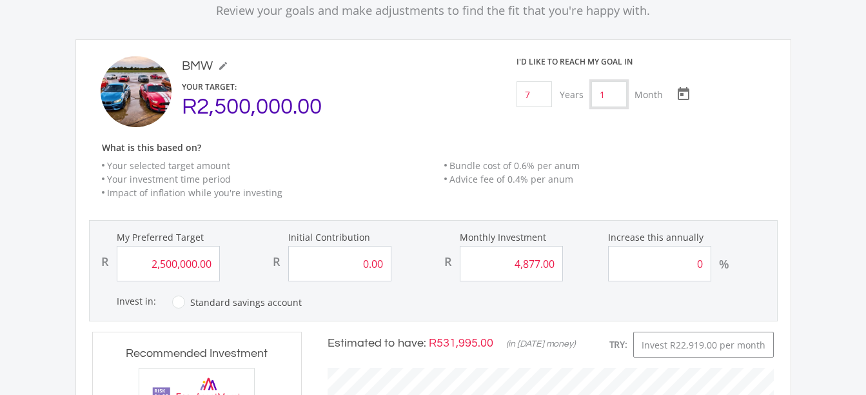
click at [622, 92] on input "1" at bounding box center [608, 94] width 35 height 26
click at [461, 171] on li "Bundle cost of 0.6% per anum" at bounding box center [610, 166] width 333 height 14
type input "0"
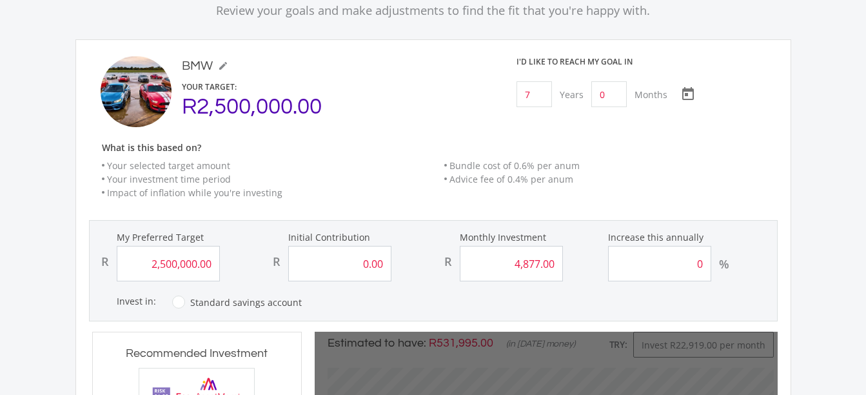
drag, startPoint x: 461, startPoint y: 171, endPoint x: 428, endPoint y: 107, distance: 72.4
click at [428, 107] on div "R2,500,000.00" at bounding box center [336, 106] width 309 height 15
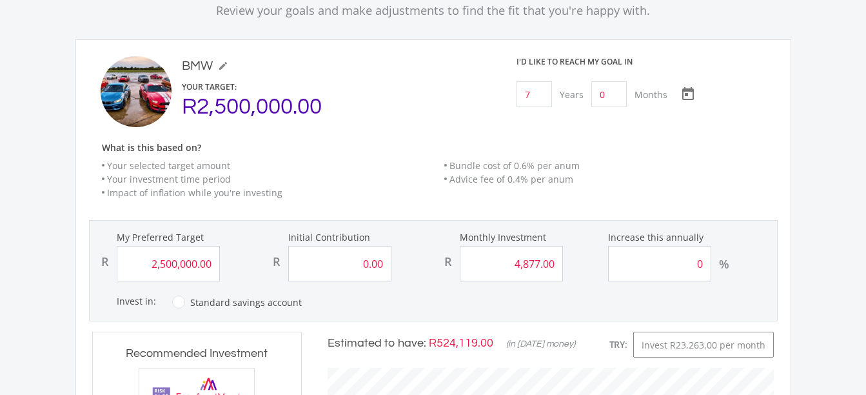
scroll to position [407, 472]
click at [543, 86] on input "7" at bounding box center [533, 94] width 35 height 26
type input "0"
type input "1"
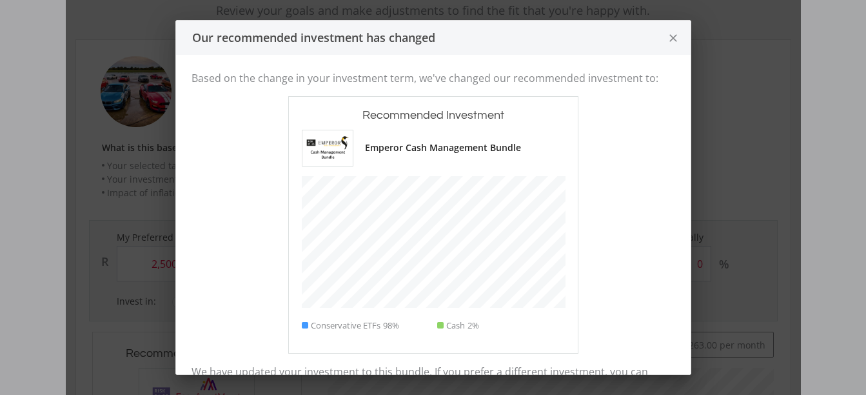
scroll to position [644349, 644235]
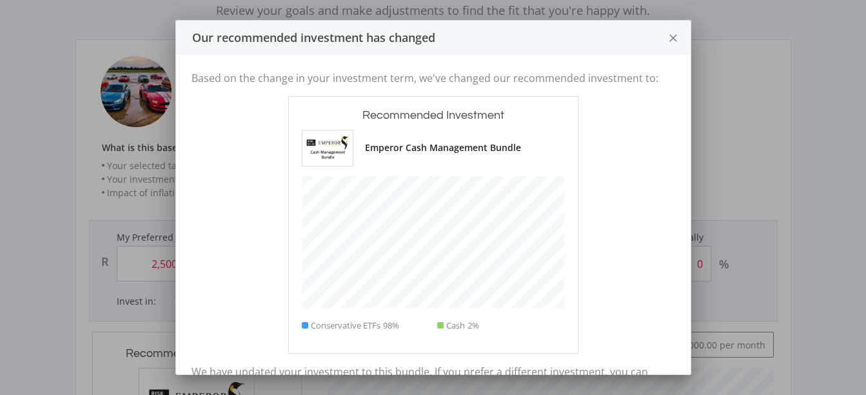
click at [612, 90] on div "Based on the change in your investment term, we've changed our recommended inve…" at bounding box center [433, 238] width 514 height 366
drag, startPoint x: 663, startPoint y: 46, endPoint x: 676, endPoint y: 43, distance: 13.3
click at [676, 43] on button "close" at bounding box center [673, 38] width 34 height 34
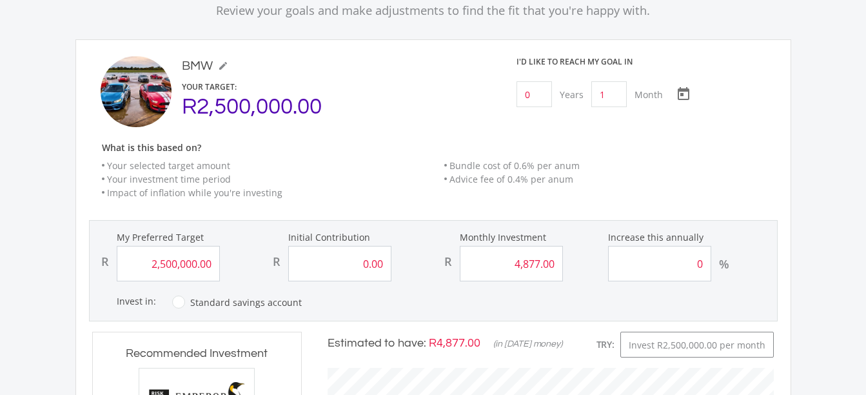
click at [676, 43] on div "BMW mode_edit BMW YOUR TARGET: R2,500,000.00 I'd like to reach my goal [DATE] […" at bounding box center [433, 389] width 716 height 701
click at [616, 91] on input "1" at bounding box center [608, 94] width 35 height 26
type input "1"
type input "76"
type input "6"
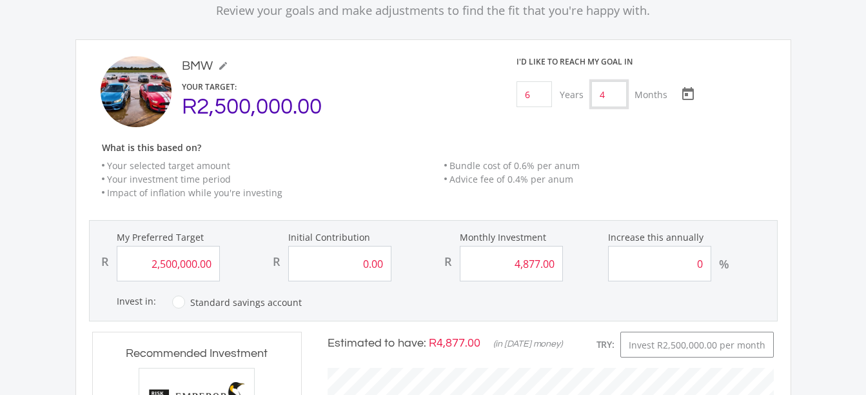
type input "4"
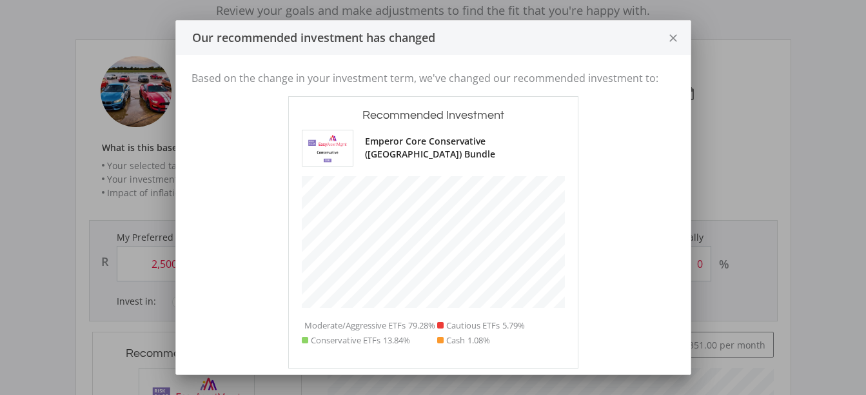
click at [674, 38] on icon "close" at bounding box center [673, 38] width 13 height 34
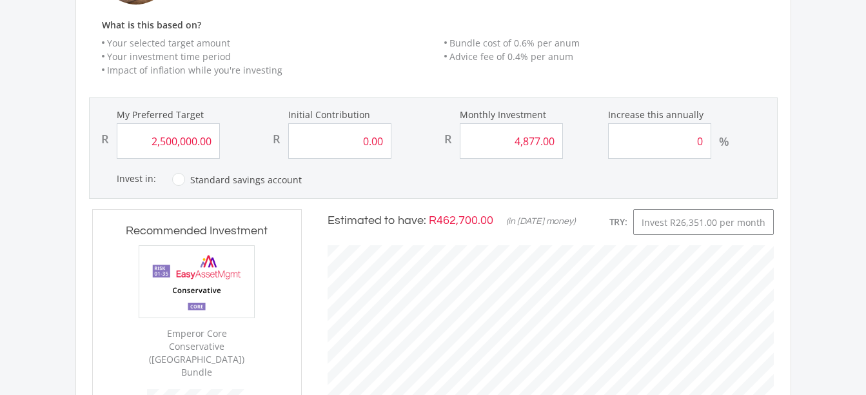
click at [551, 160] on form "My Preferred Target R 2,500,000.00 Initial Contribution R 0.00 Monthly Investme…" at bounding box center [433, 147] width 689 height 101
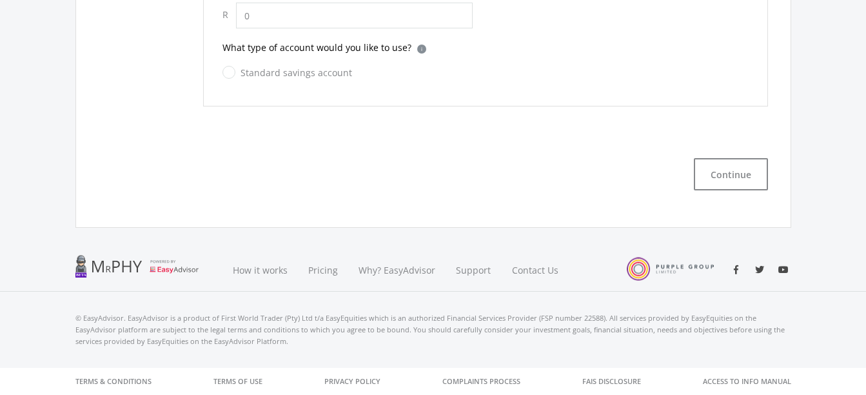
type input "2,500,000.00"
type input "0.00"
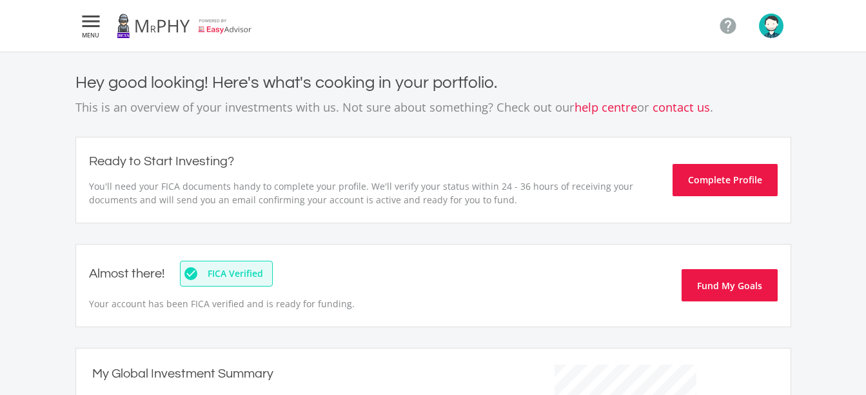
click at [105, 25] on button " MENU" at bounding box center [90, 26] width 31 height 26
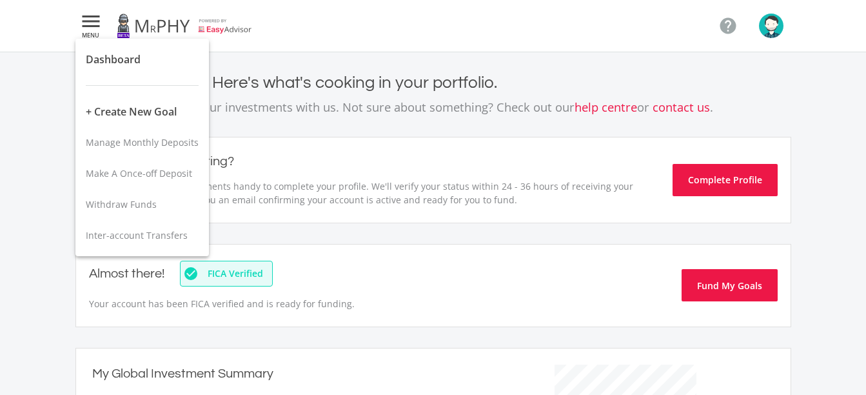
click at [75, 44] on button "Dashboard" at bounding box center [141, 59] width 133 height 31
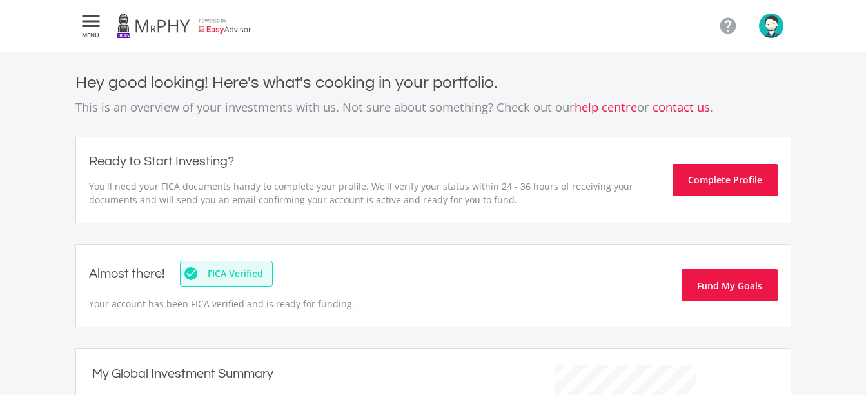
click at [75, 13] on button " MENU" at bounding box center [90, 26] width 31 height 26
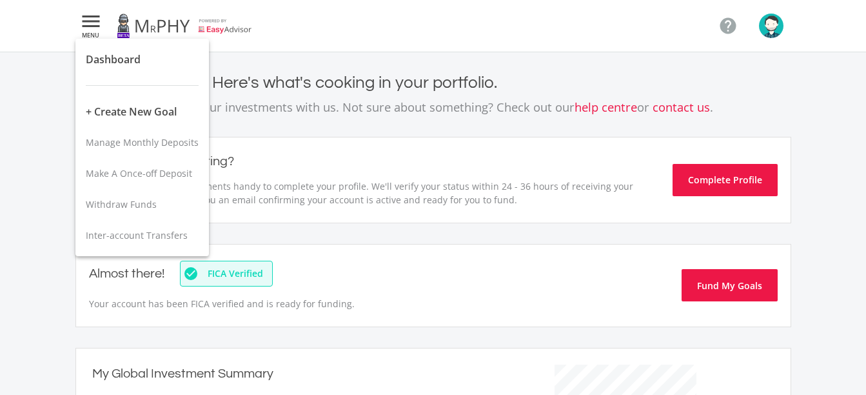
click at [244, 74] on div at bounding box center [433, 197] width 866 height 395
